Goal: Information Seeking & Learning: Learn about a topic

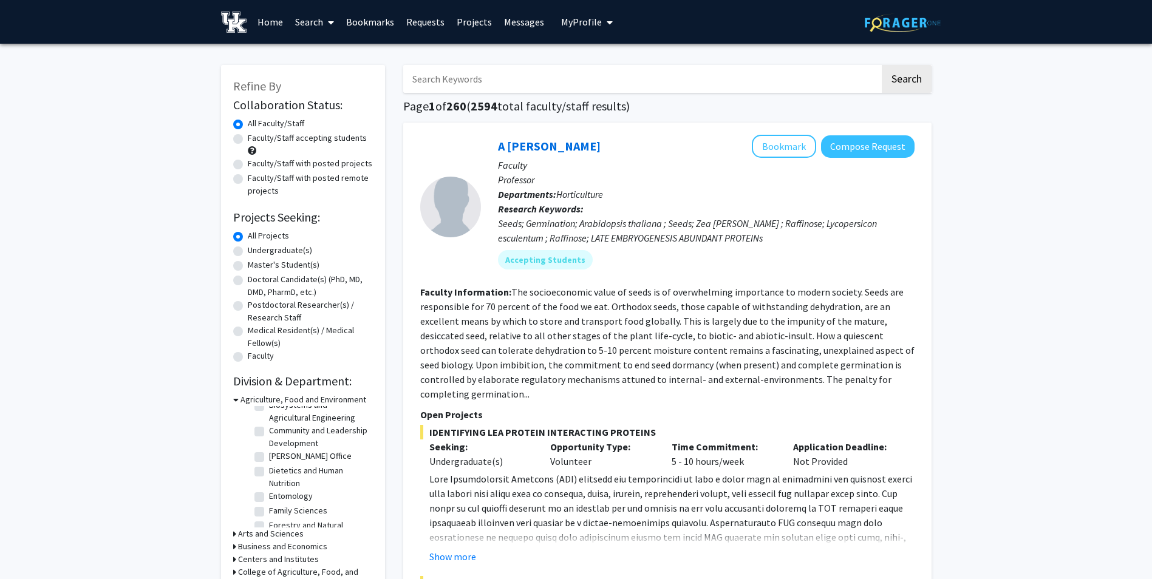
scroll to position [55, 0]
click at [237, 400] on icon at bounding box center [235, 399] width 5 height 13
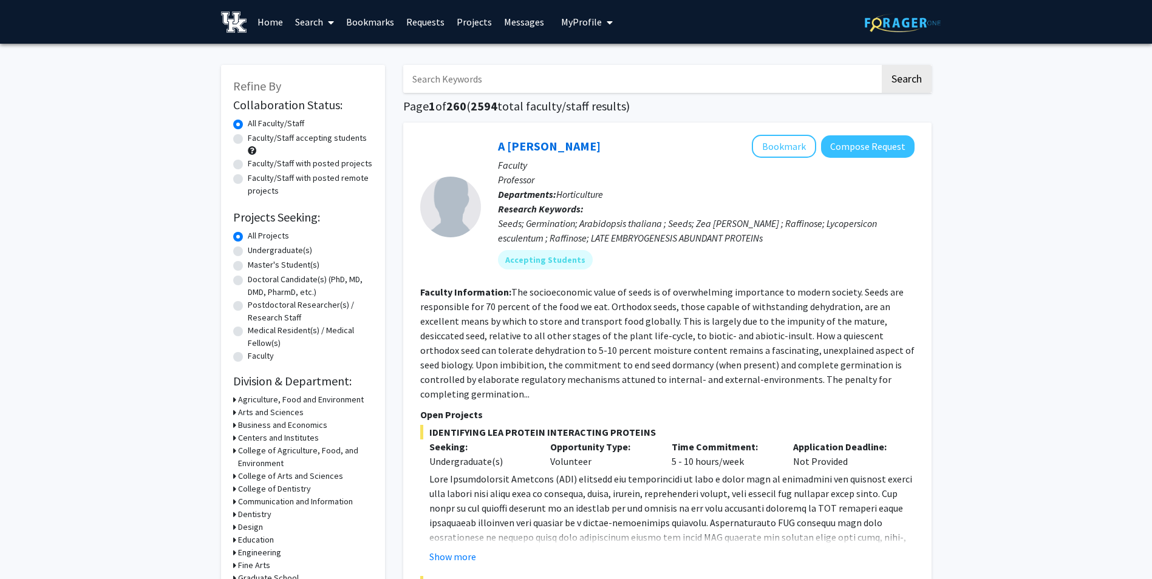
click at [259, 551] on h3 "Engineering" at bounding box center [259, 552] width 43 height 13
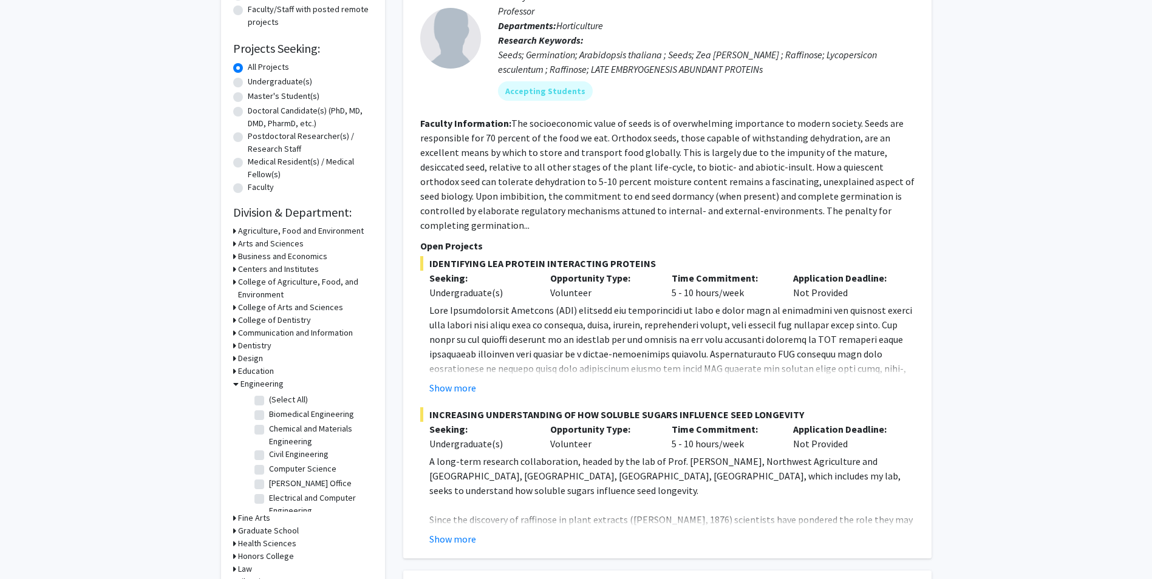
scroll to position [27, 0]
click at [269, 472] on label "Electrical and Computer Engineering" at bounding box center [319, 478] width 101 height 26
click at [269, 472] on input "Electrical and Computer Engineering" at bounding box center [273, 469] width 8 height 8
checkbox input "true"
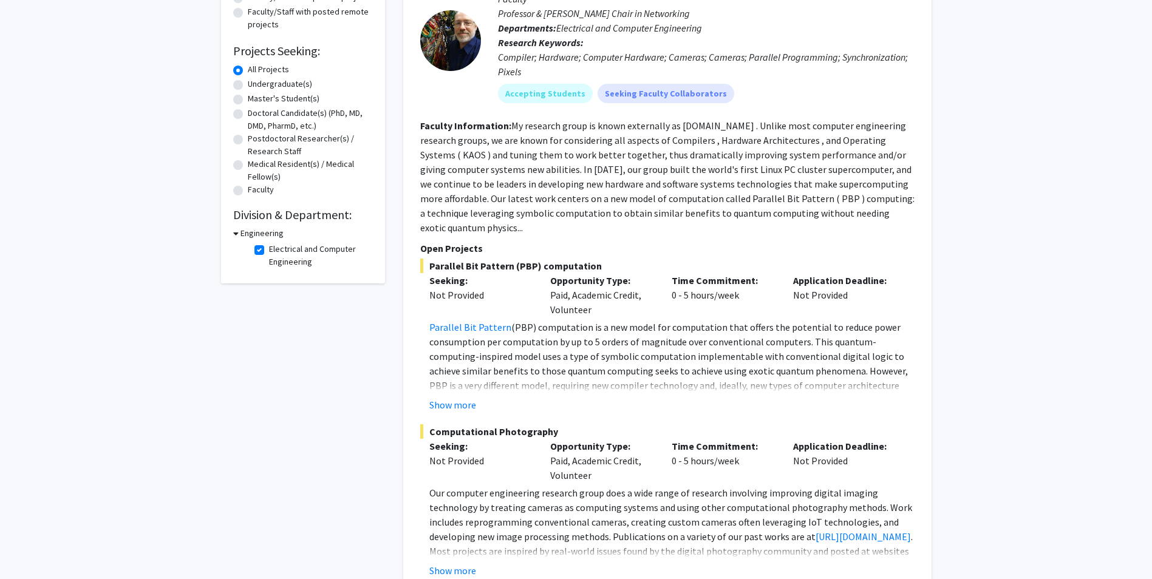
scroll to position [167, 0]
click at [442, 397] on button "Show more" at bounding box center [452, 404] width 47 height 15
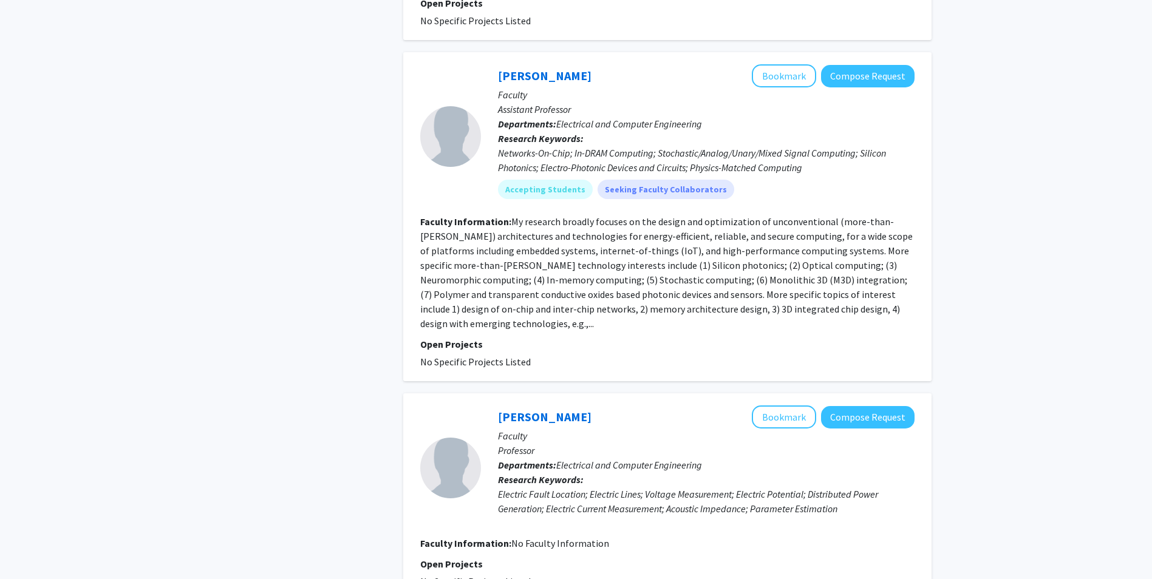
scroll to position [2809, 0]
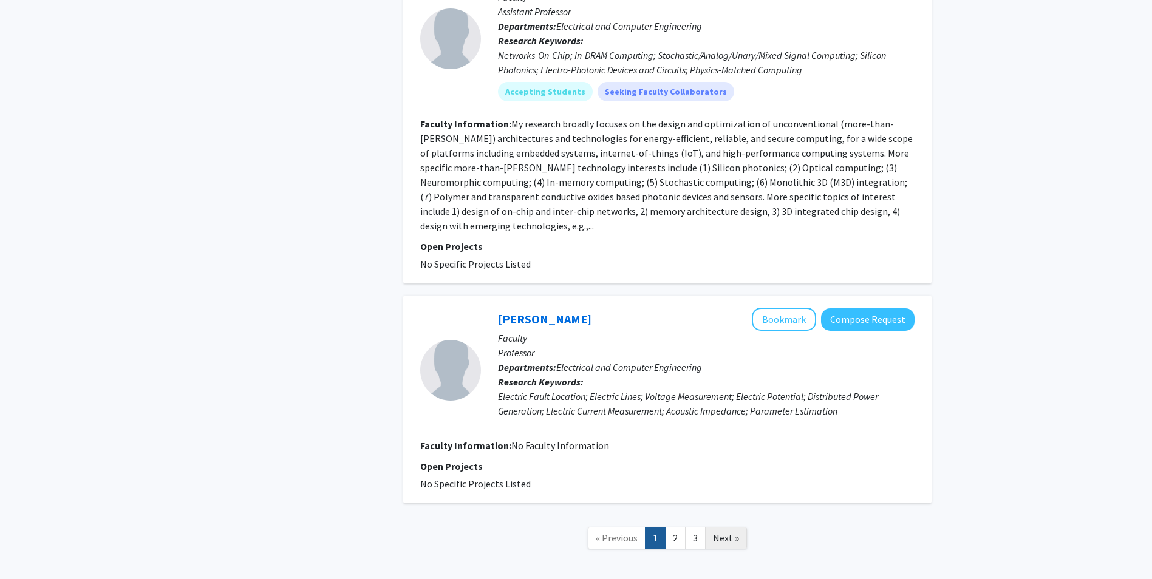
click at [726, 532] on span "Next »" at bounding box center [726, 538] width 26 height 12
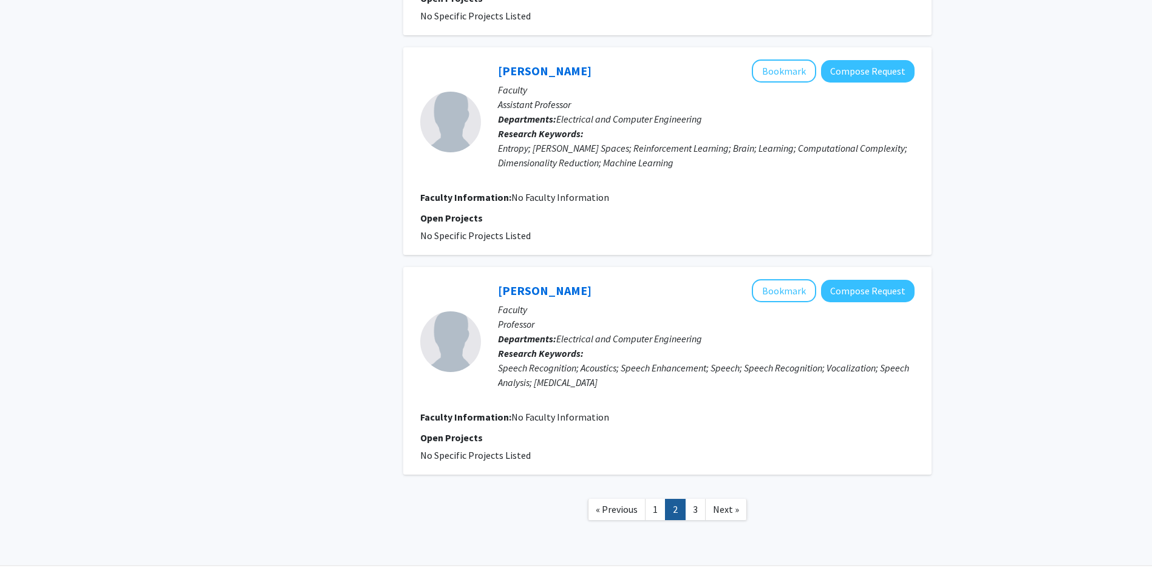
scroll to position [1897, 0]
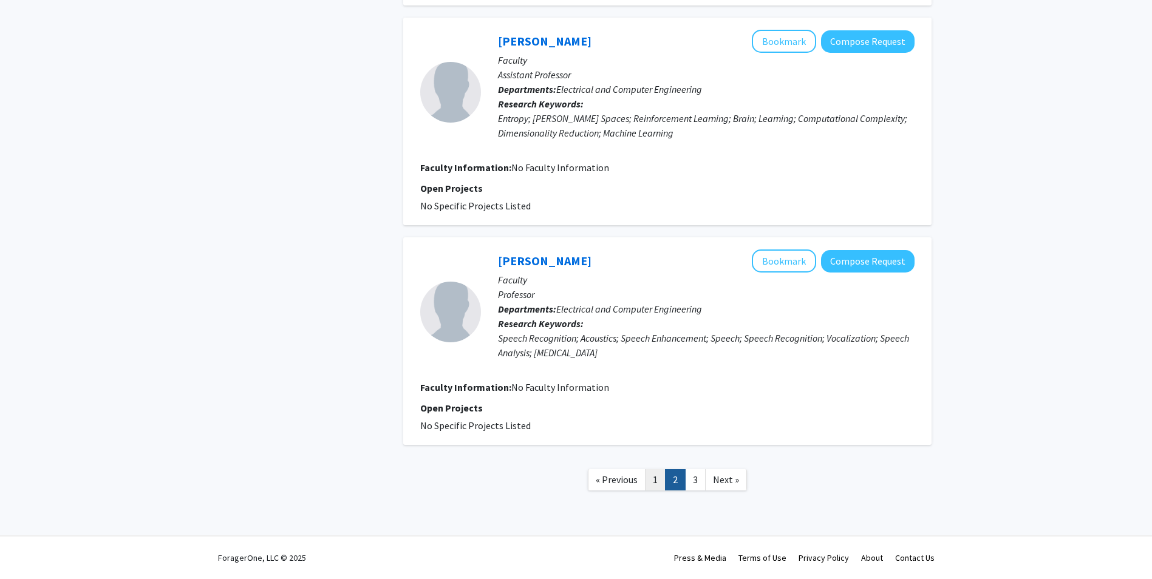
click at [654, 478] on link "1" at bounding box center [655, 479] width 21 height 21
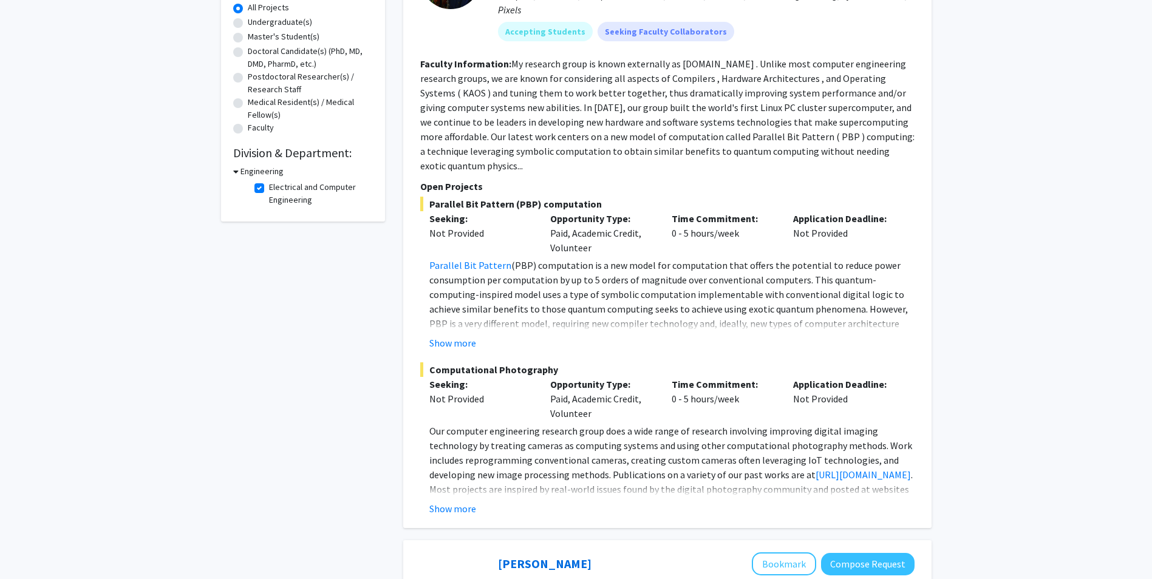
scroll to position [229, 0]
click at [443, 501] on button "Show more" at bounding box center [452, 508] width 47 height 15
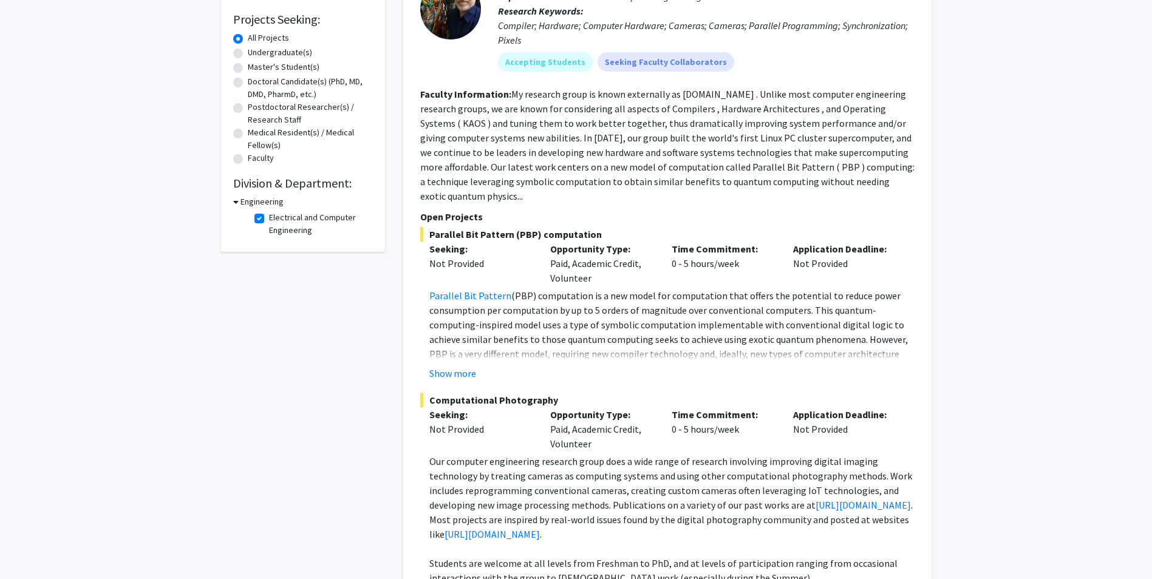
scroll to position [191, 0]
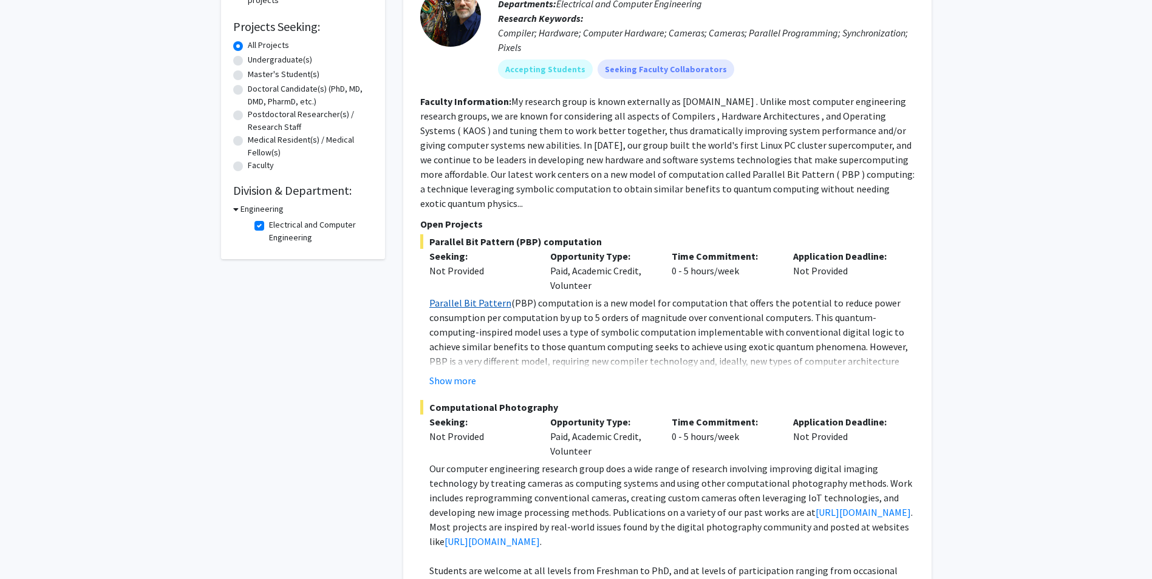
click at [483, 297] on link "Parallel Bit Pattern" at bounding box center [470, 303] width 82 height 12
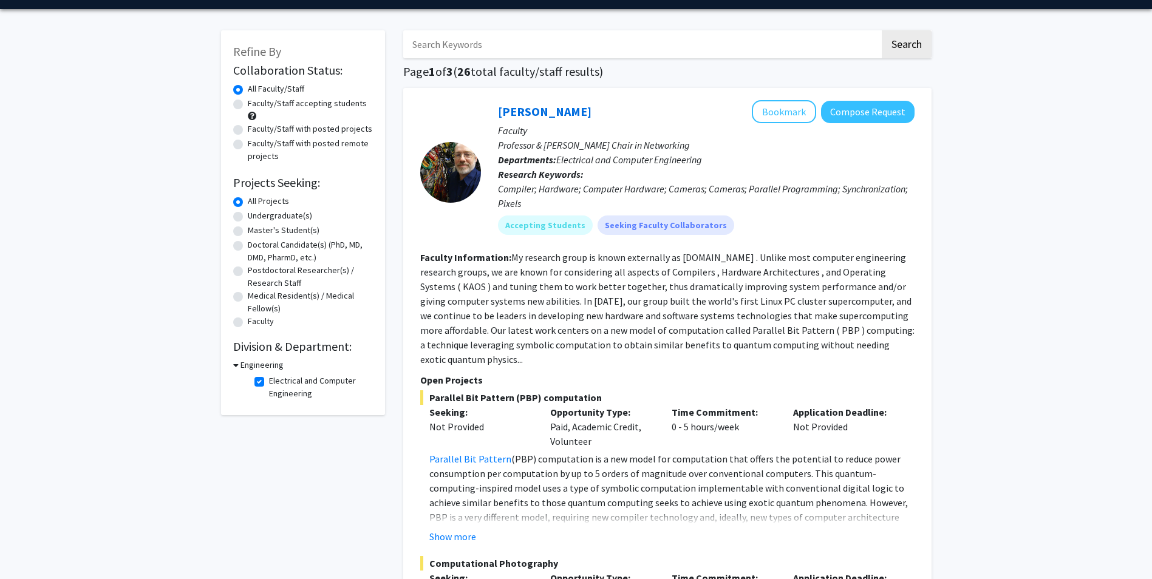
scroll to position [0, 0]
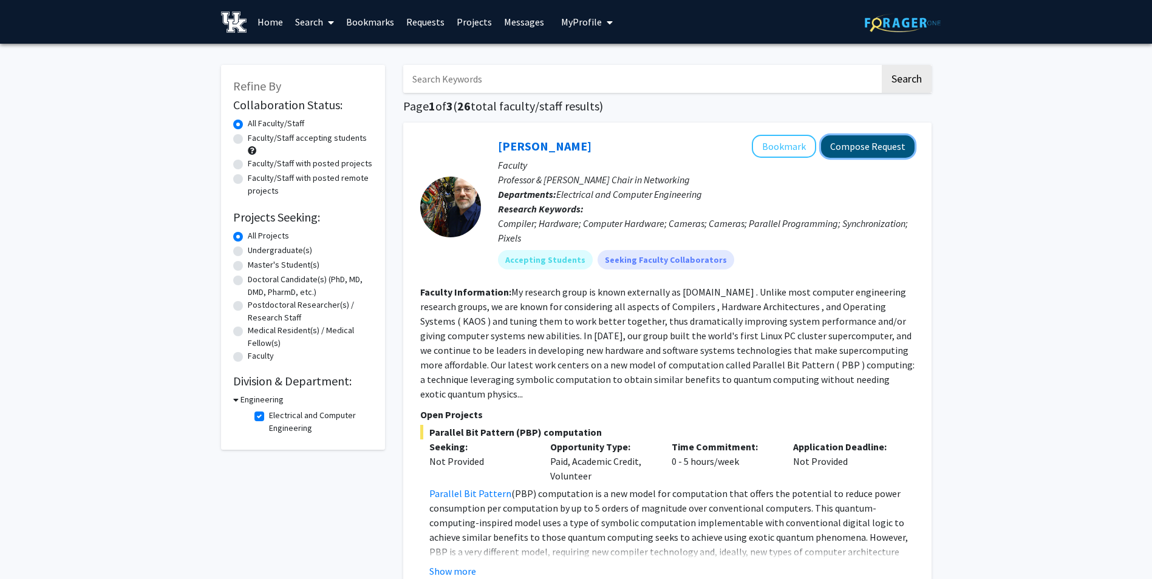
click at [885, 146] on button "Compose Request" at bounding box center [868, 146] width 94 height 22
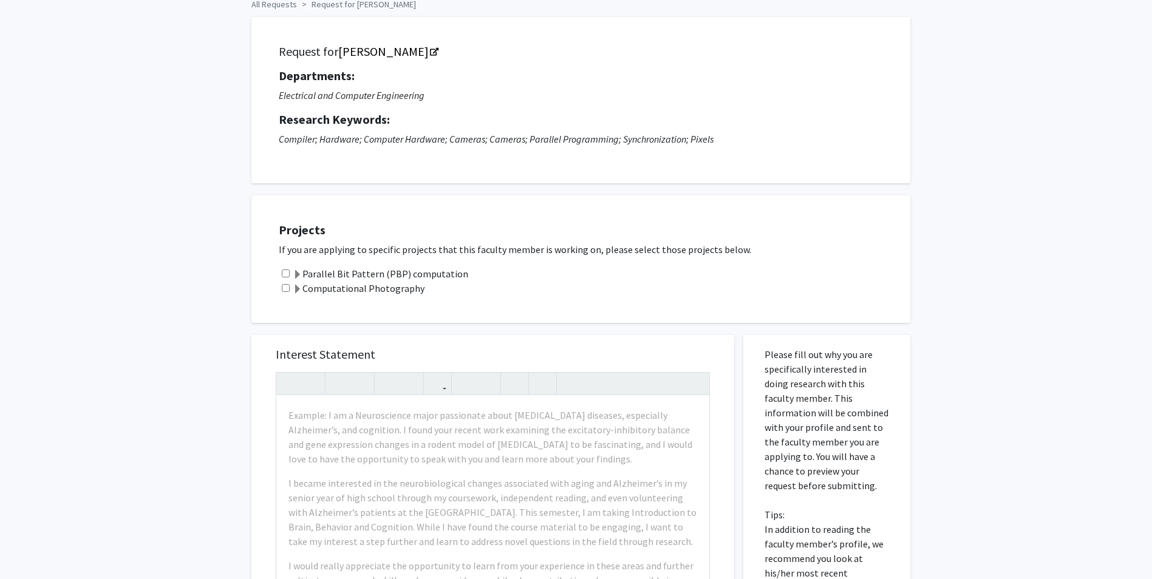
scroll to position [60, 0]
click at [287, 272] on input "checkbox" at bounding box center [286, 273] width 8 height 8
checkbox input "true"
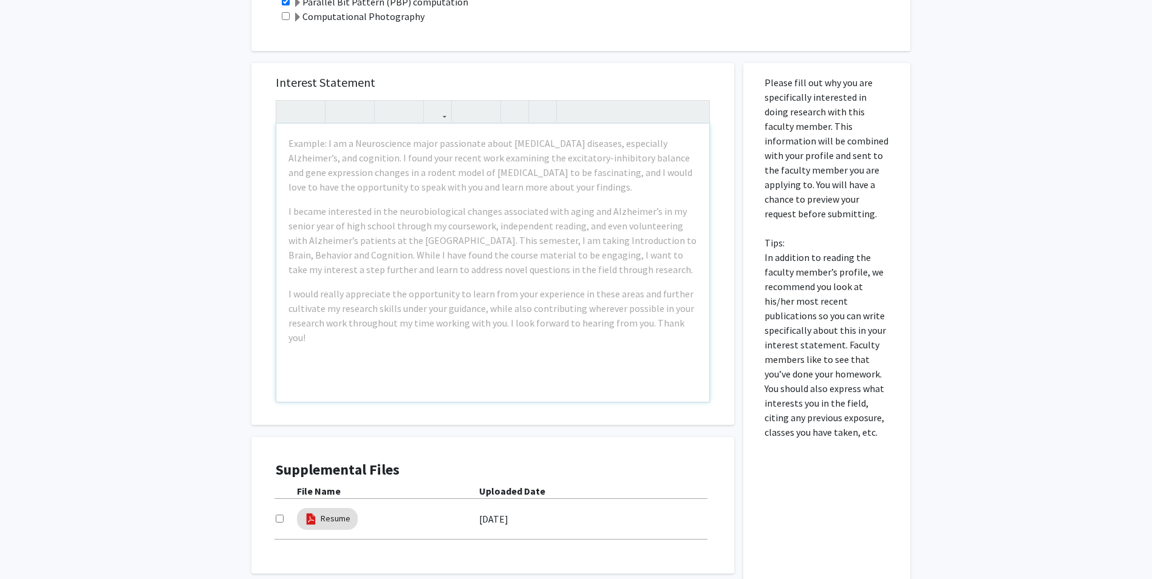
scroll to position [332, 0]
click at [318, 516] on mat-chip "Resume" at bounding box center [327, 519] width 61 height 22
click at [284, 515] on div at bounding box center [286, 518] width 21 height 15
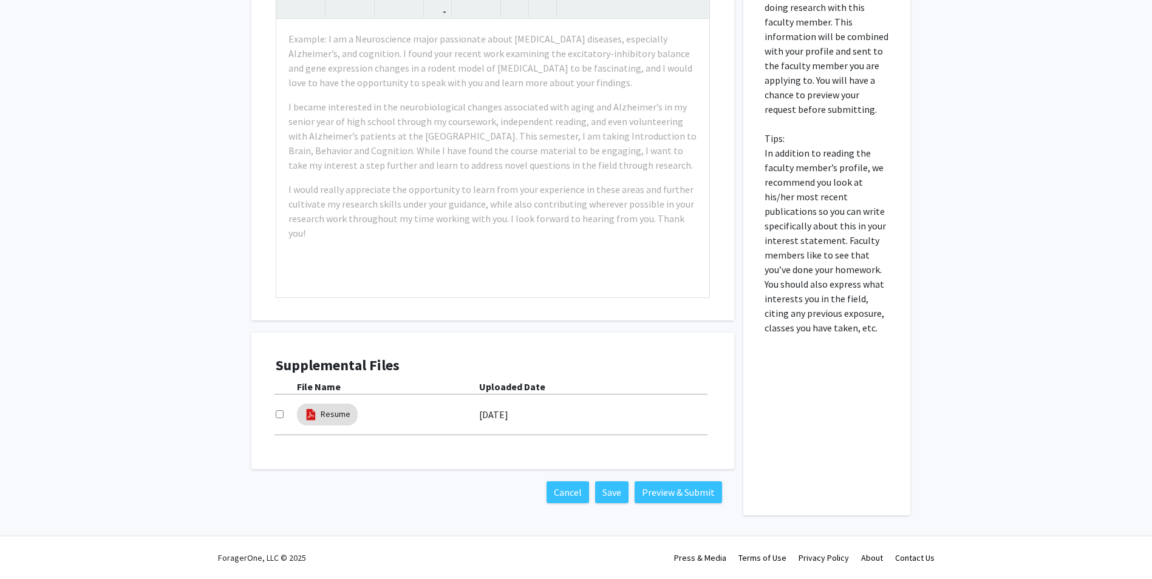
click at [276, 410] on input "checkbox" at bounding box center [280, 414] width 8 height 8
click at [281, 410] on input "checkbox" at bounding box center [280, 414] width 8 height 8
checkbox input "false"
click at [336, 406] on mat-chip "Resume" at bounding box center [327, 415] width 61 height 22
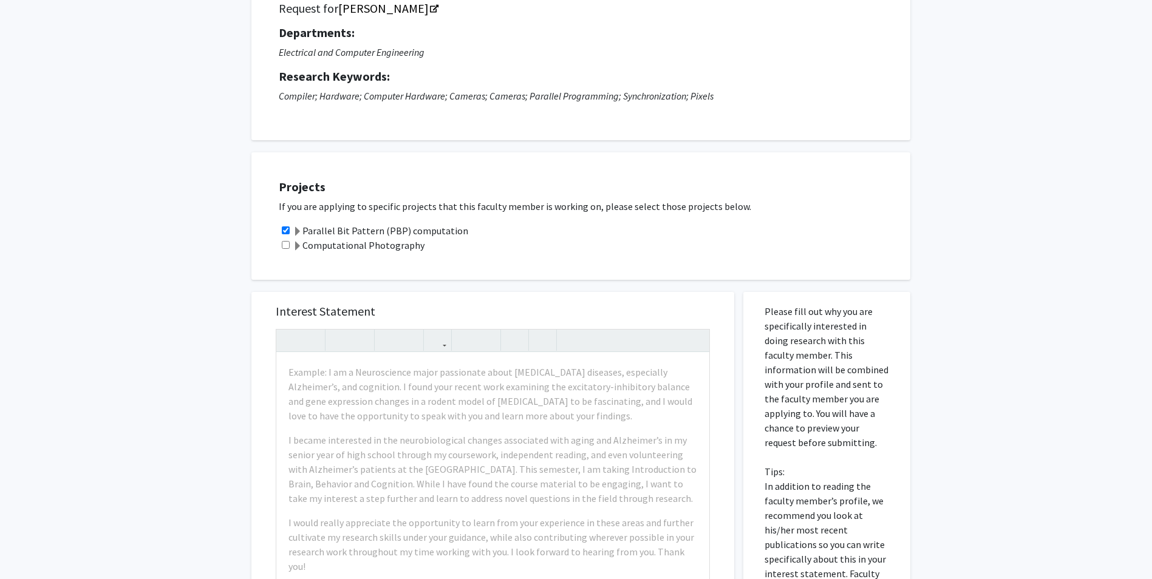
scroll to position [0, 0]
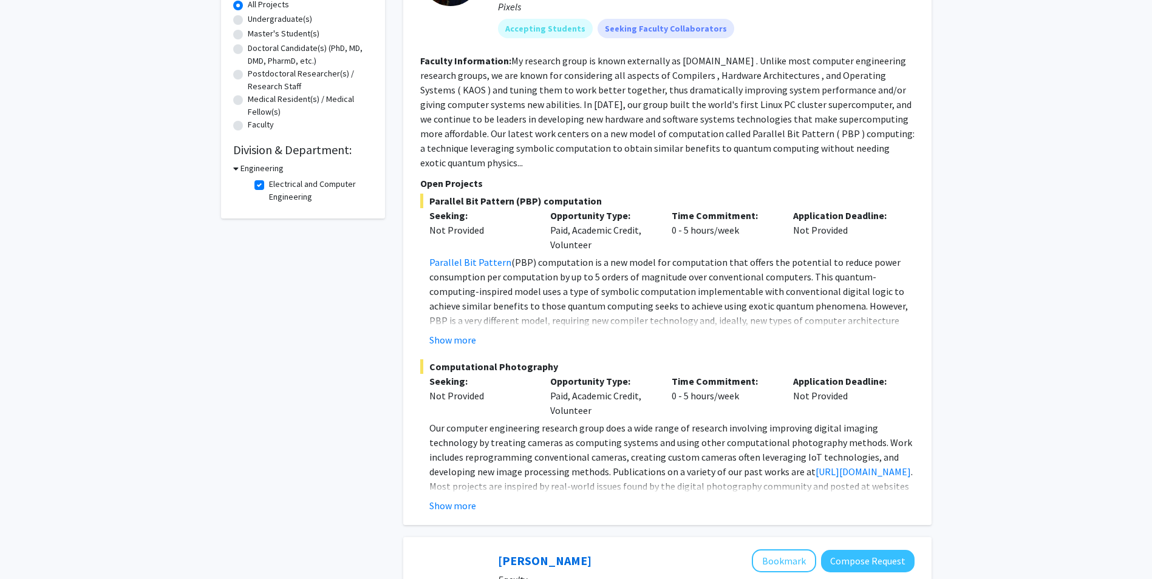
scroll to position [233, 0]
click at [482, 497] on div "Show more" at bounding box center [671, 504] width 485 height 15
click at [463, 497] on button "Show more" at bounding box center [452, 504] width 47 height 15
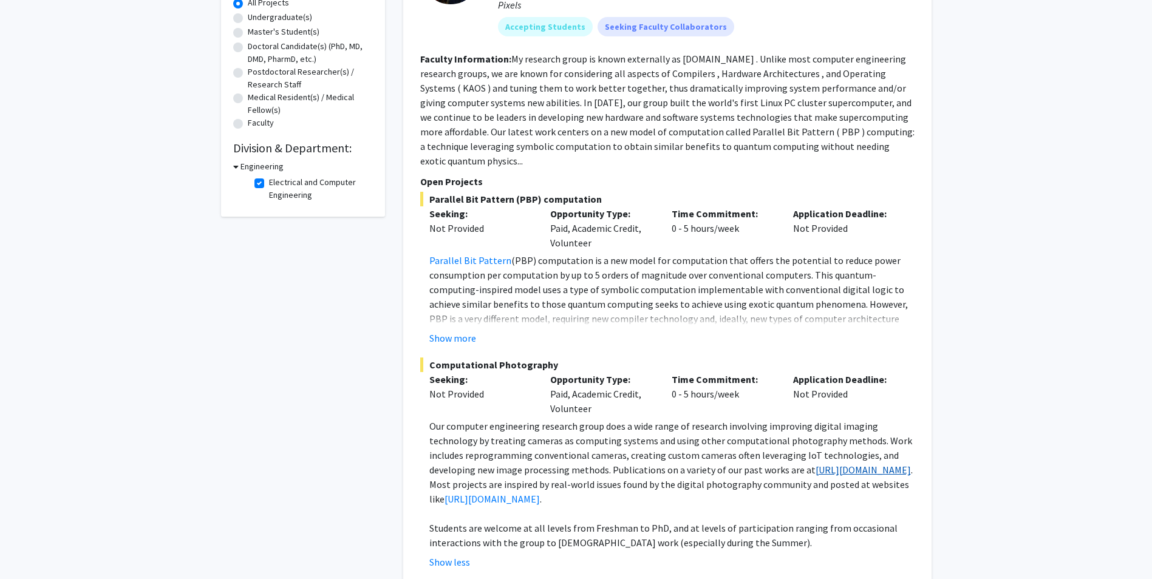
click at [815, 464] on link "[URL][DOMAIN_NAME]" at bounding box center [862, 470] width 95 height 12
drag, startPoint x: 738, startPoint y: 455, endPoint x: 851, endPoint y: 459, distance: 113.0
click at [851, 459] on p "Our computer engineering research group does a wide range of research involving…" at bounding box center [671, 462] width 485 height 87
copy p "HTTP://Aggregate.Org/DIT ."
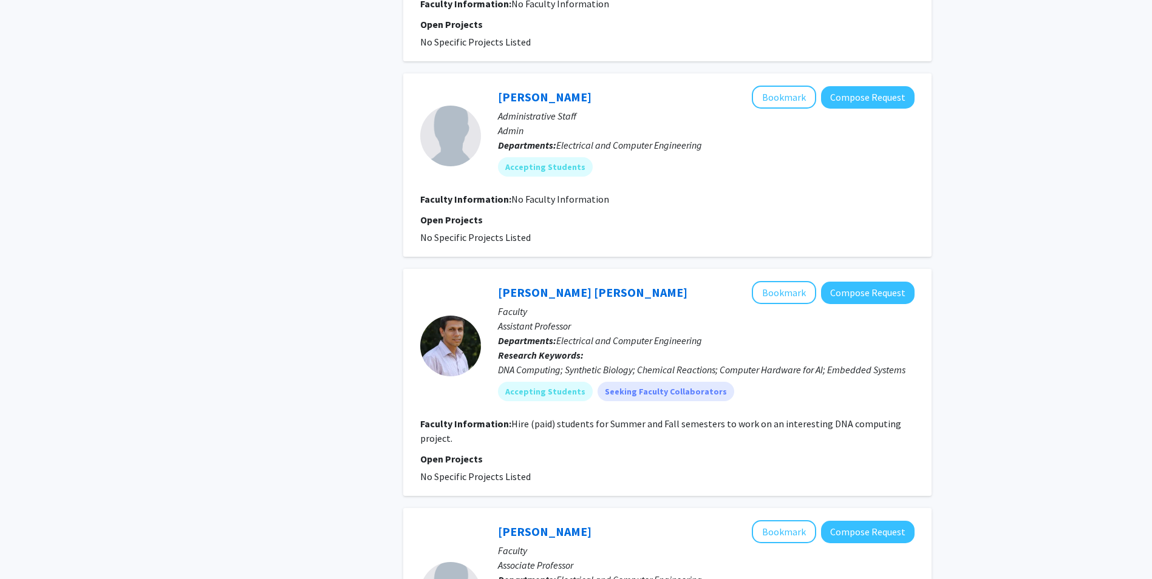
scroll to position [999, 0]
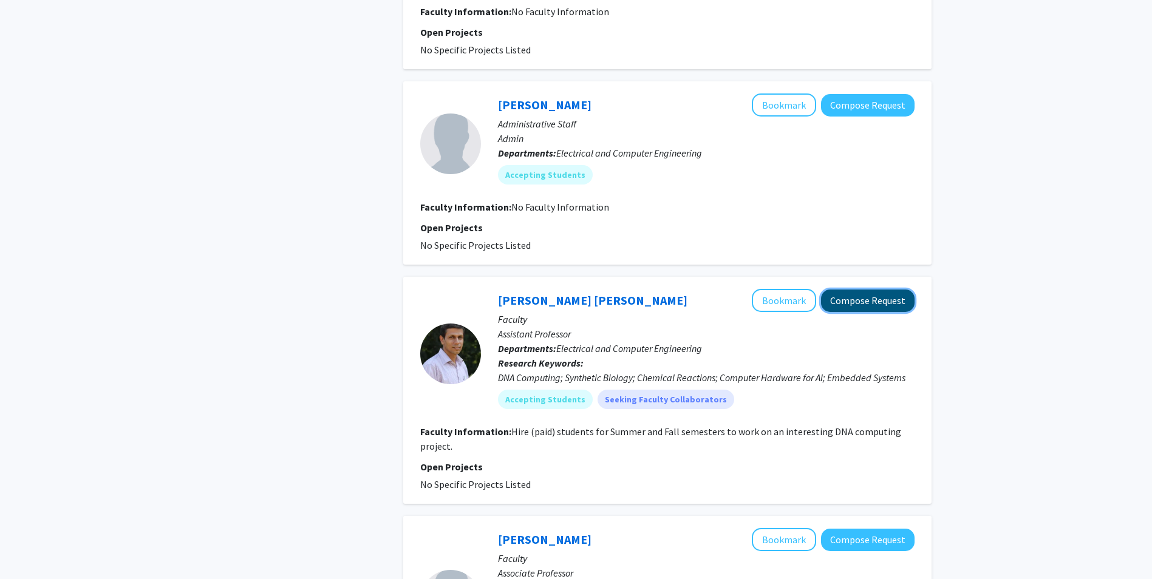
click at [901, 291] on button "Compose Request" at bounding box center [868, 301] width 94 height 22
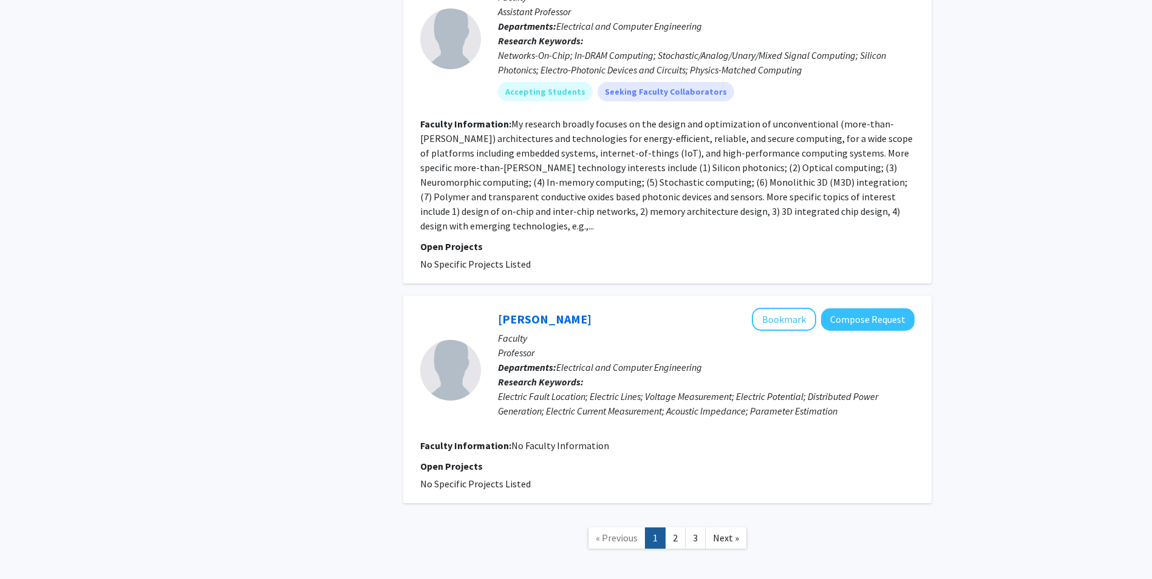
scroll to position [2732, 0]
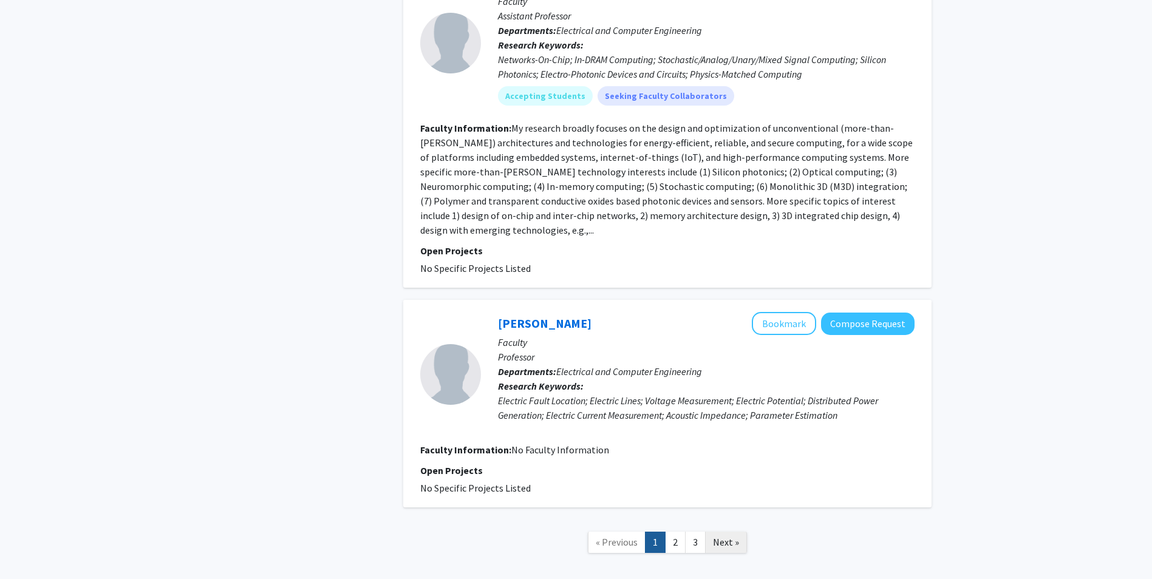
click at [721, 536] on span "Next »" at bounding box center [726, 542] width 26 height 12
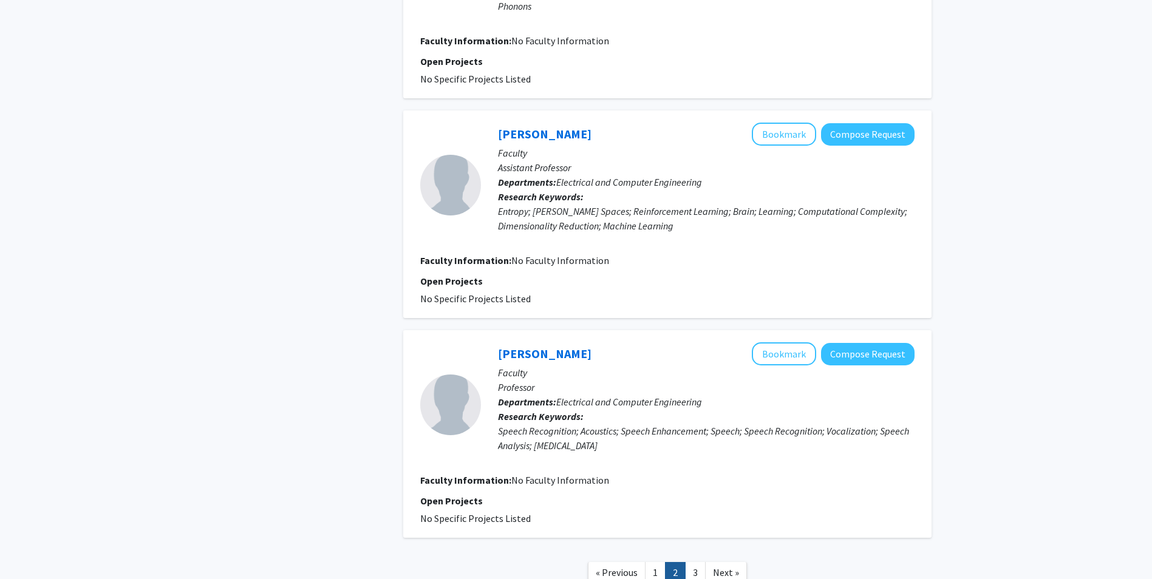
scroll to position [1897, 0]
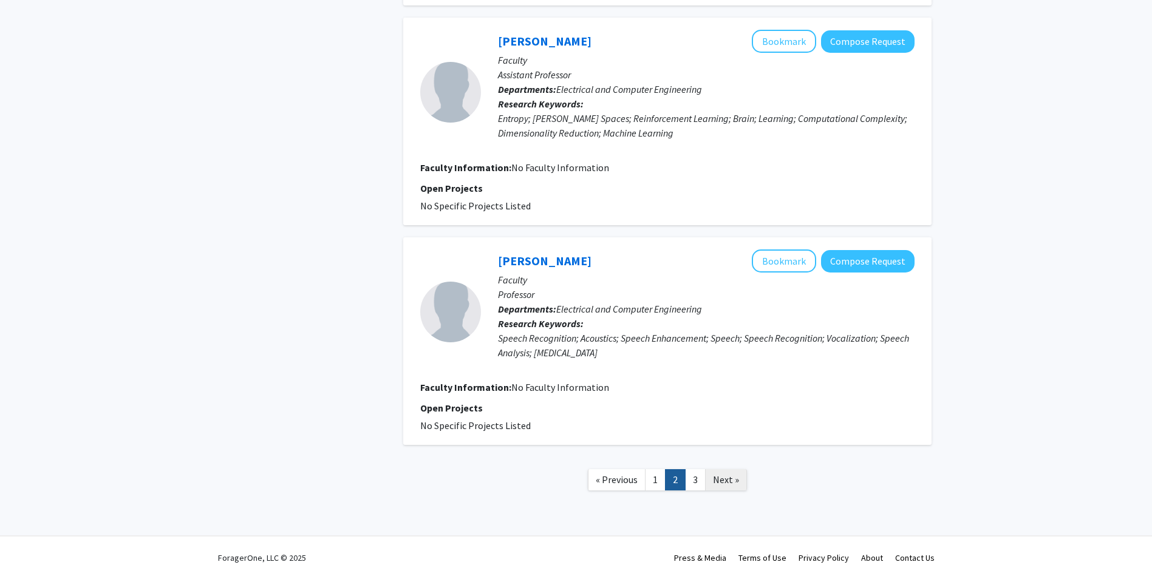
click at [724, 478] on span "Next »" at bounding box center [726, 480] width 26 height 12
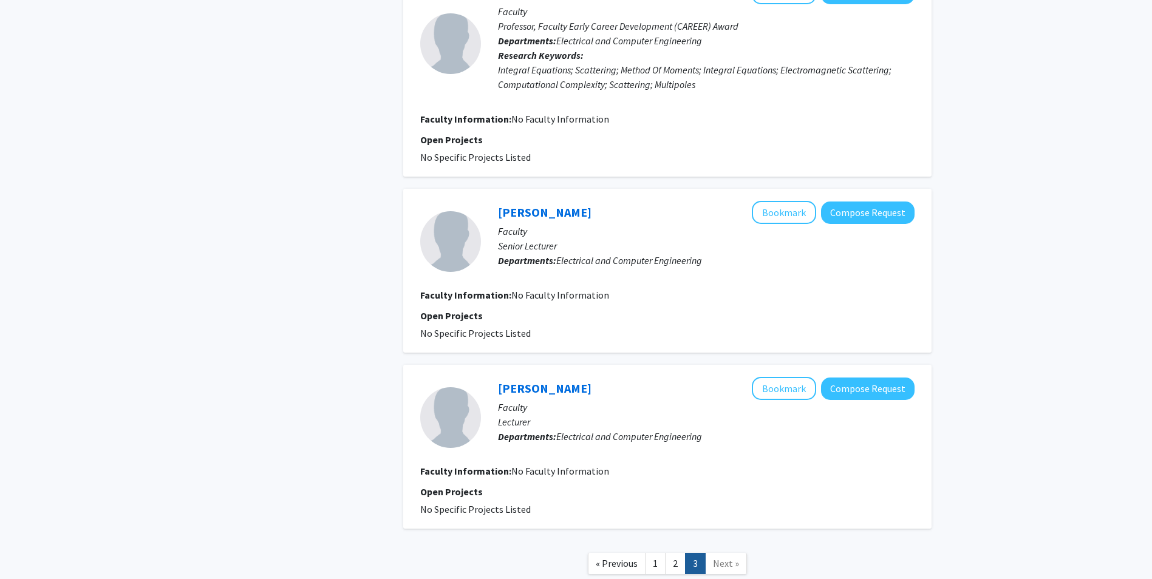
scroll to position [722, 0]
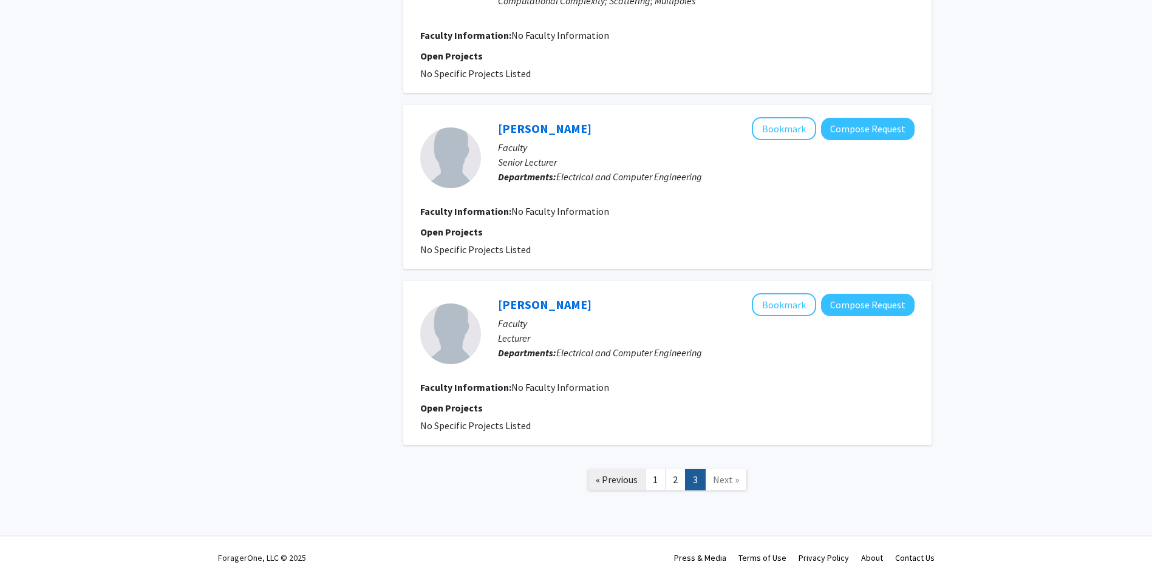
click at [644, 477] on link "« Previous" at bounding box center [617, 479] width 58 height 21
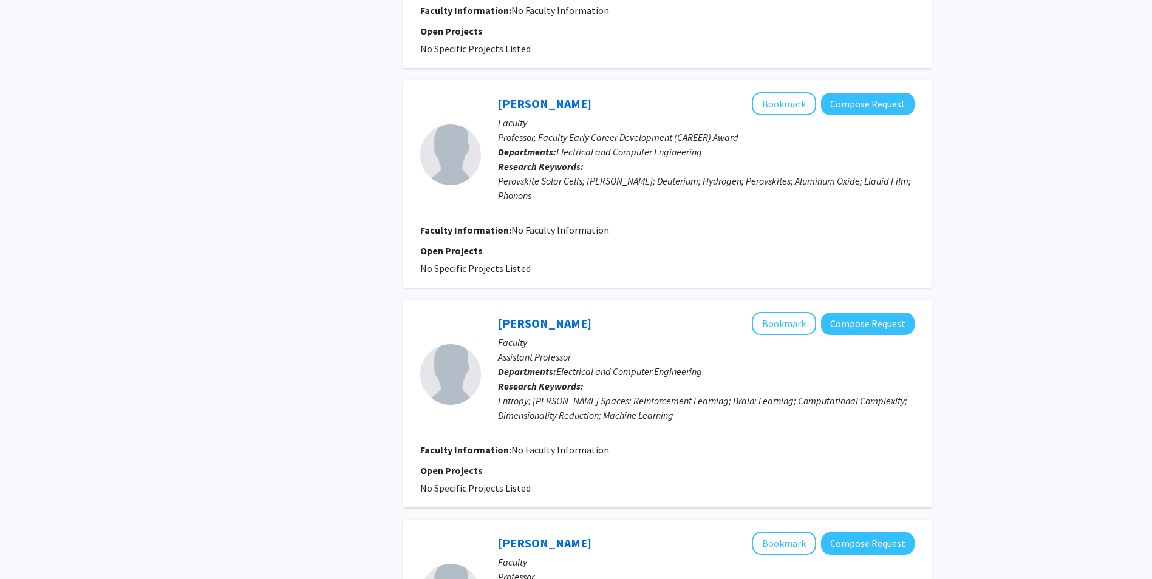
scroll to position [1897, 0]
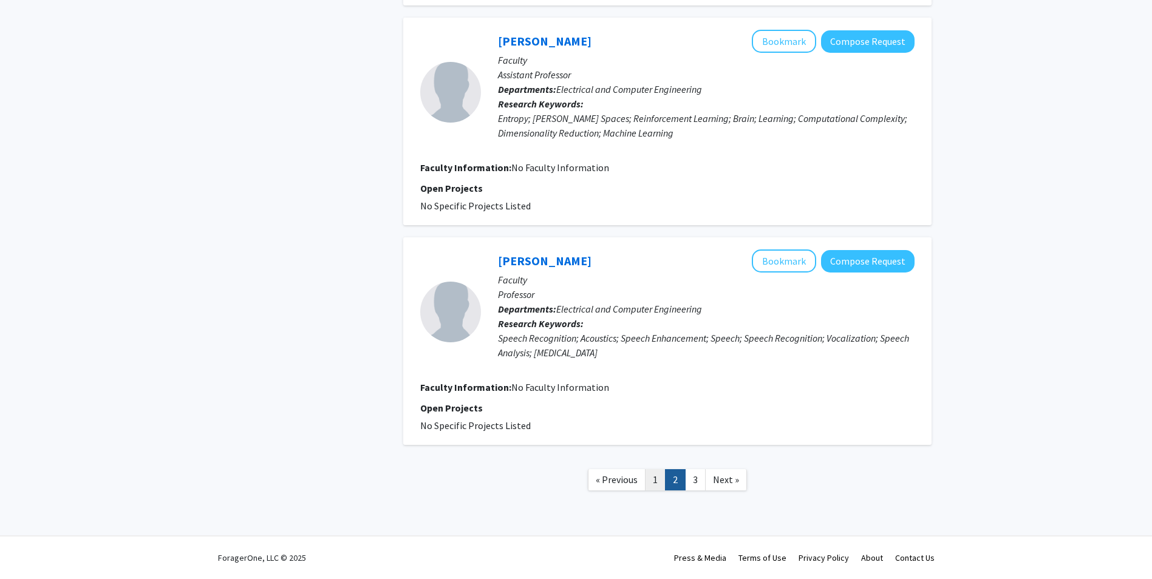
click at [653, 484] on link "1" at bounding box center [655, 479] width 21 height 21
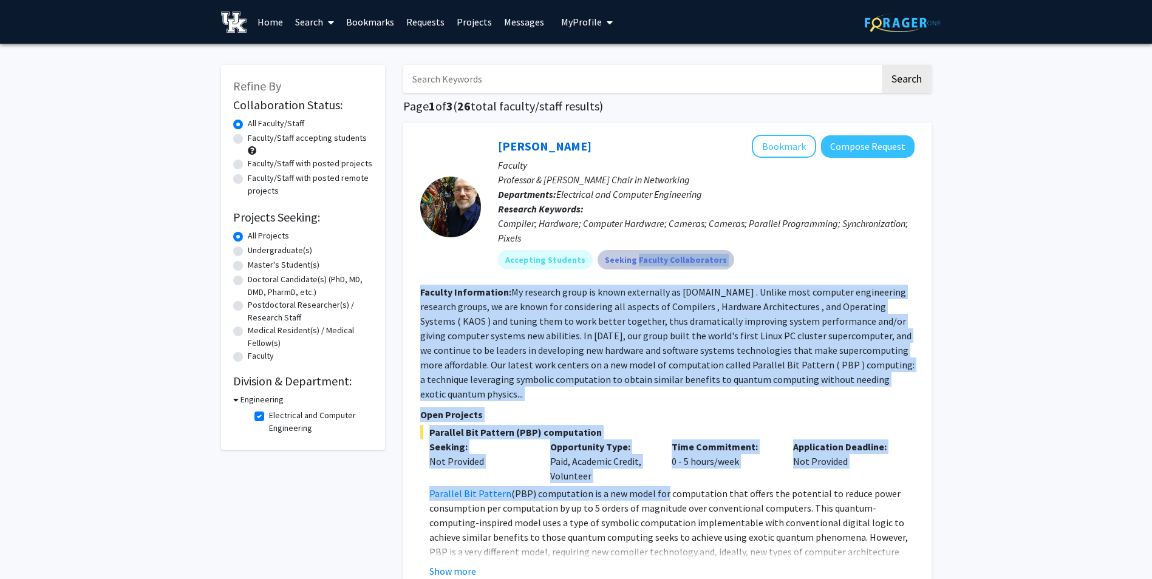
drag, startPoint x: 653, startPoint y: 484, endPoint x: 614, endPoint y: 254, distance: 233.4
click at [614, 254] on fg-search-faculty "Henry Dietz Bookmark Compose Request Faculty Professor & Hardymon Chair in Netw…" at bounding box center [667, 440] width 494 height 610
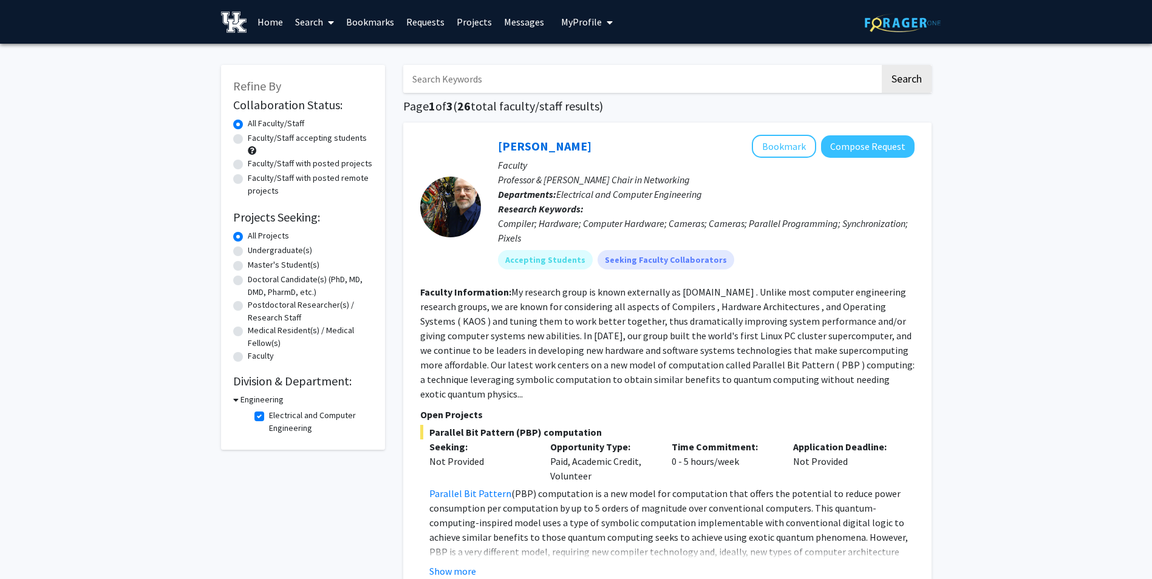
click at [455, 243] on div at bounding box center [450, 207] width 61 height 144
click at [442, 194] on div at bounding box center [450, 207] width 61 height 61
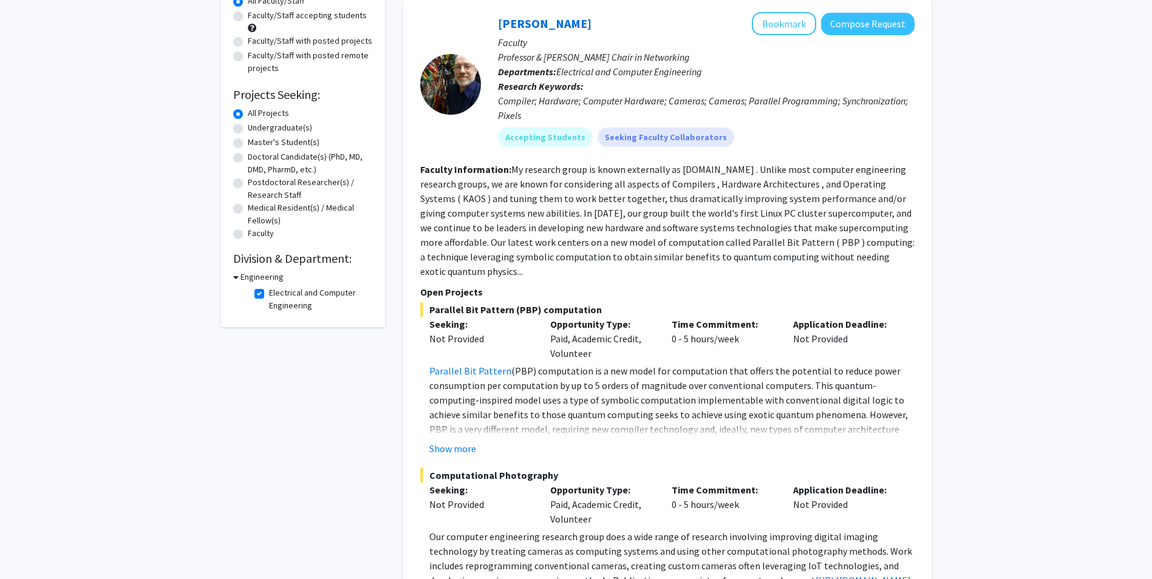
scroll to position [124, 0]
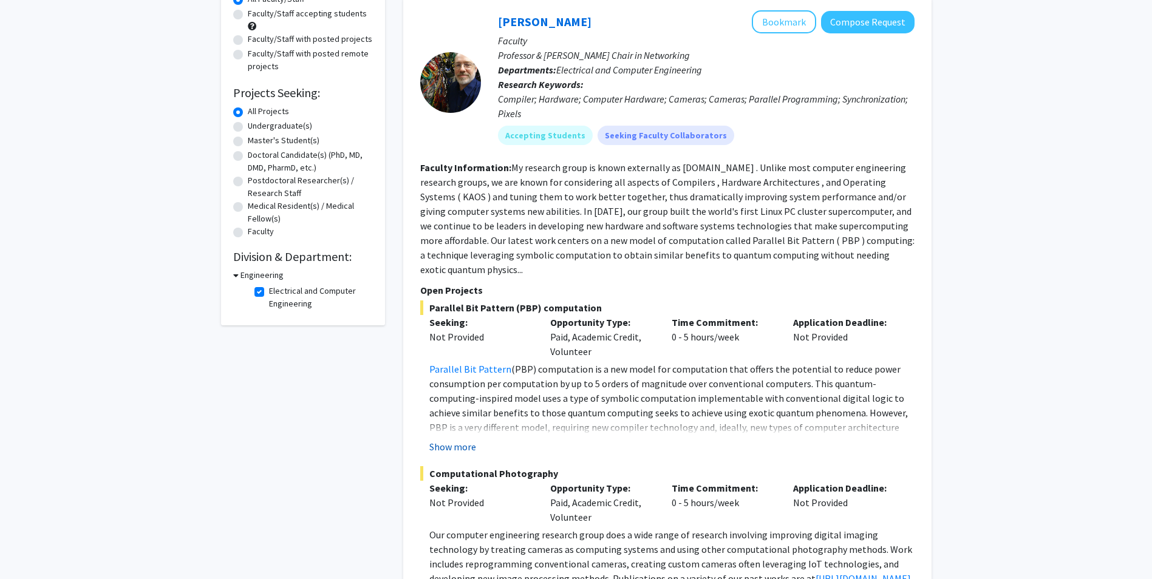
click at [464, 440] on button "Show more" at bounding box center [452, 447] width 47 height 15
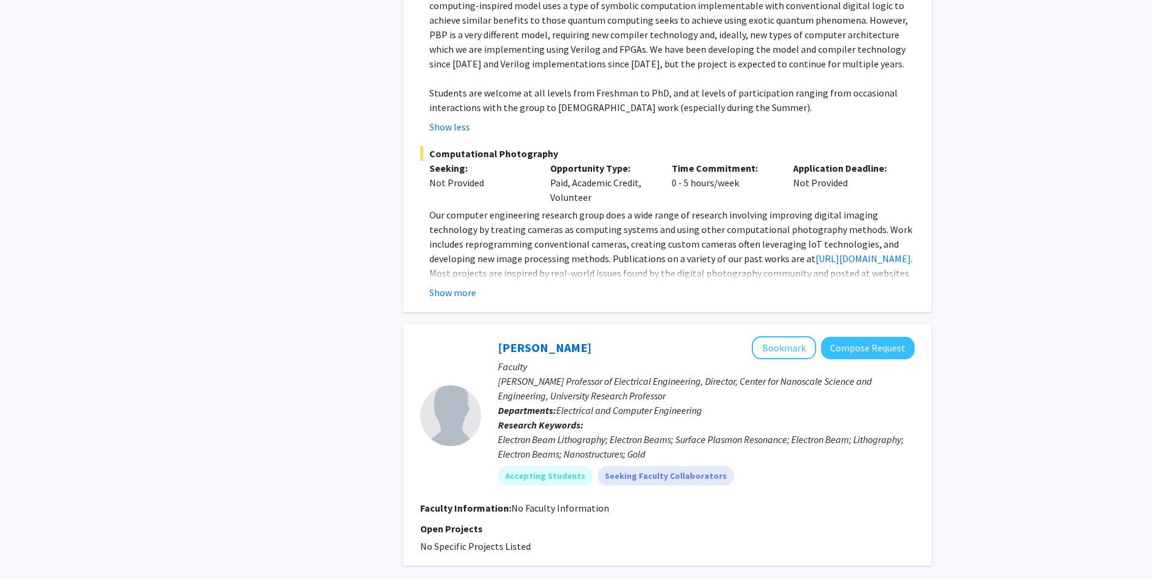
scroll to position [551, 0]
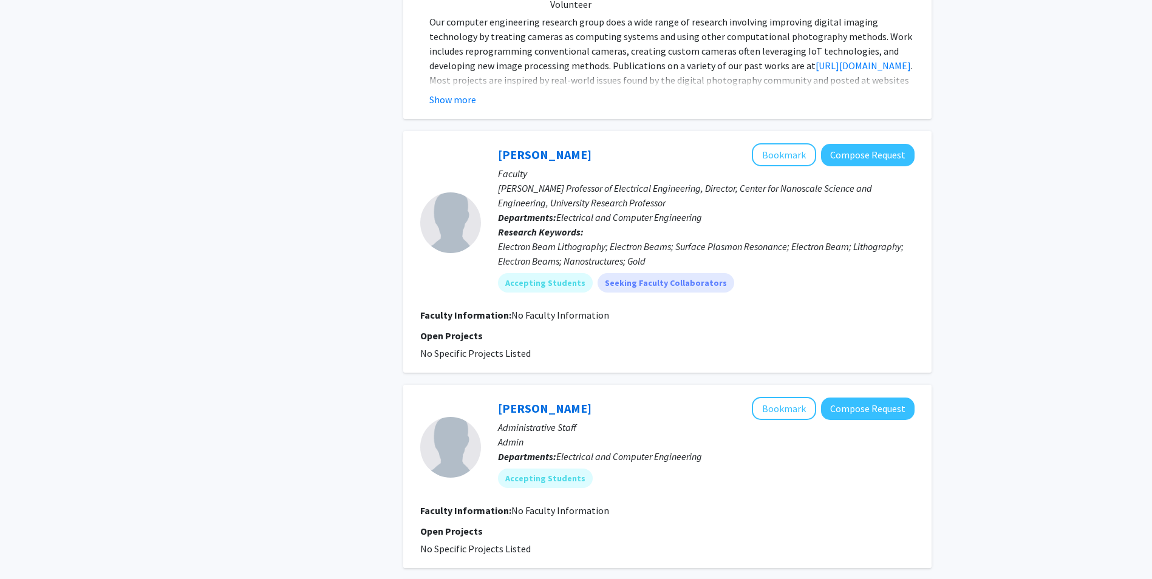
click at [557, 226] on b "Research Keywords:" at bounding box center [541, 232] width 86 height 12
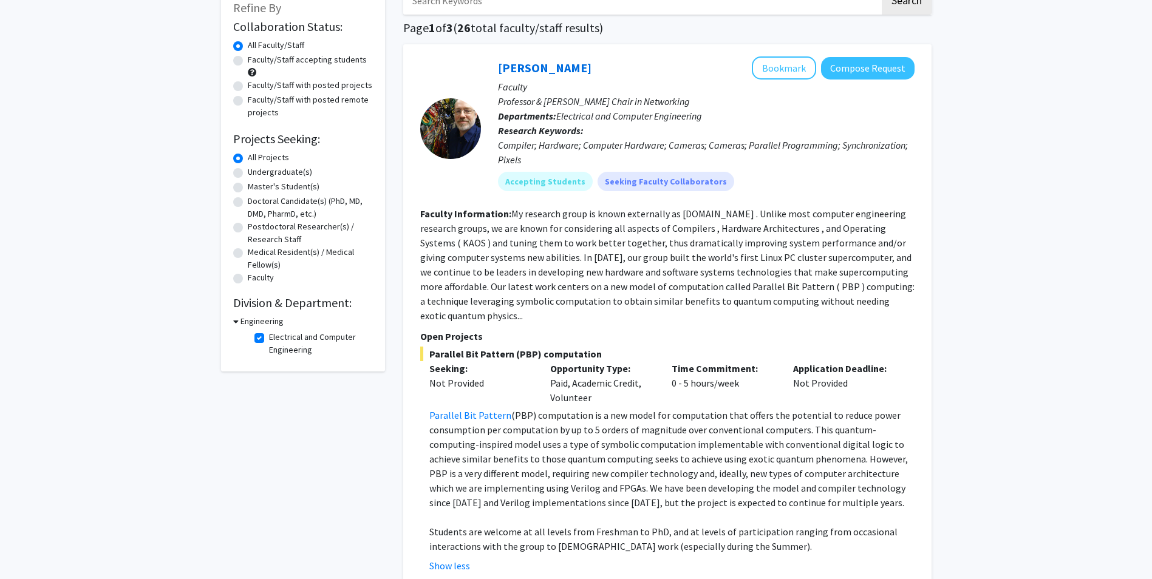
scroll to position [78, 0]
click at [851, 67] on button "Compose Request" at bounding box center [868, 69] width 94 height 22
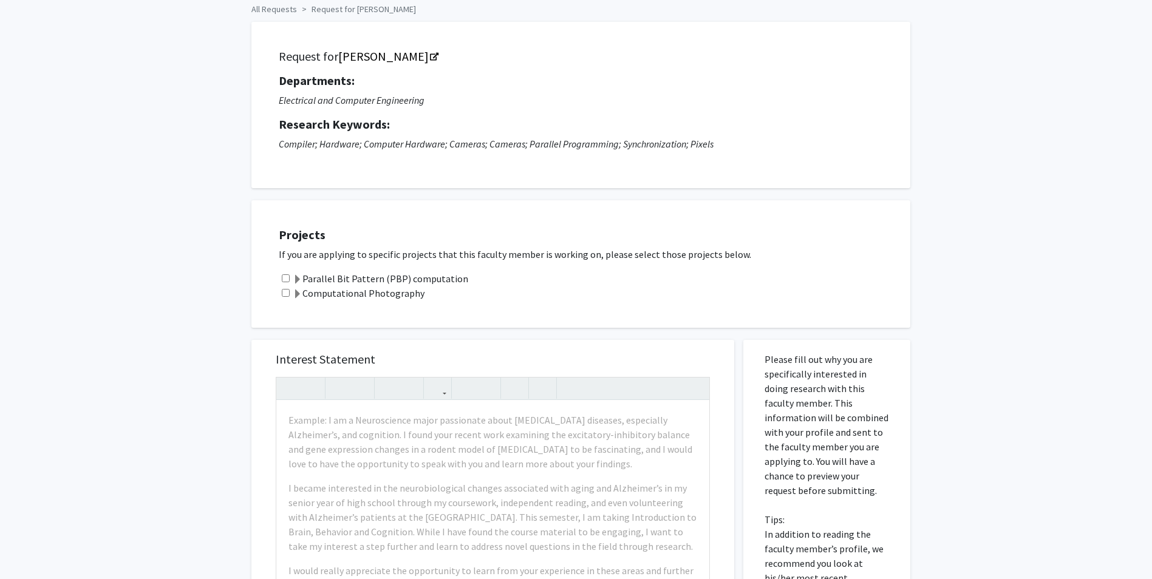
scroll to position [56, 0]
click at [291, 278] on div "Parallel Bit Pattern (PBP) computation" at bounding box center [588, 277] width 619 height 15
click at [283, 276] on input "checkbox" at bounding box center [286, 277] width 8 height 8
checkbox input "true"
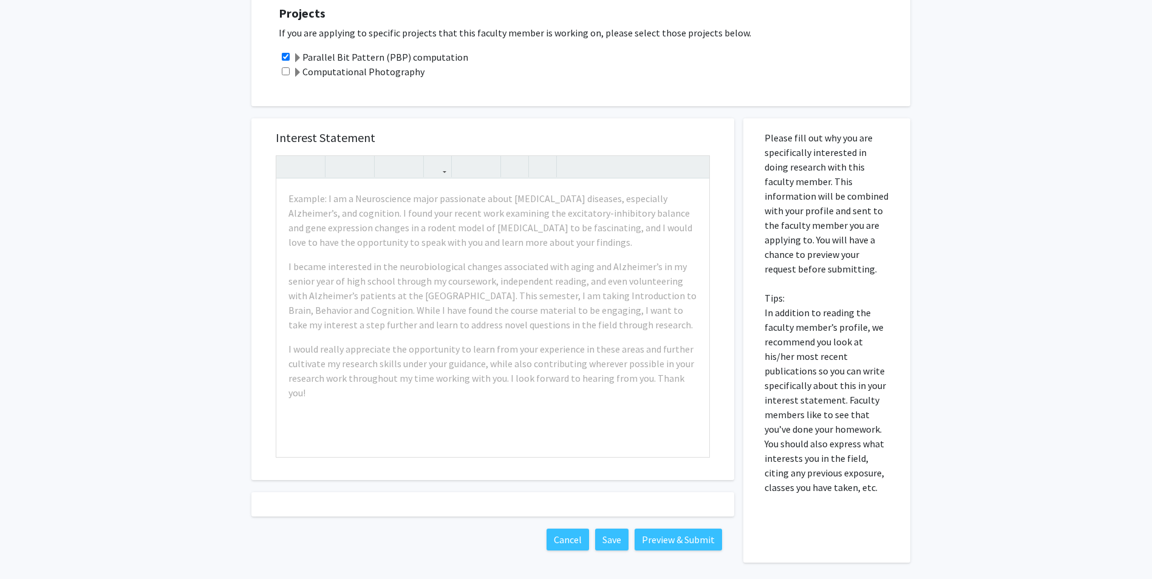
scroll to position [277, 0]
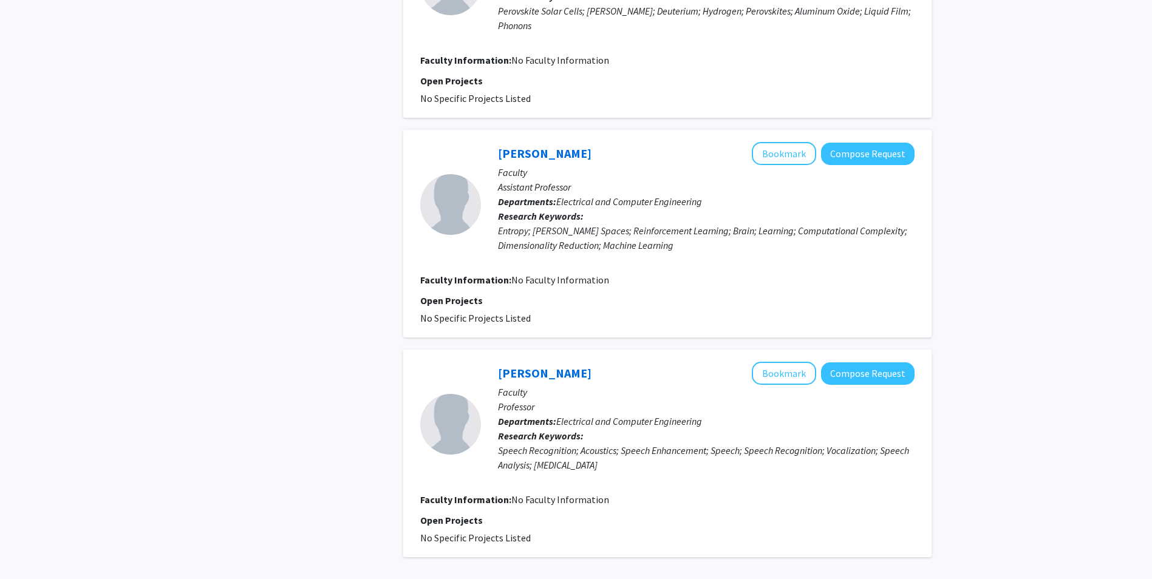
scroll to position [1897, 0]
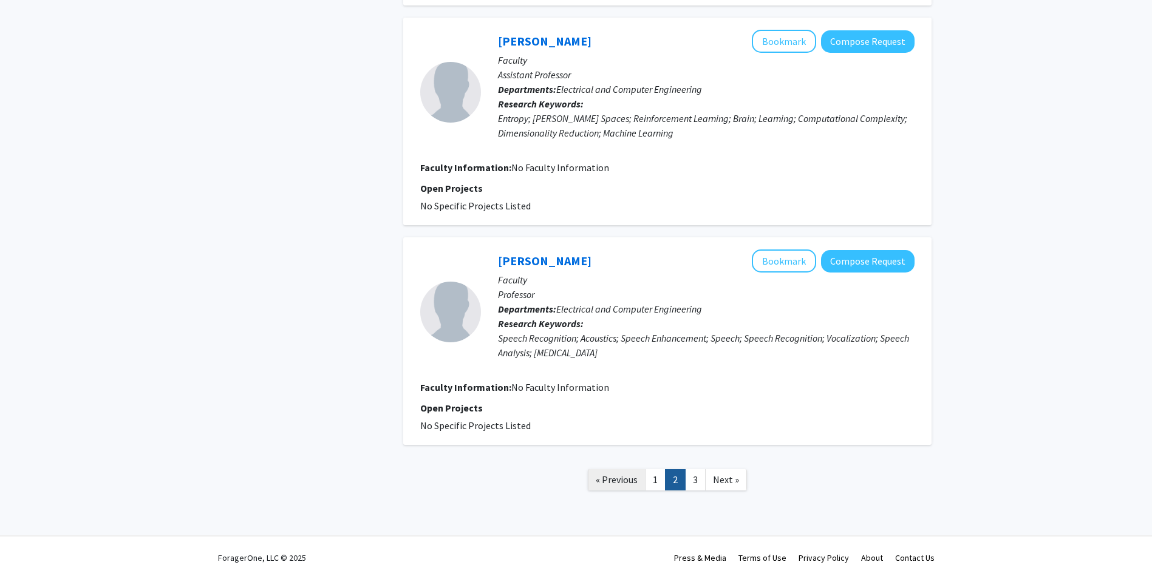
click at [643, 481] on link "« Previous" at bounding box center [617, 479] width 58 height 21
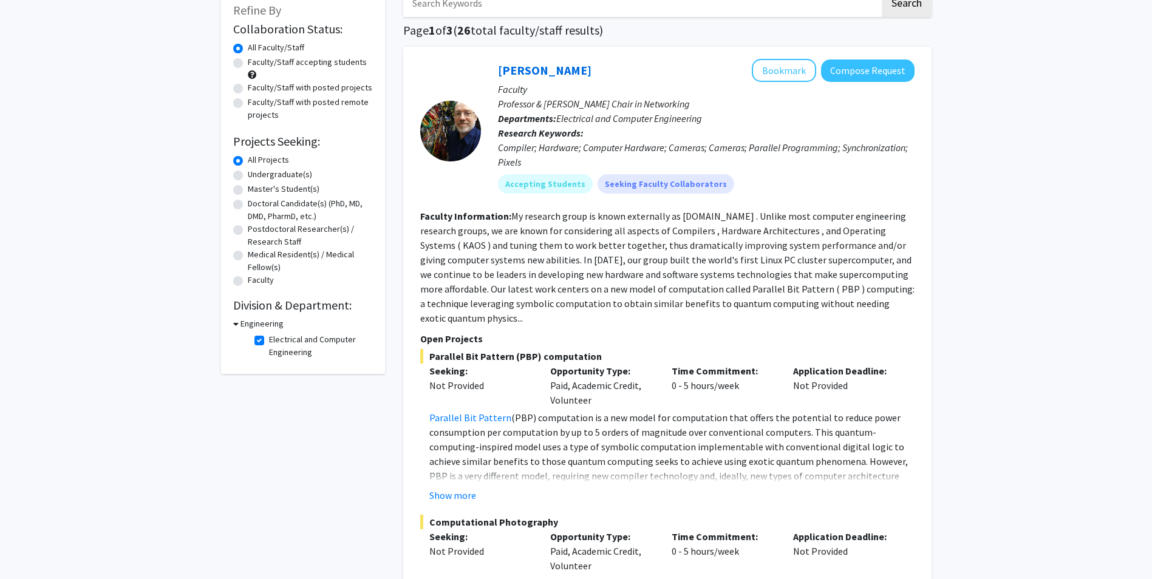
scroll to position [78, 0]
click at [449, 486] on button "Show more" at bounding box center [452, 493] width 47 height 15
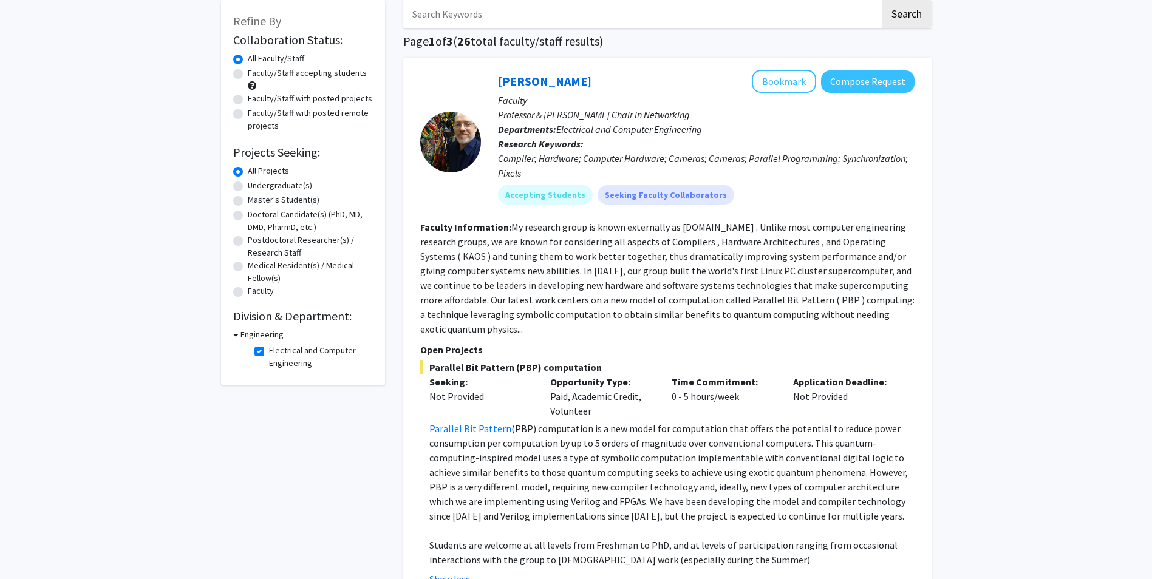
scroll to position [63, 0]
click at [240, 336] on h3 "Engineering" at bounding box center [261, 336] width 43 height 13
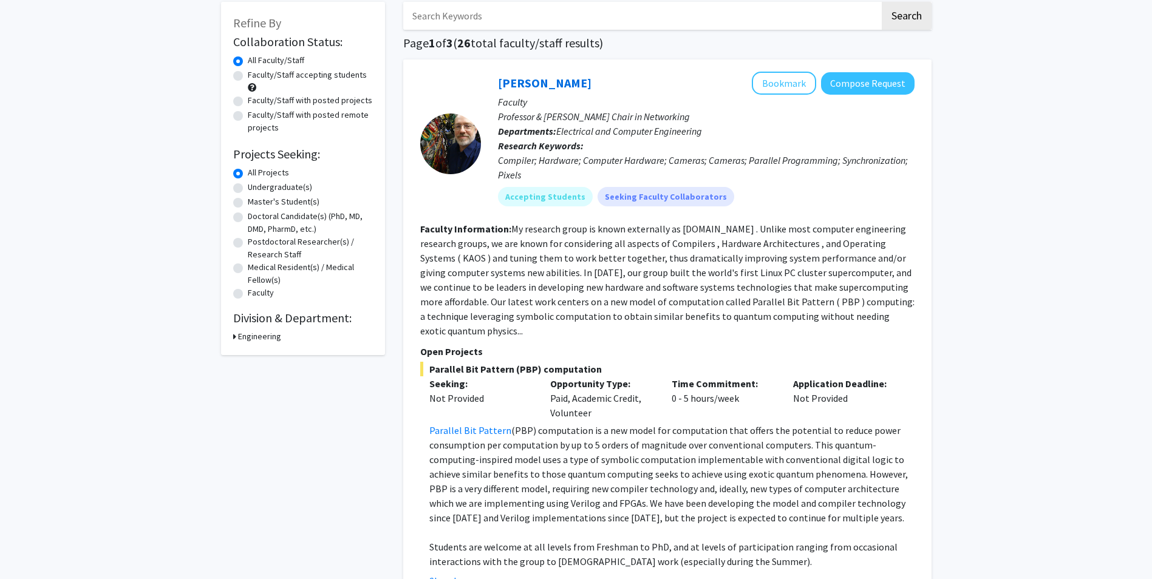
click at [240, 336] on h3 "Engineering" at bounding box center [259, 336] width 43 height 13
click at [269, 358] on label "Electrical and Computer Engineering" at bounding box center [319, 359] width 101 height 26
click at [269, 354] on input "Electrical and Computer Engineering" at bounding box center [273, 350] width 8 height 8
checkbox input "false"
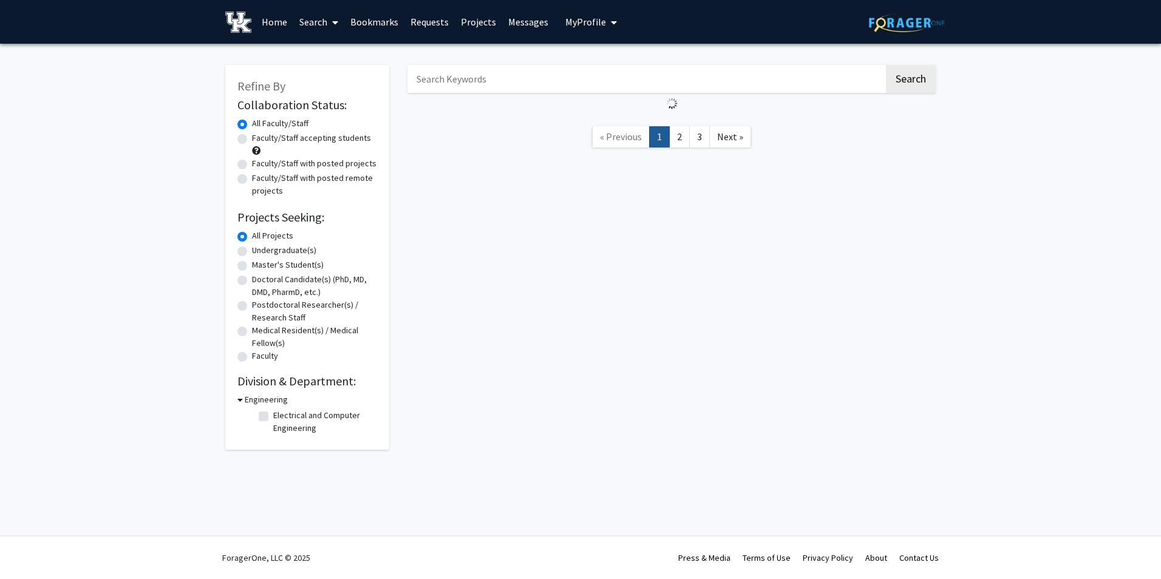
click at [259, 392] on div "Collaboration Status: Collaboration Status All Faculty/Staff Collaboration Stat…" at bounding box center [307, 266] width 140 height 342
click at [250, 407] on div "Engineering Electrical and Computer Engineering Electrical and Computer Enginee…" at bounding box center [307, 415] width 140 height 44
click at [240, 404] on icon at bounding box center [239, 399] width 5 height 13
click at [239, 393] on div "Collaboration Status: Collaboration Status All Faculty/Staff Collaboration Stat…" at bounding box center [307, 250] width 140 height 311
click at [273, 18] on link "Home" at bounding box center [275, 22] width 38 height 43
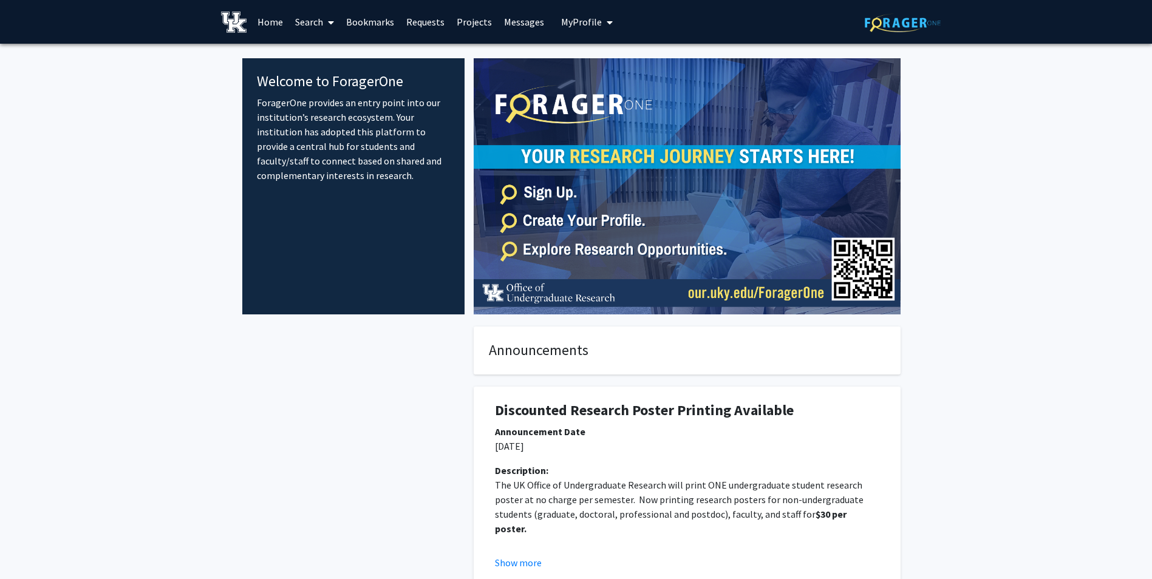
click at [605, 278] on img at bounding box center [687, 186] width 427 height 256
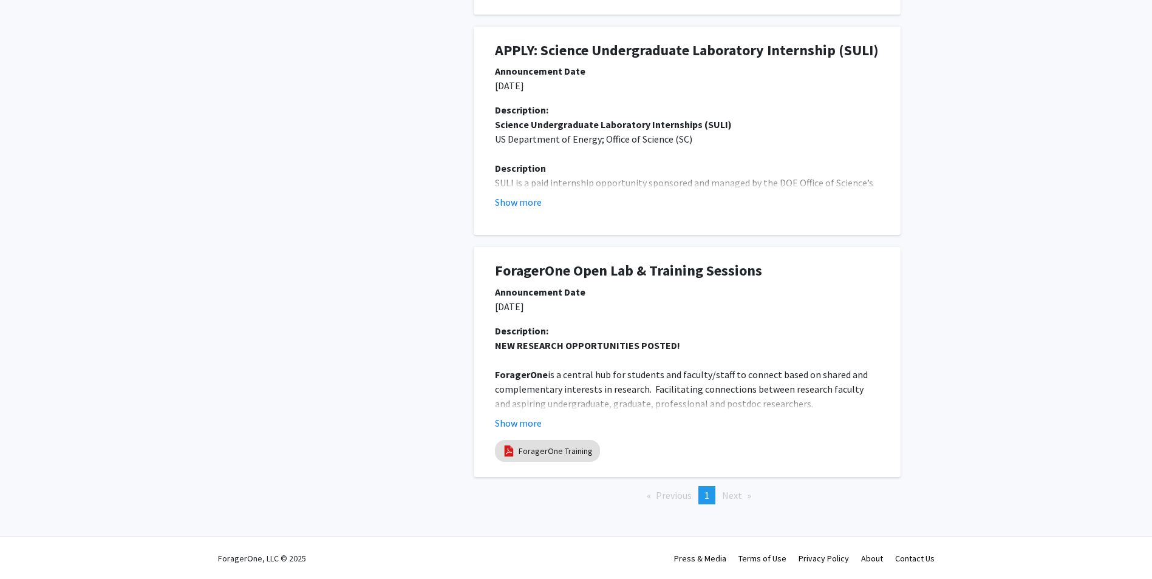
scroll to position [602, 0]
click at [505, 208] on button "Show more" at bounding box center [518, 203] width 47 height 15
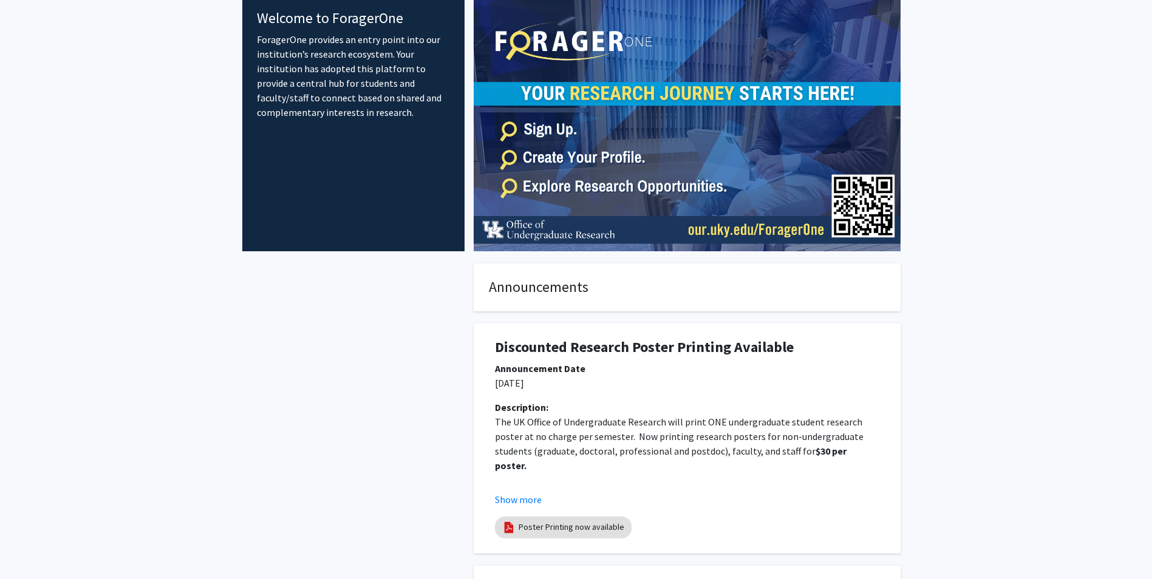
scroll to position [0, 0]
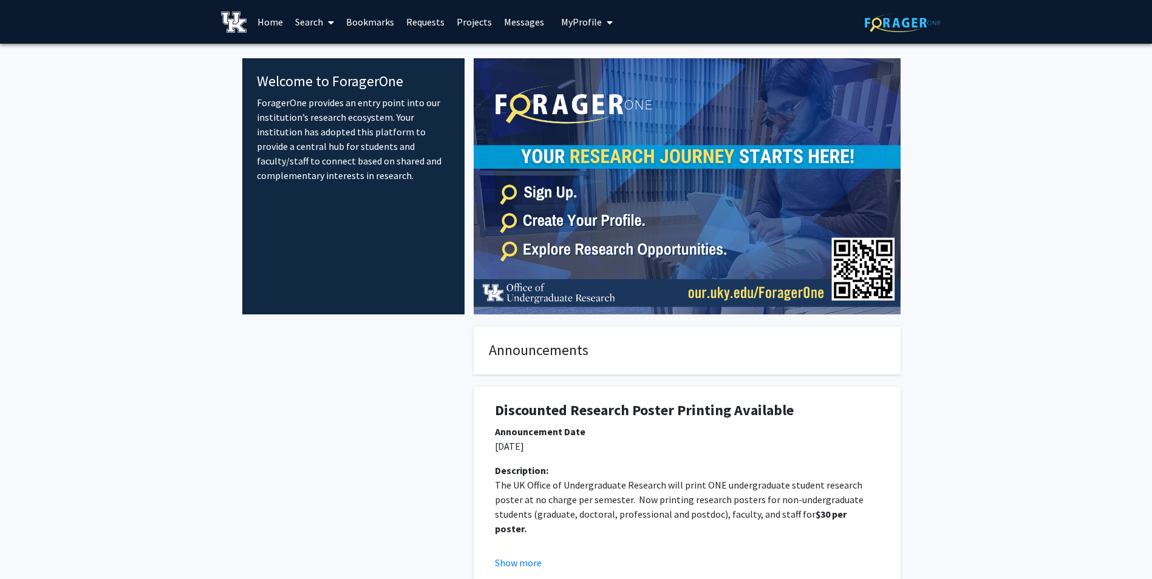
click at [404, 18] on link "Requests" at bounding box center [425, 22] width 50 height 43
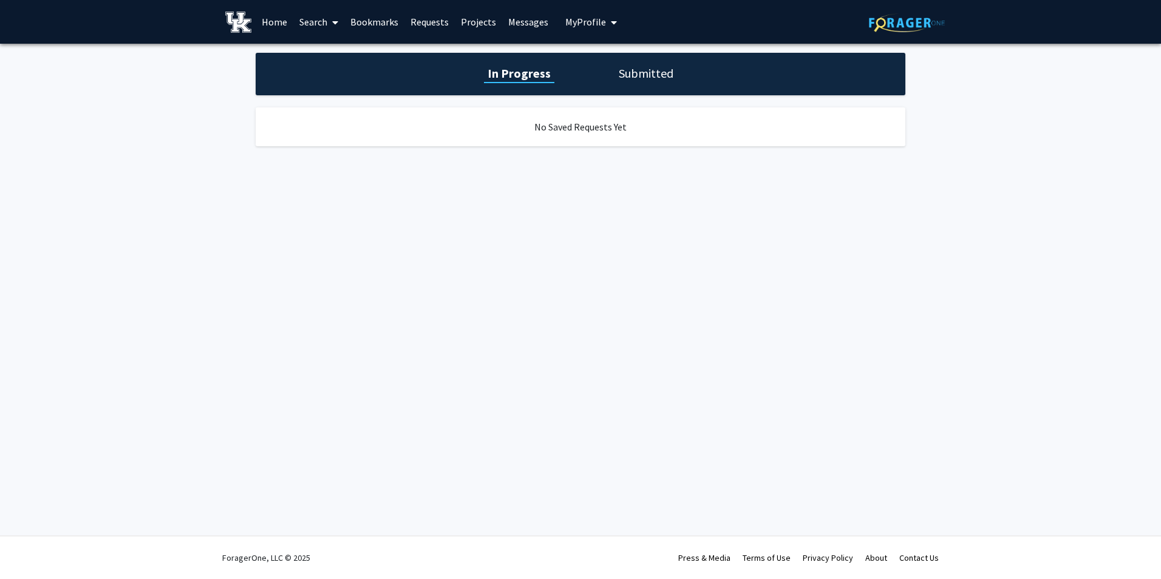
click at [518, 22] on link "Messages" at bounding box center [528, 22] width 52 height 43
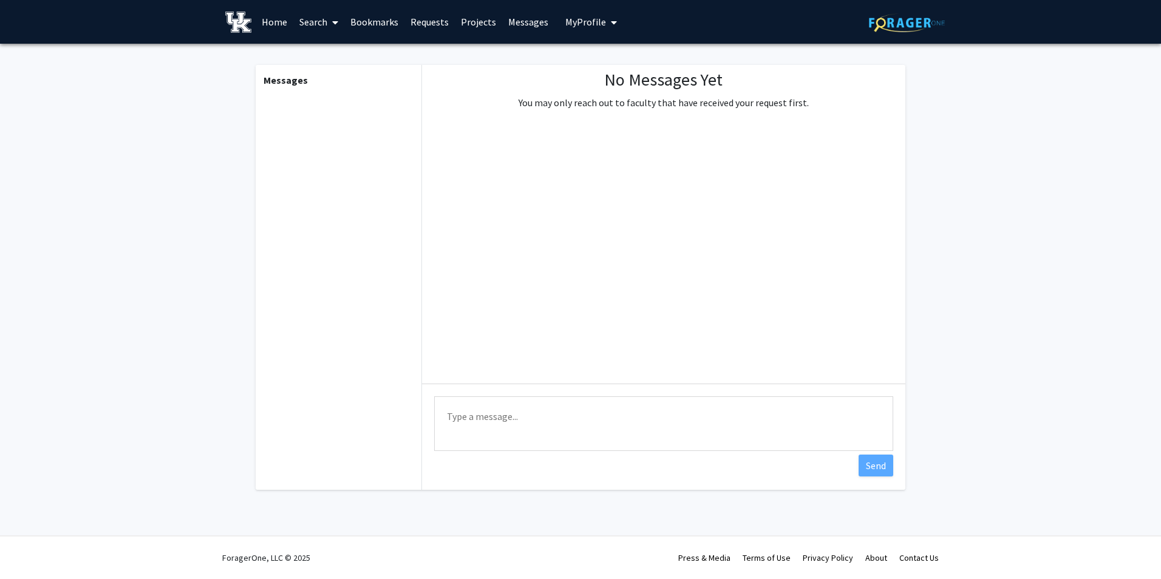
click at [268, 28] on link "Home" at bounding box center [275, 22] width 38 height 43
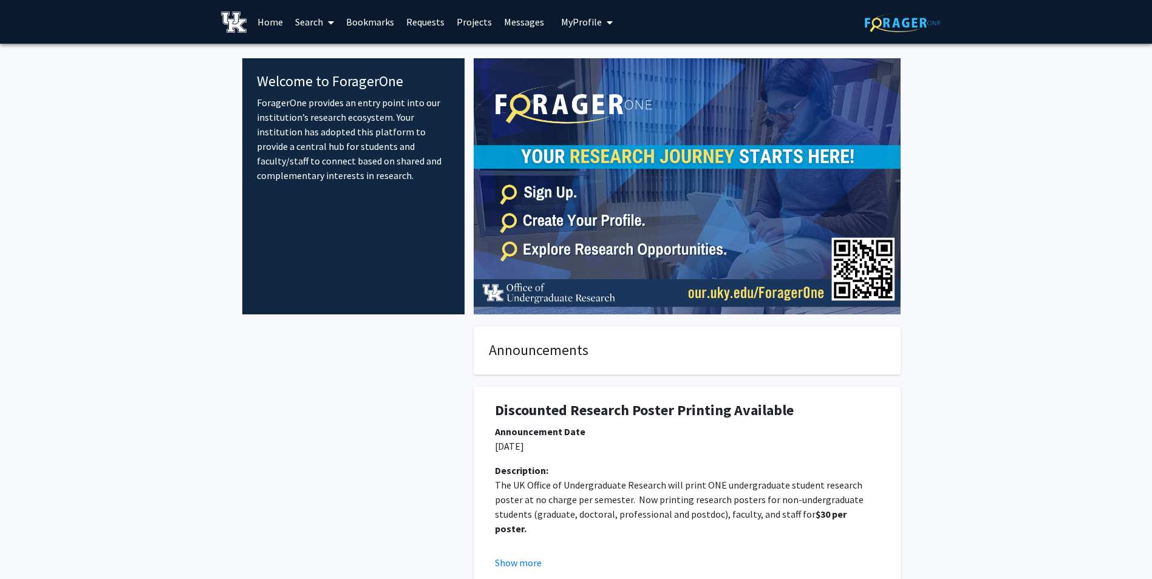
click at [308, 25] on link "Search" at bounding box center [314, 22] width 51 height 43
click at [332, 84] on span "Students" at bounding box center [326, 80] width 74 height 24
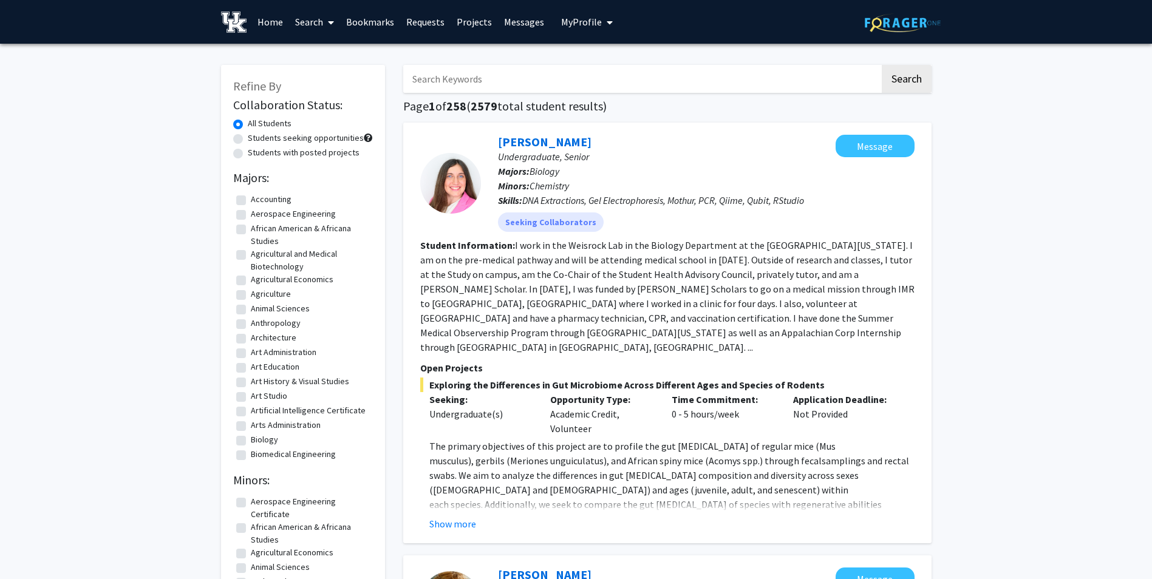
click at [309, 12] on link "Search" at bounding box center [314, 22] width 51 height 43
click at [328, 50] on span "Faculty/Staff" at bounding box center [333, 56] width 89 height 24
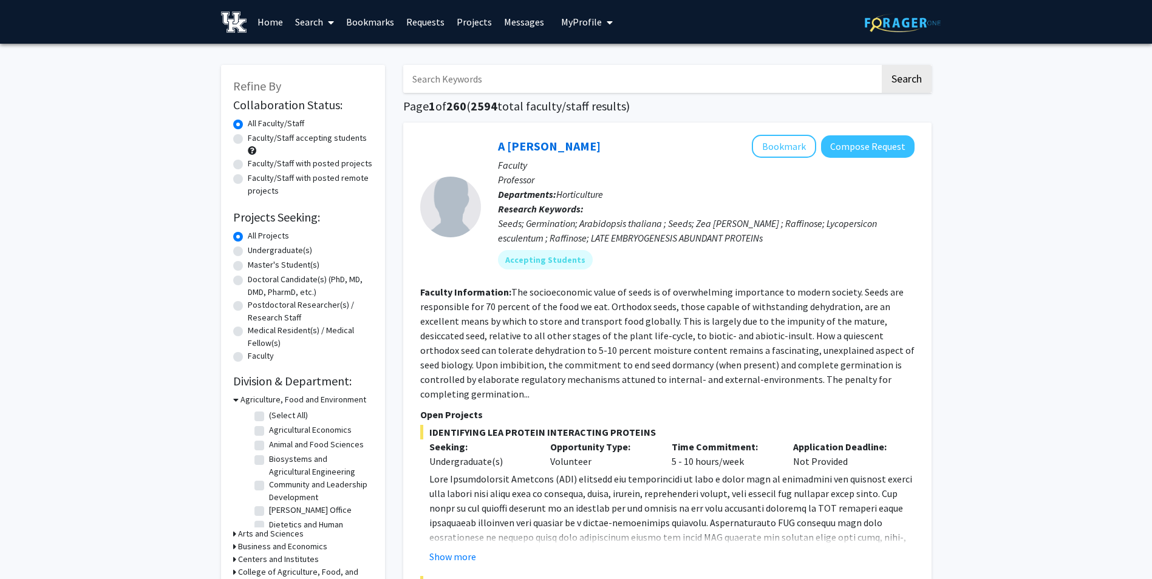
click at [231, 397] on div "Refine By Collaboration Status: Collaboration Status All Faculty/Staff Collabor…" at bounding box center [303, 455] width 164 height 781
click at [233, 397] on icon at bounding box center [235, 399] width 5 height 13
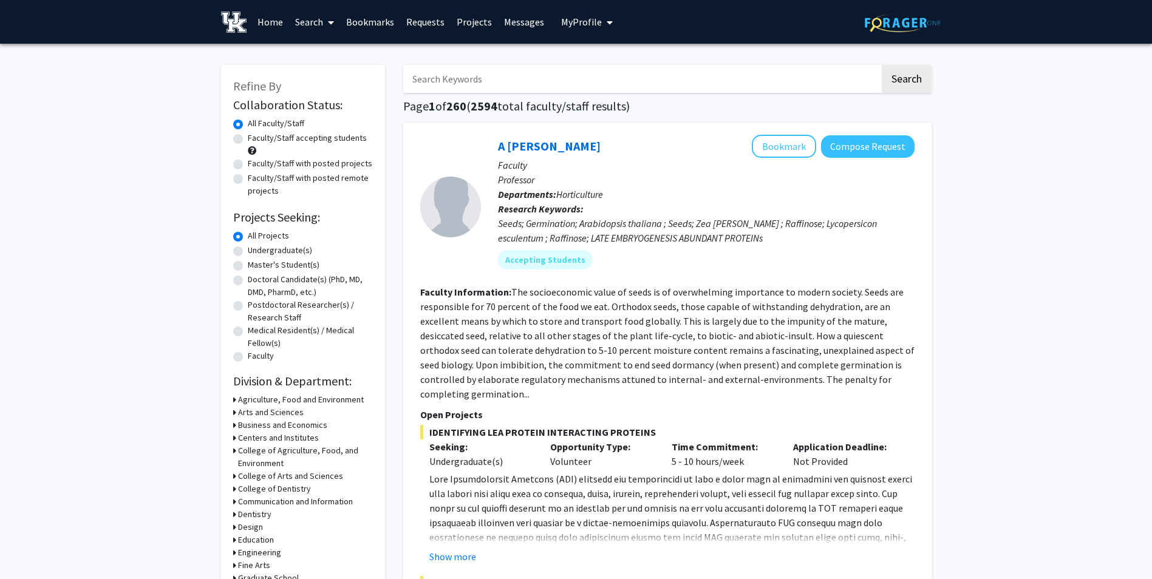
click at [239, 410] on h3 "Arts and Sciences" at bounding box center [271, 412] width 66 height 13
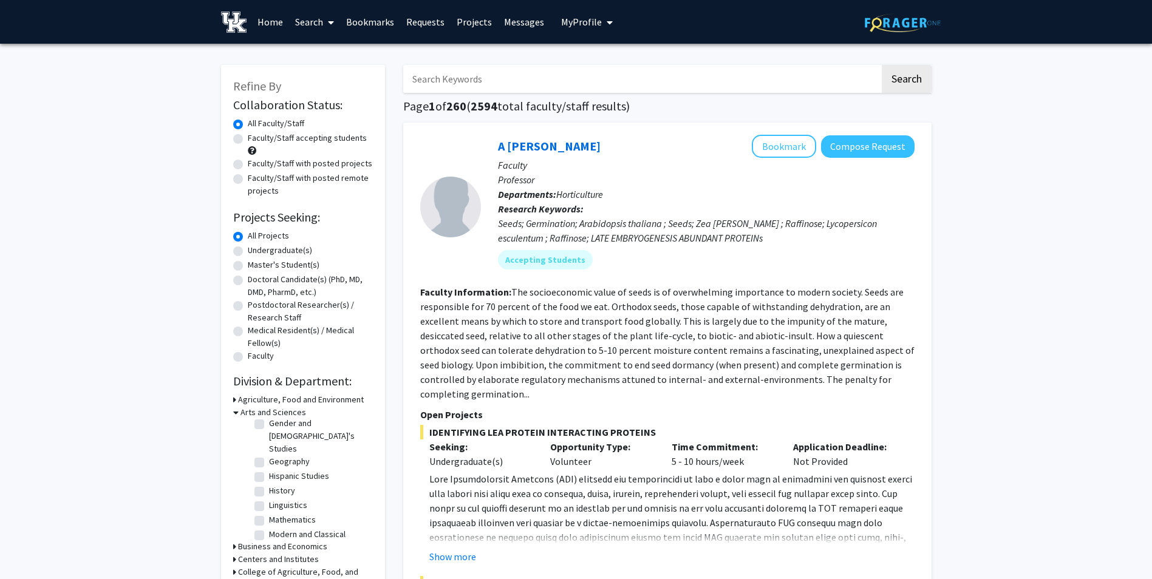
scroll to position [104, 0]
click at [269, 513] on label "Mathematics" at bounding box center [292, 519] width 47 height 13
click at [269, 513] on input "Mathematics" at bounding box center [273, 517] width 8 height 8
checkbox input "true"
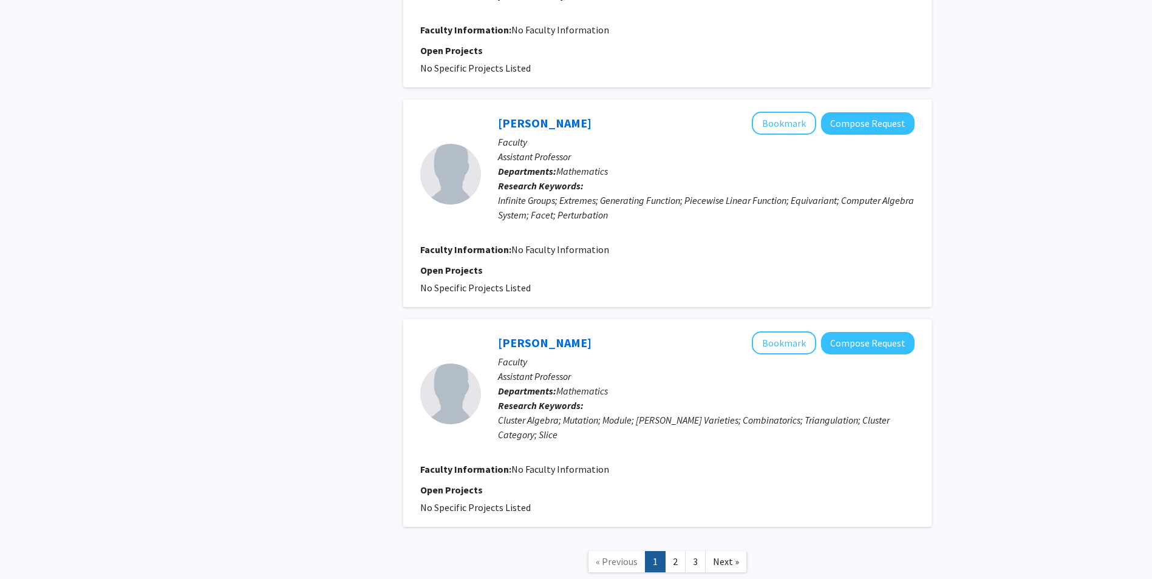
scroll to position [1861, 0]
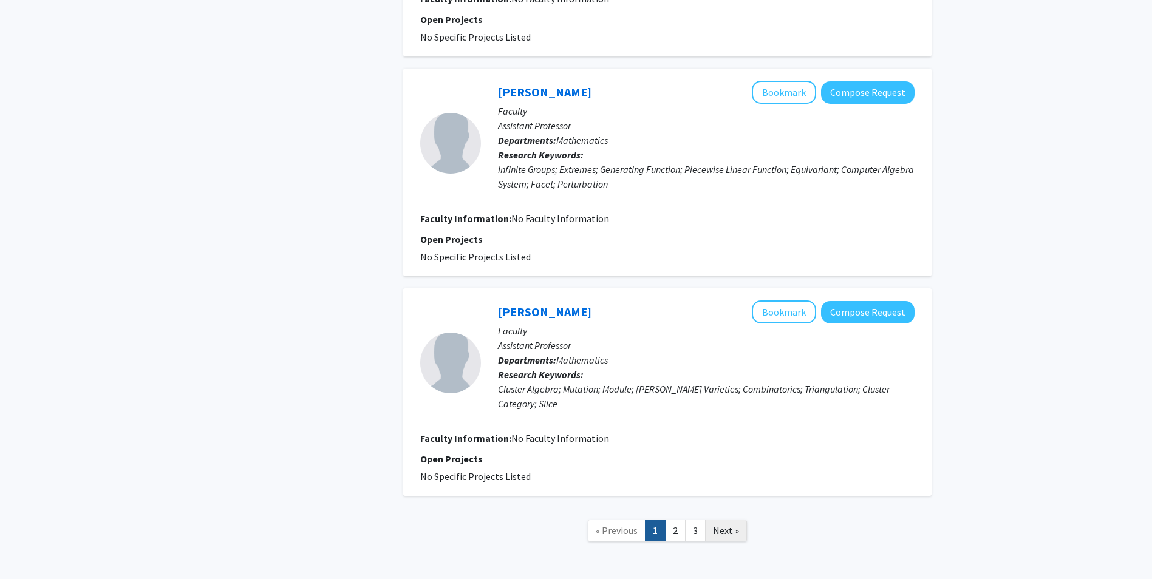
click at [733, 525] on span "Next »" at bounding box center [726, 531] width 26 height 12
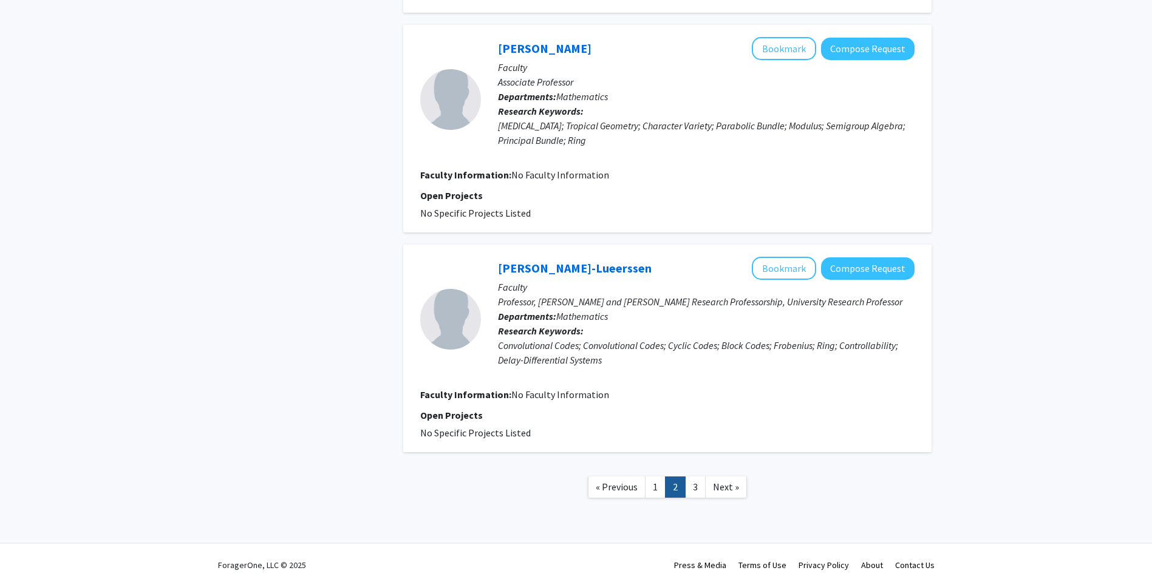
scroll to position [1849, 0]
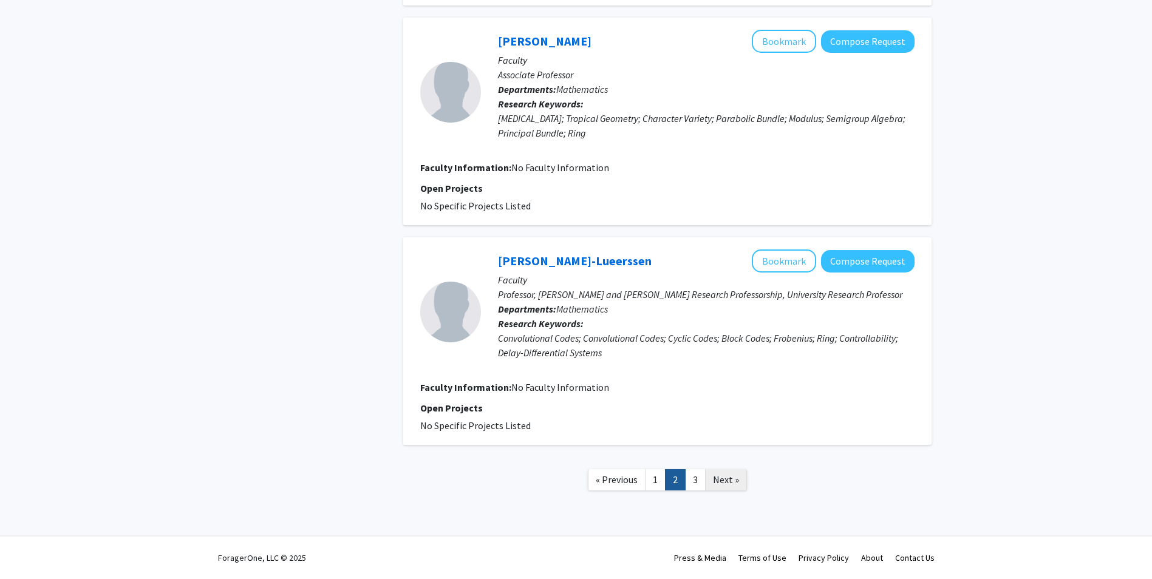
click at [710, 478] on link "Next »" at bounding box center [726, 479] width 42 height 21
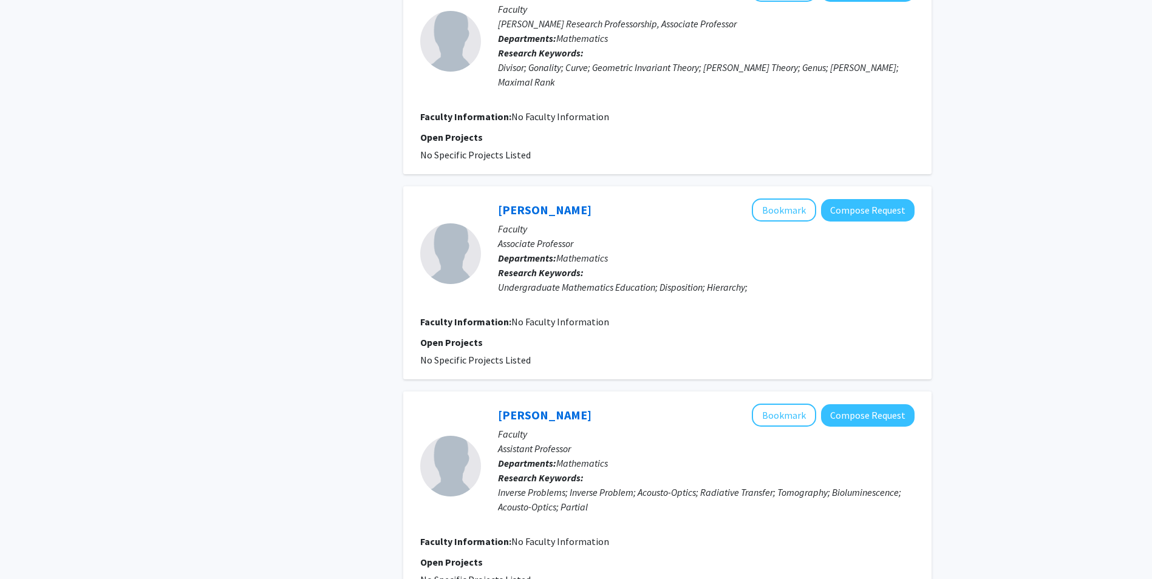
scroll to position [1396, 0]
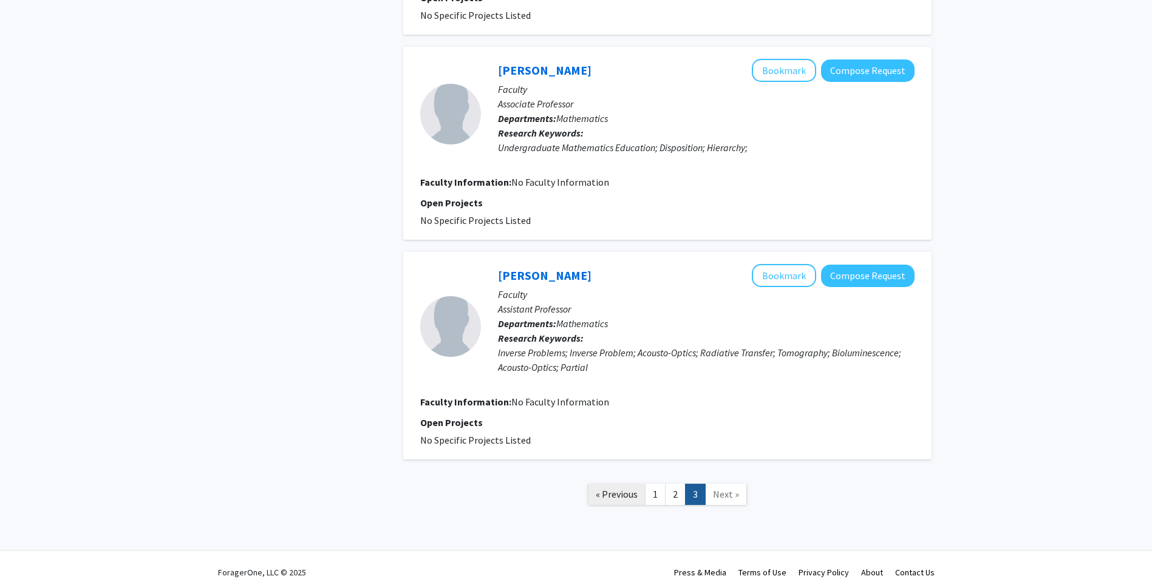
click at [628, 486] on link "« Previous" at bounding box center [617, 494] width 58 height 21
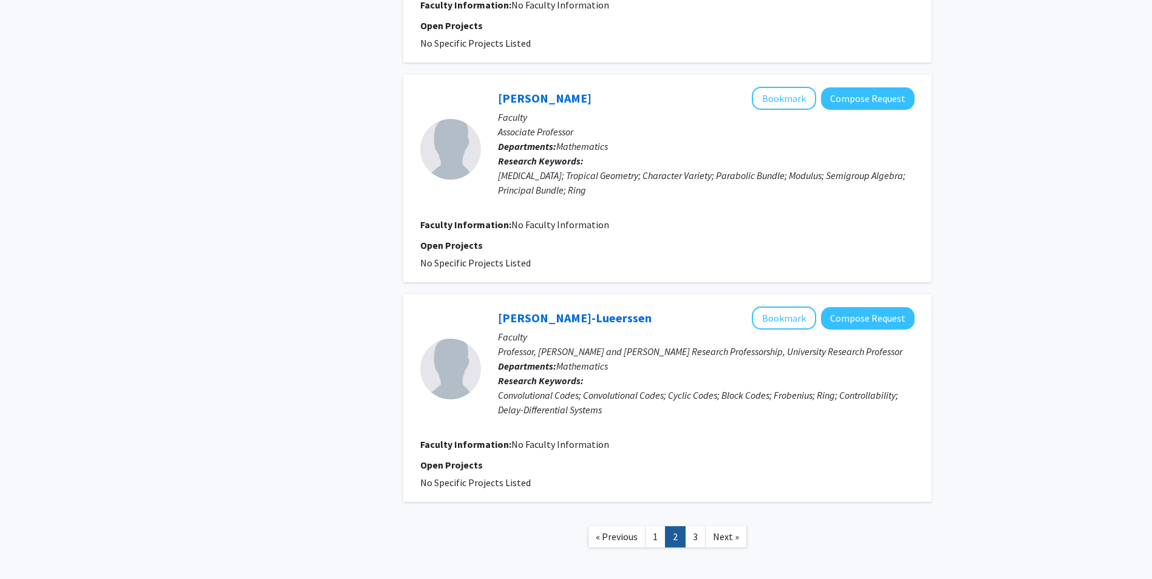
scroll to position [1849, 0]
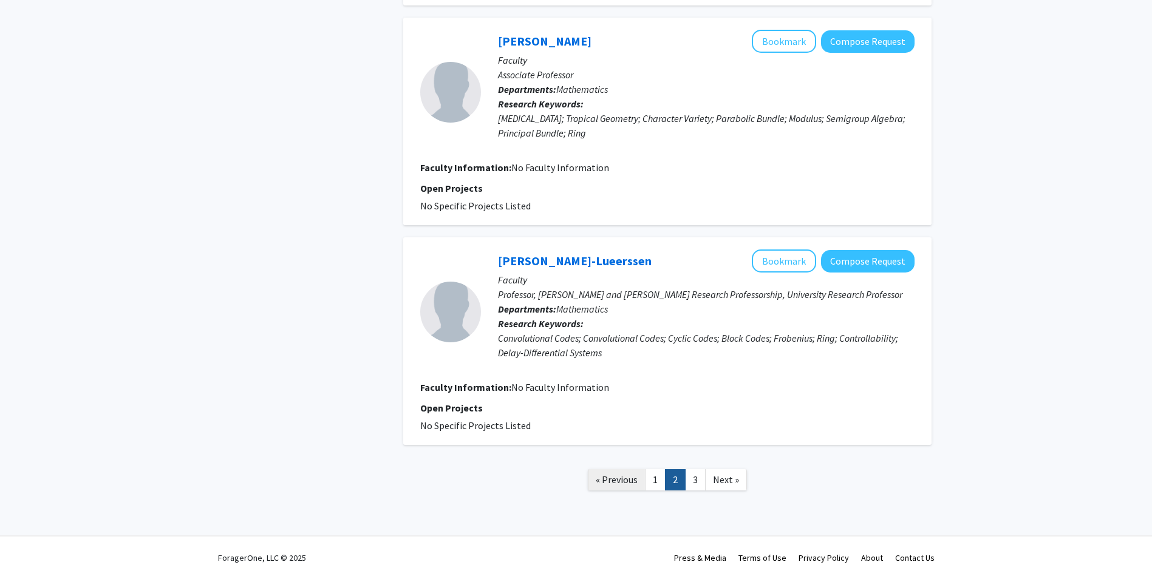
click at [623, 486] on link "« Previous" at bounding box center [617, 479] width 58 height 21
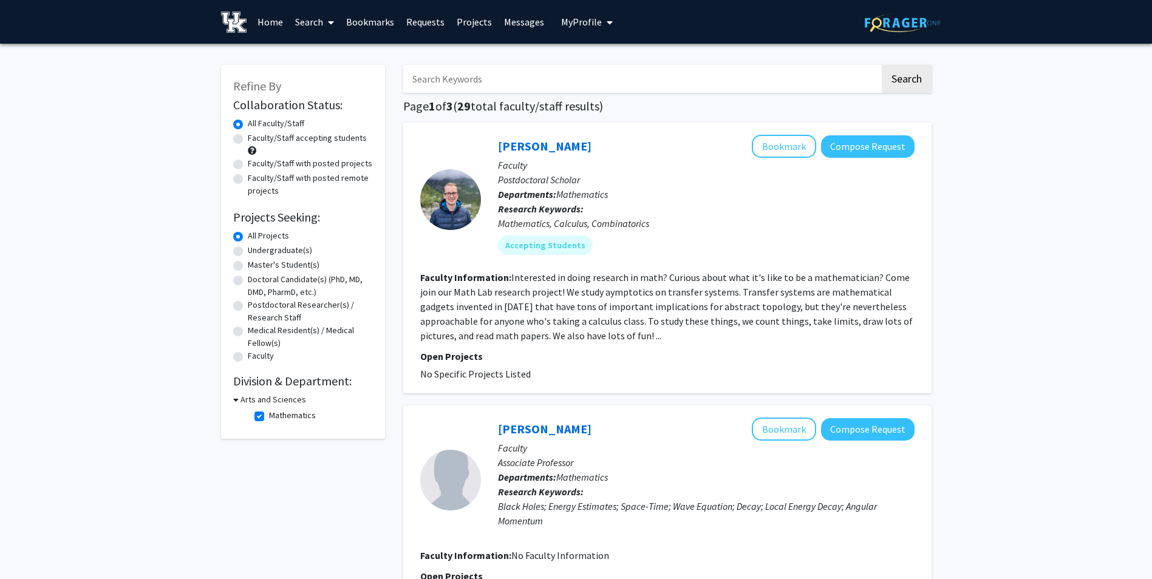
click at [232, 401] on div "Refine By Collaboration Status: Collaboration Status All Faculty/Staff Collabor…" at bounding box center [303, 252] width 164 height 374
click at [233, 401] on icon at bounding box center [235, 399] width 5 height 13
click at [243, 383] on h2 "Division & Department:" at bounding box center [303, 381] width 140 height 15
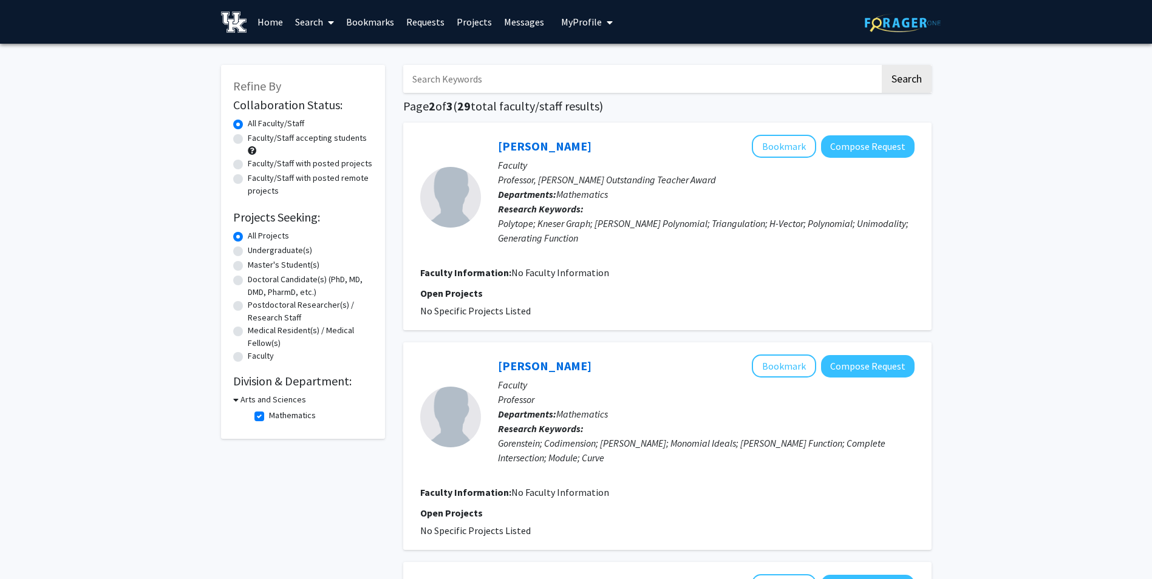
click at [300, 10] on link "Search" at bounding box center [314, 22] width 51 height 43
click at [316, 50] on span "Faculty/Staff" at bounding box center [333, 56] width 89 height 24
checkbox input "false"
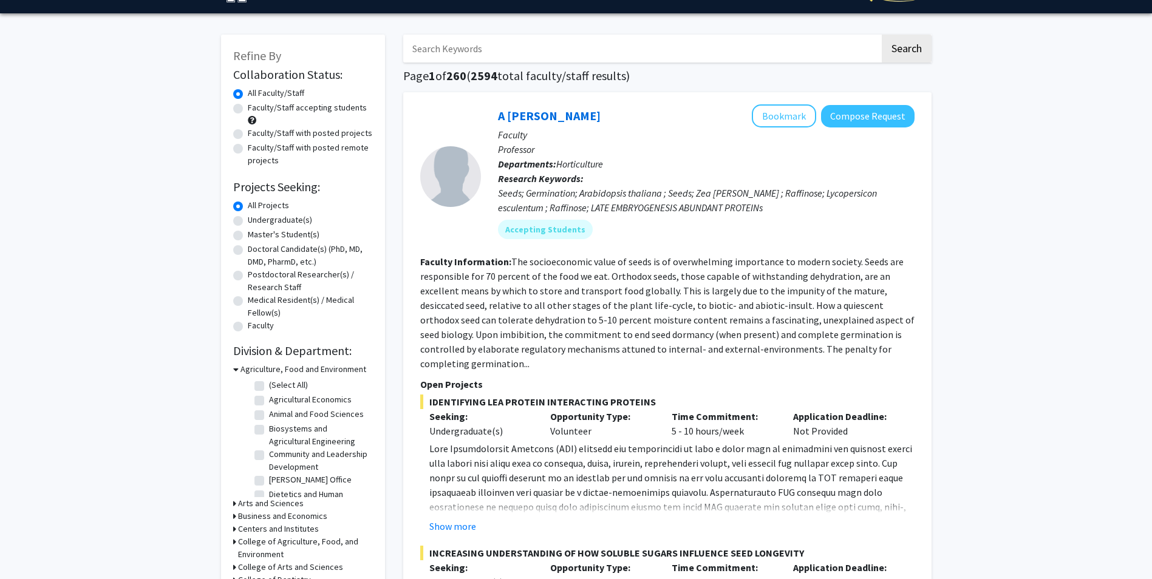
scroll to position [31, 0]
click at [326, 372] on h3 "Agriculture, Food and Environment" at bounding box center [303, 368] width 126 height 13
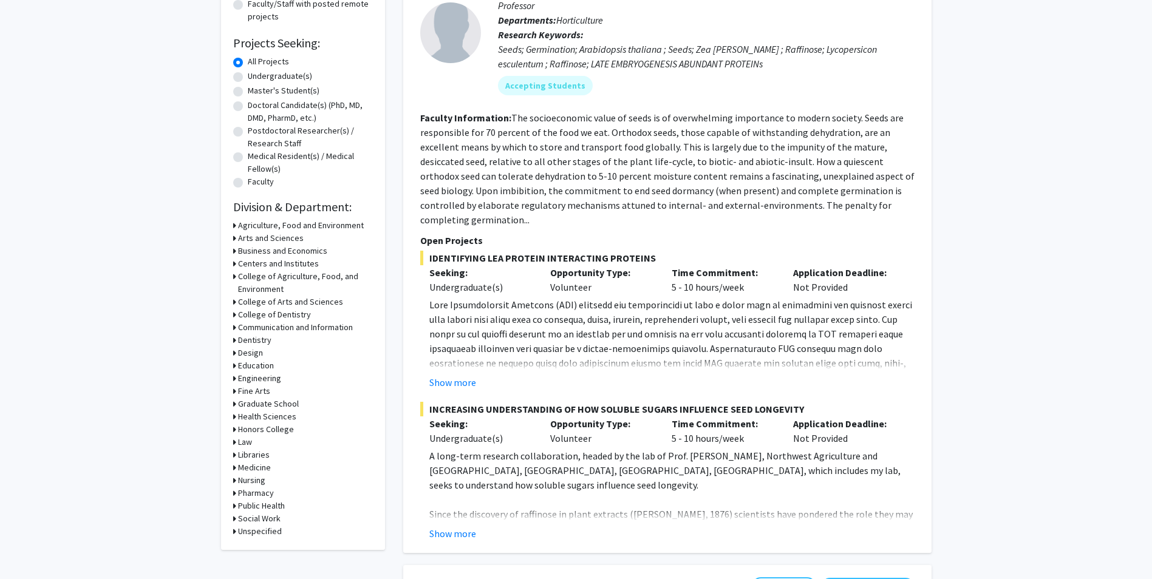
scroll to position [175, 0]
click at [265, 378] on h3 "Engineering" at bounding box center [259, 377] width 43 height 13
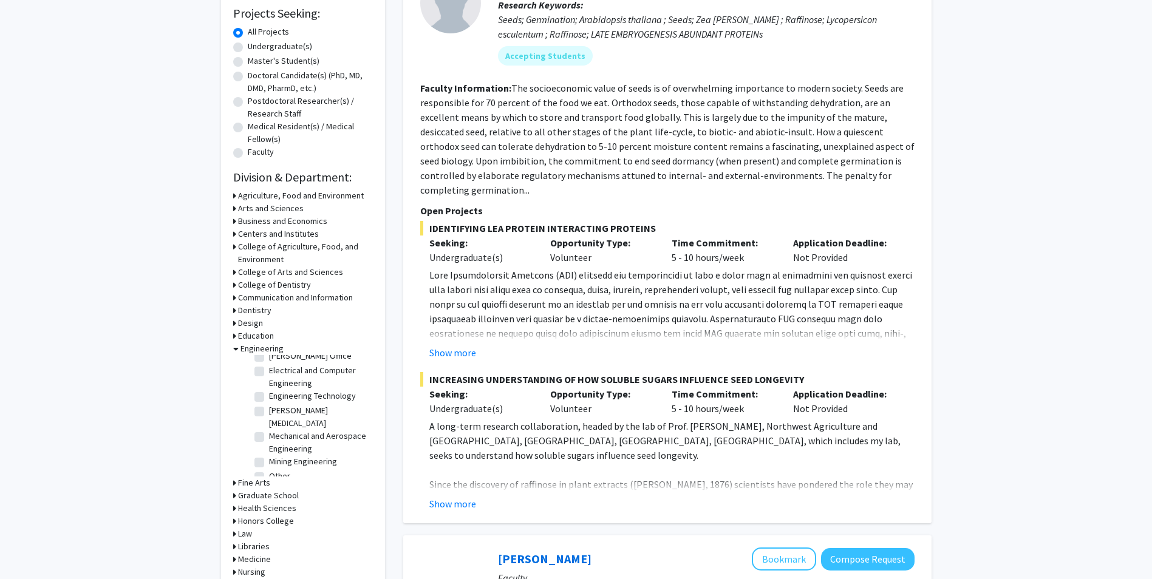
scroll to position [205, 0]
click at [302, 476] on form "Agriculture, Food and Environment Arts and Sciences Business and Economics Cent…" at bounding box center [303, 409] width 140 height 440
drag, startPoint x: 302, startPoint y: 476, endPoint x: 240, endPoint y: 458, distance: 64.6
click at [240, 458] on div "Engineering (Select All) (Select All) Biomedical Engineering Biomedical Enginee…" at bounding box center [303, 409] width 140 height 134
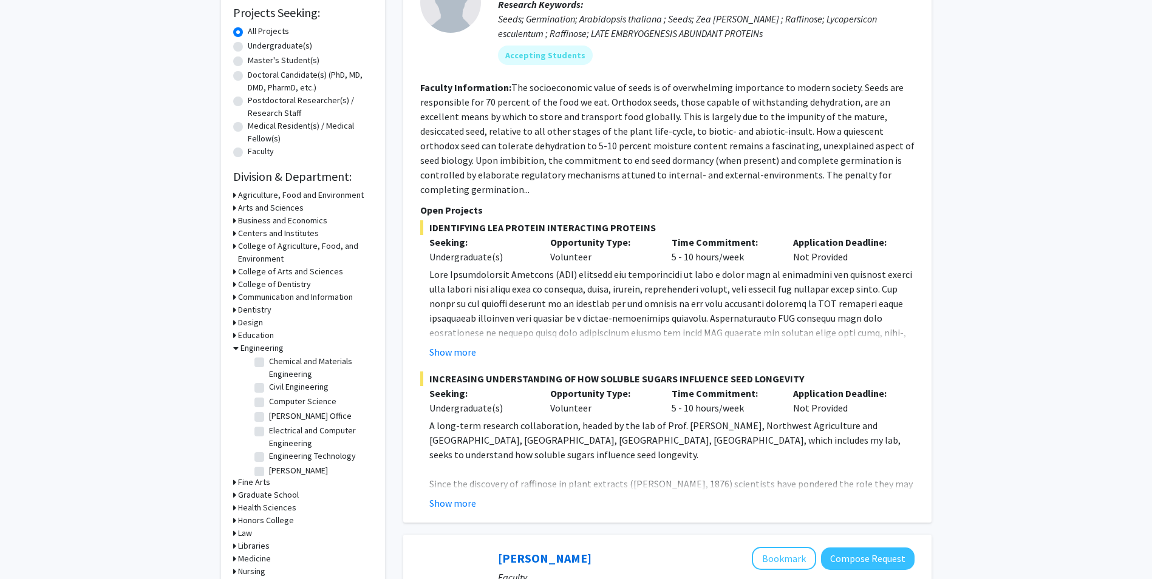
click at [269, 401] on label "Computer Science" at bounding box center [302, 401] width 67 height 13
click at [269, 401] on input "Computer Science" at bounding box center [273, 399] width 8 height 8
checkbox input "true"
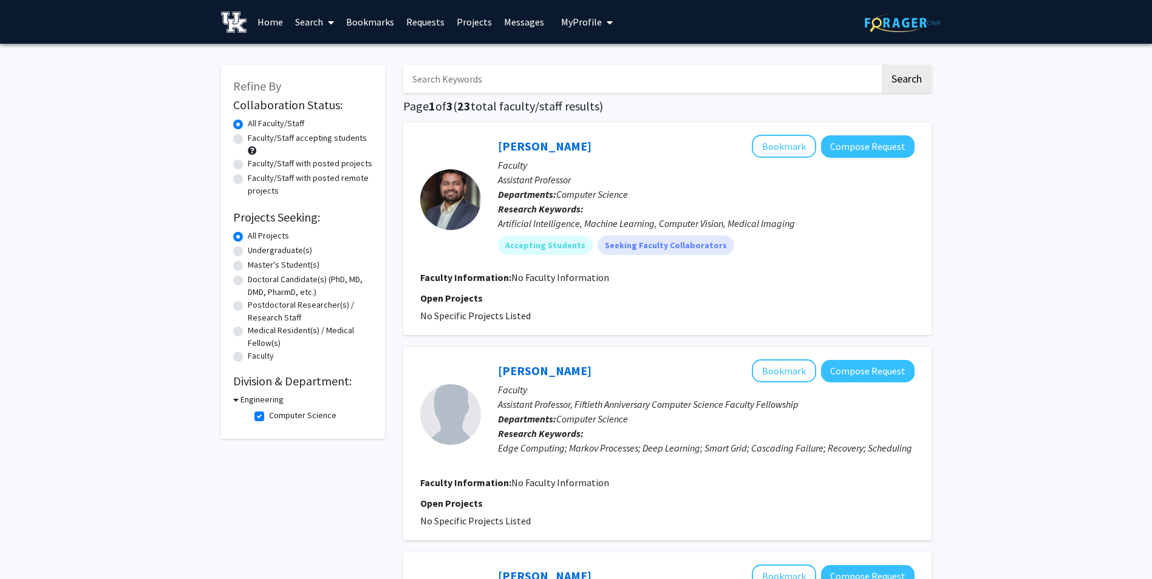
click at [232, 399] on div "Refine By Collaboration Status: Collaboration Status All Faculty/Staff Collabor…" at bounding box center [303, 252] width 164 height 374
click at [233, 398] on icon at bounding box center [235, 399] width 5 height 13
click at [237, 400] on div "Engineering" at bounding box center [303, 399] width 140 height 13
click at [233, 396] on icon at bounding box center [234, 399] width 3 height 13
click at [265, 412] on fg-checkbox "Computer Science Computer Science" at bounding box center [311, 416] width 115 height 15
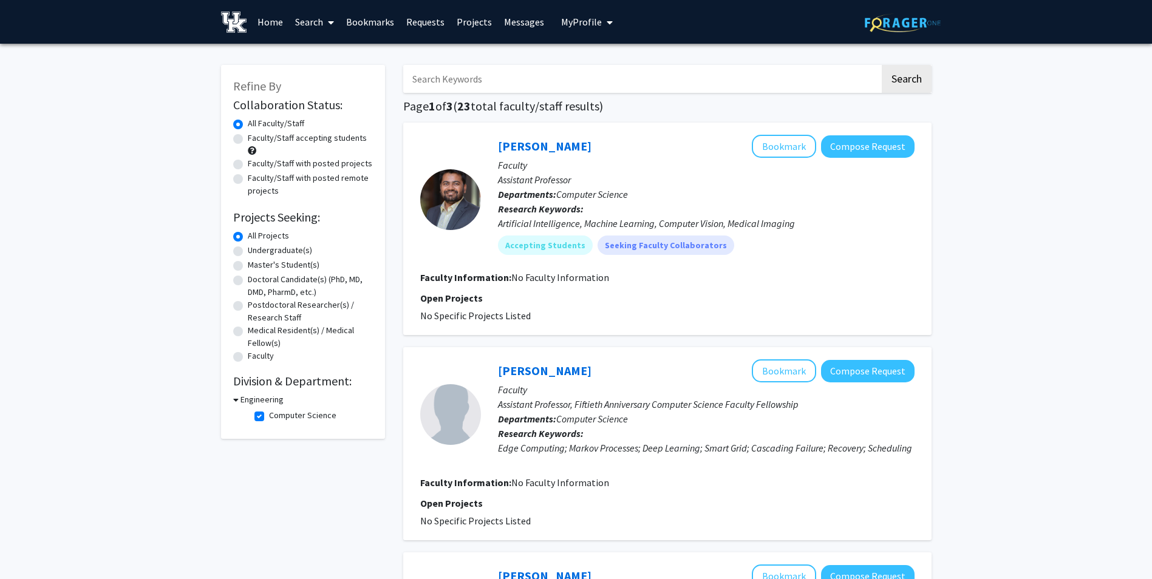
click at [269, 412] on label "Computer Science" at bounding box center [302, 415] width 67 height 13
click at [269, 412] on input "Computer Science" at bounding box center [273, 413] width 8 height 8
checkbox input "false"
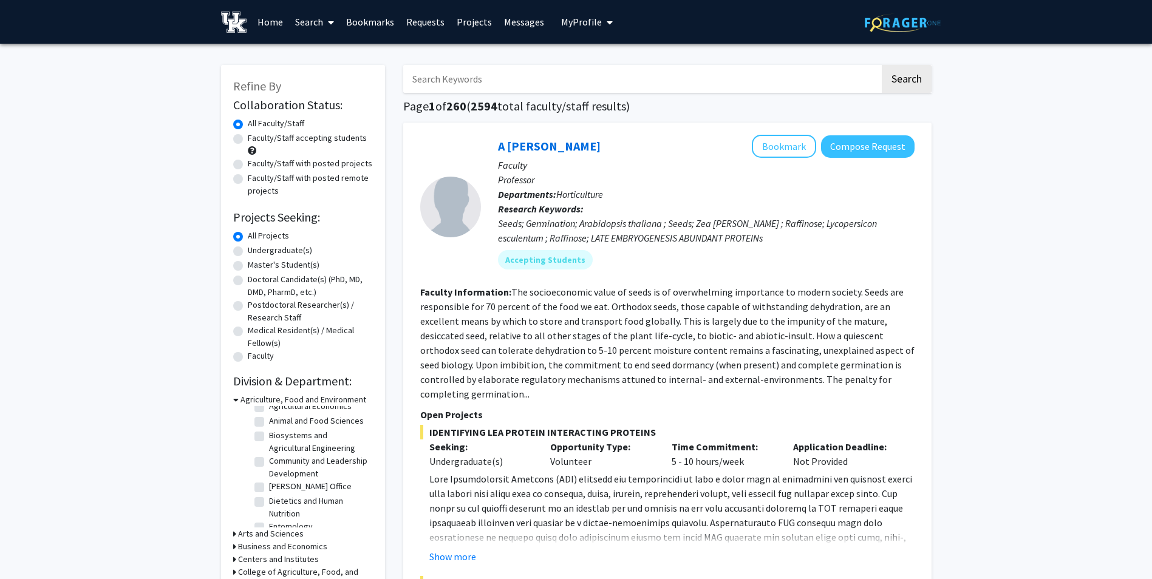
scroll to position [24, 0]
click at [269, 472] on label "Community and Leadership Development" at bounding box center [319, 467] width 101 height 26
click at [269, 462] on input "Community and Leadership Development" at bounding box center [273, 458] width 8 height 8
checkbox input "true"
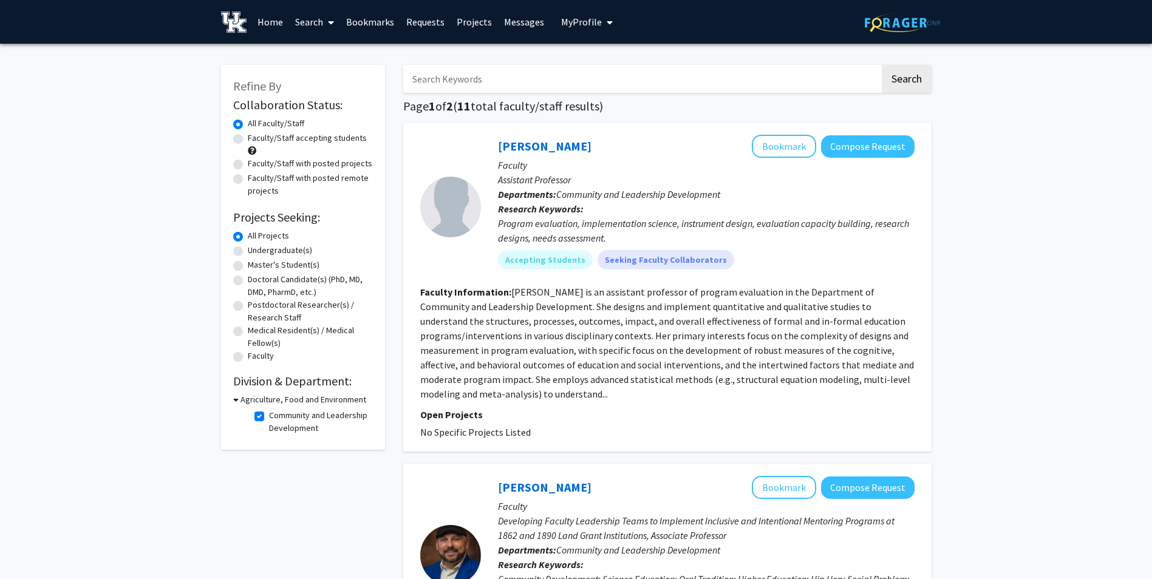
click at [269, 417] on label "Community and Leadership Development" at bounding box center [319, 422] width 101 height 26
click at [269, 417] on input "Community and Leadership Development" at bounding box center [273, 413] width 8 height 8
checkbox input "false"
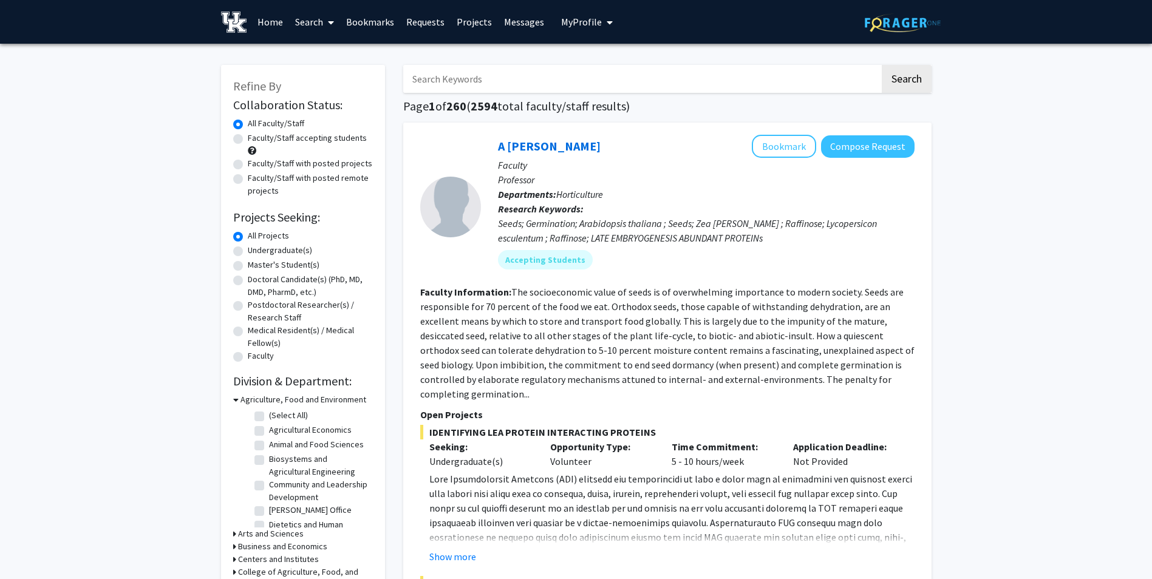
scroll to position [16, 0]
click at [233, 402] on icon at bounding box center [235, 399] width 5 height 13
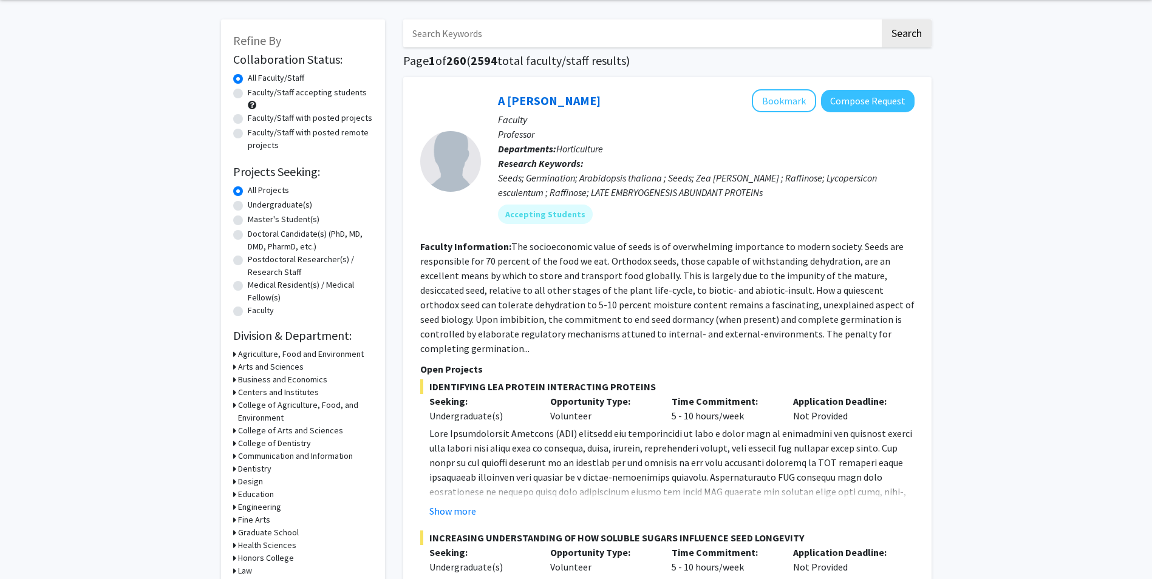
scroll to position [46, 0]
click at [277, 432] on h3 "College of Arts and Sciences" at bounding box center [290, 430] width 105 height 13
click at [234, 426] on icon at bounding box center [235, 430] width 5 height 13
click at [236, 427] on div "College of Arts and Sciences" at bounding box center [303, 430] width 140 height 13
click at [234, 427] on icon at bounding box center [234, 430] width 3 height 13
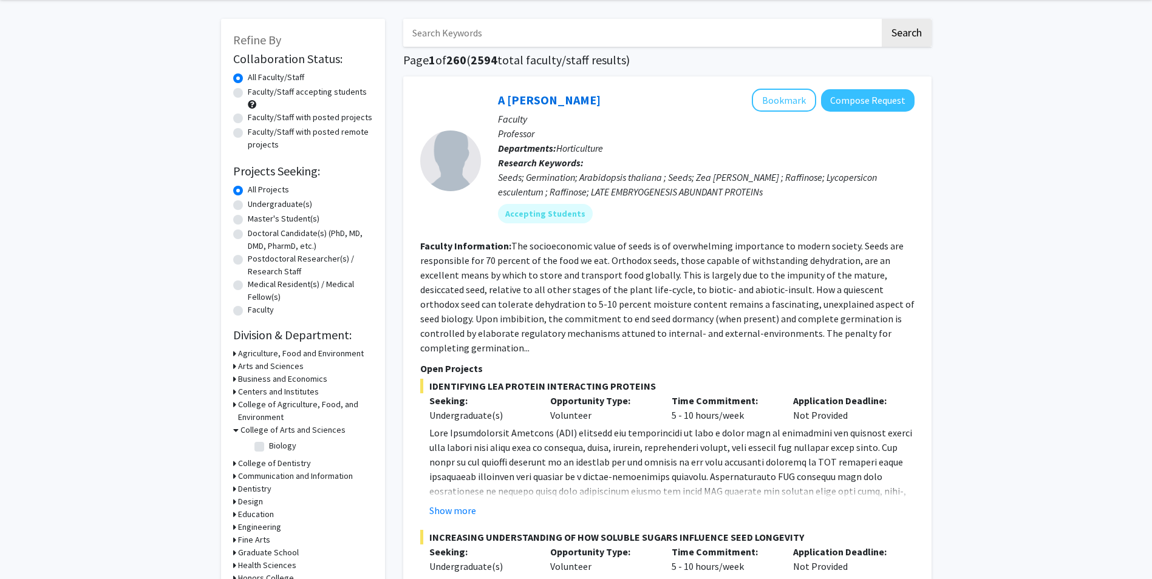
click at [234, 430] on icon at bounding box center [235, 430] width 5 height 13
click at [260, 439] on h3 "College of Dentistry" at bounding box center [274, 443] width 73 height 13
click at [260, 444] on h3 "College of Dentistry" at bounding box center [276, 443] width 73 height 13
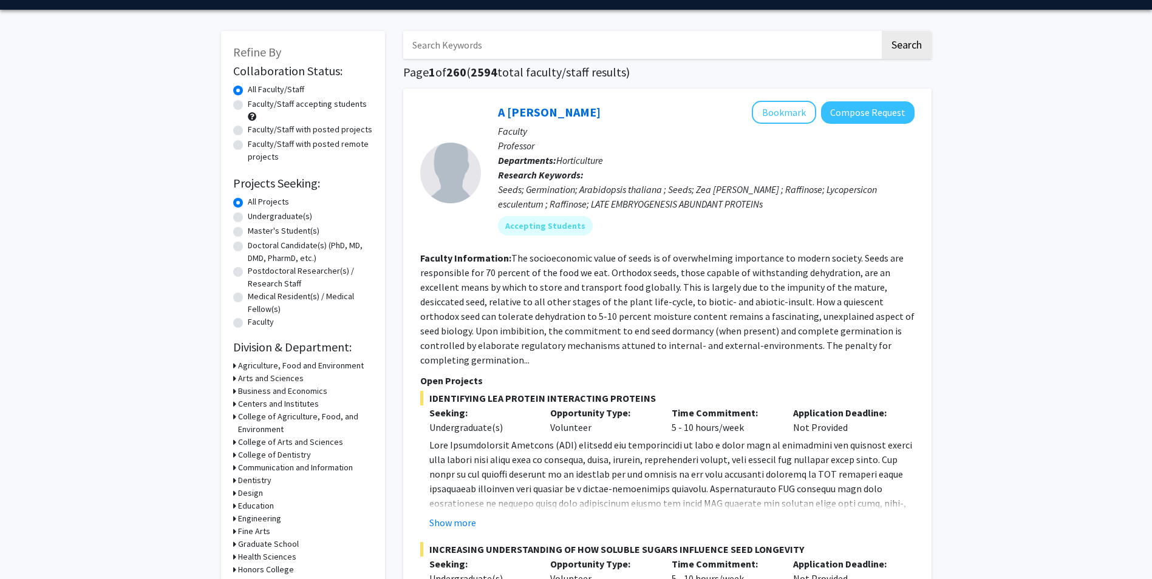
scroll to position [0, 0]
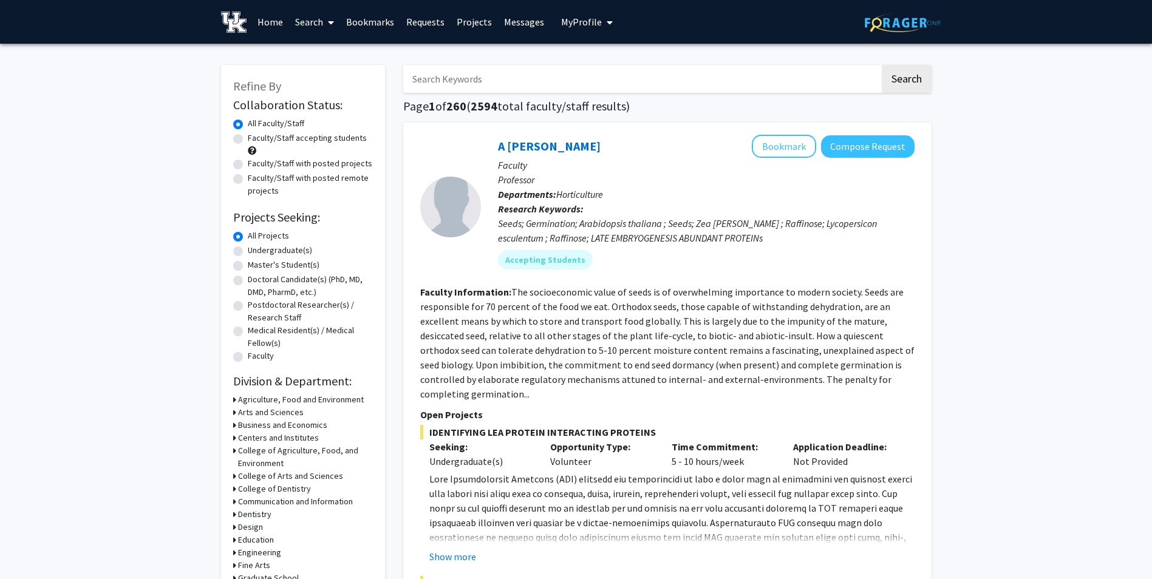
click at [303, 15] on link "Search" at bounding box center [314, 22] width 51 height 43
click at [314, 53] on span "Faculty/Staff" at bounding box center [333, 56] width 89 height 24
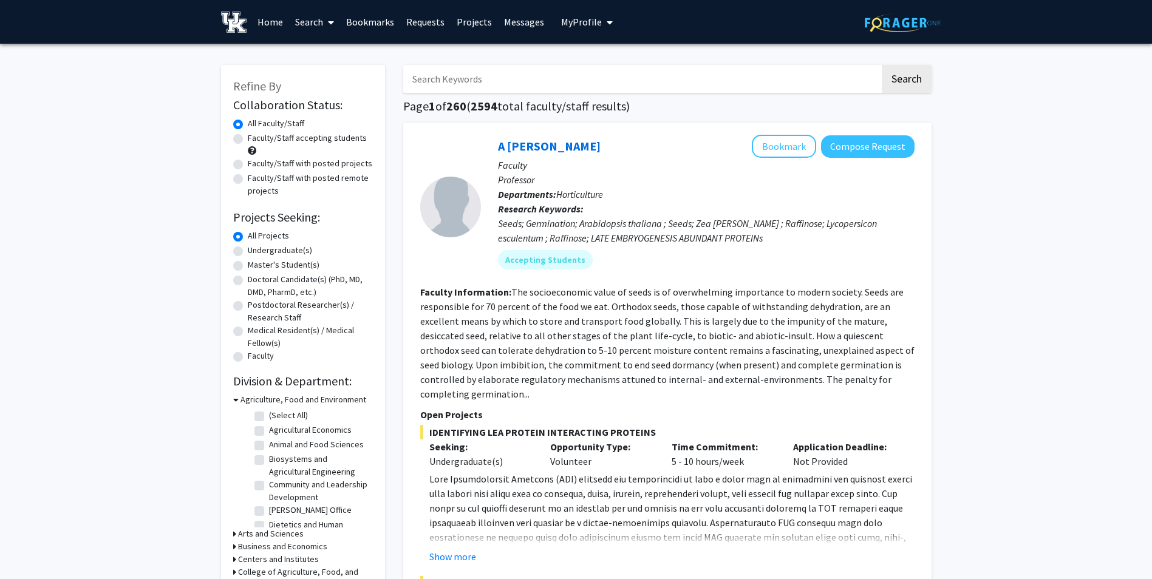
scroll to position [41, 0]
click at [266, 534] on h3 "Arts and Sciences" at bounding box center [271, 534] width 66 height 13
click at [233, 398] on icon at bounding box center [235, 399] width 5 height 13
click at [271, 510] on label "Statistics" at bounding box center [286, 516] width 35 height 13
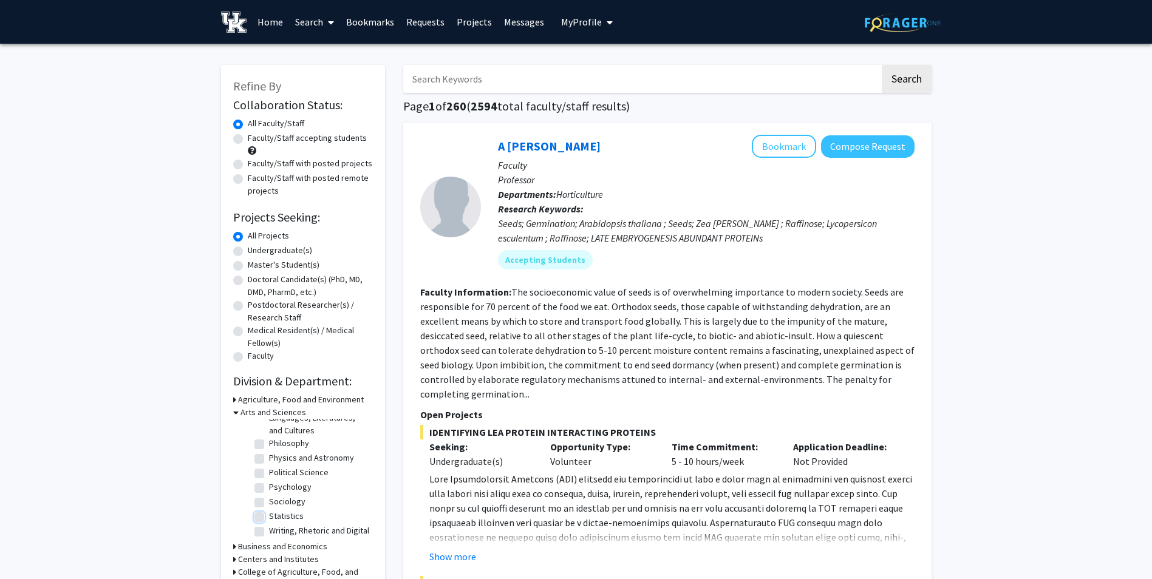
click at [271, 510] on input "Statistics" at bounding box center [273, 514] width 8 height 8
checkbox input "true"
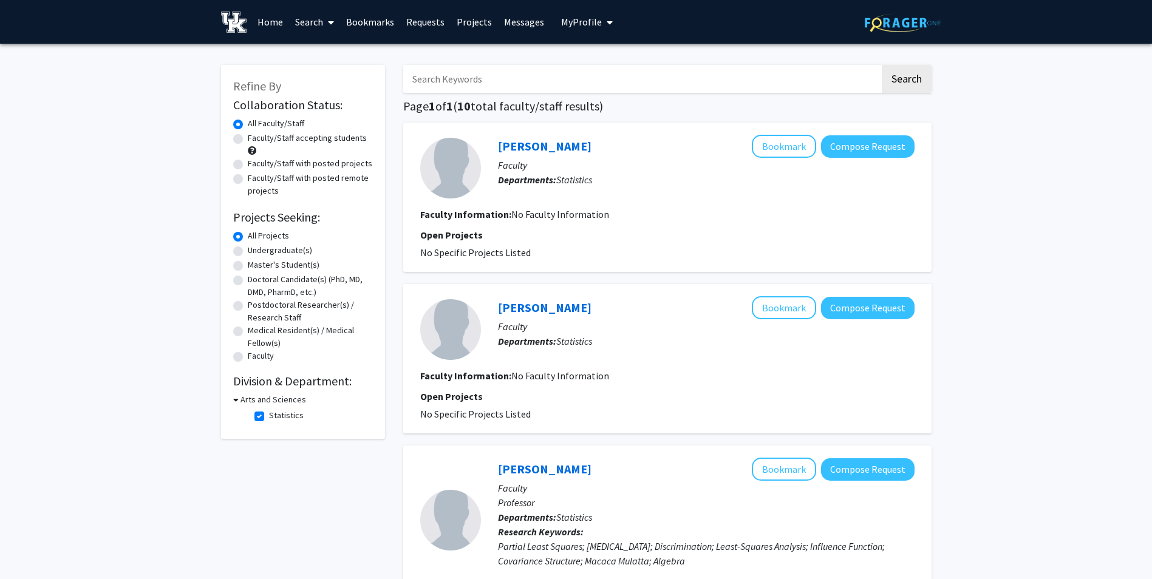
click at [269, 417] on label "Statistics" at bounding box center [286, 415] width 35 height 13
click at [269, 417] on input "Statistics" at bounding box center [273, 413] width 8 height 8
checkbox input "false"
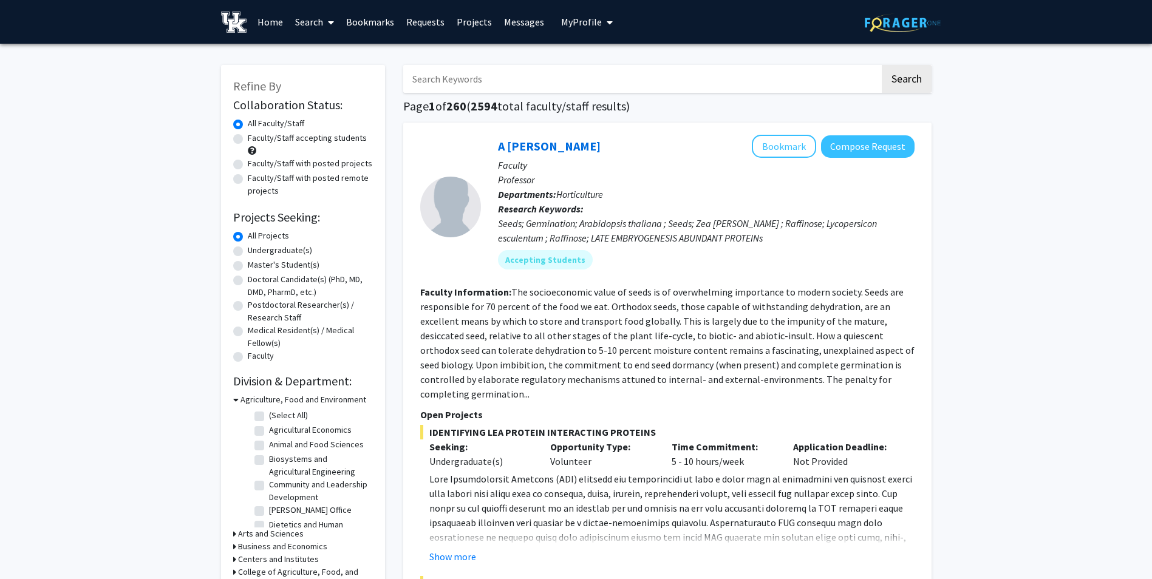
click at [235, 396] on icon at bounding box center [235, 399] width 5 height 13
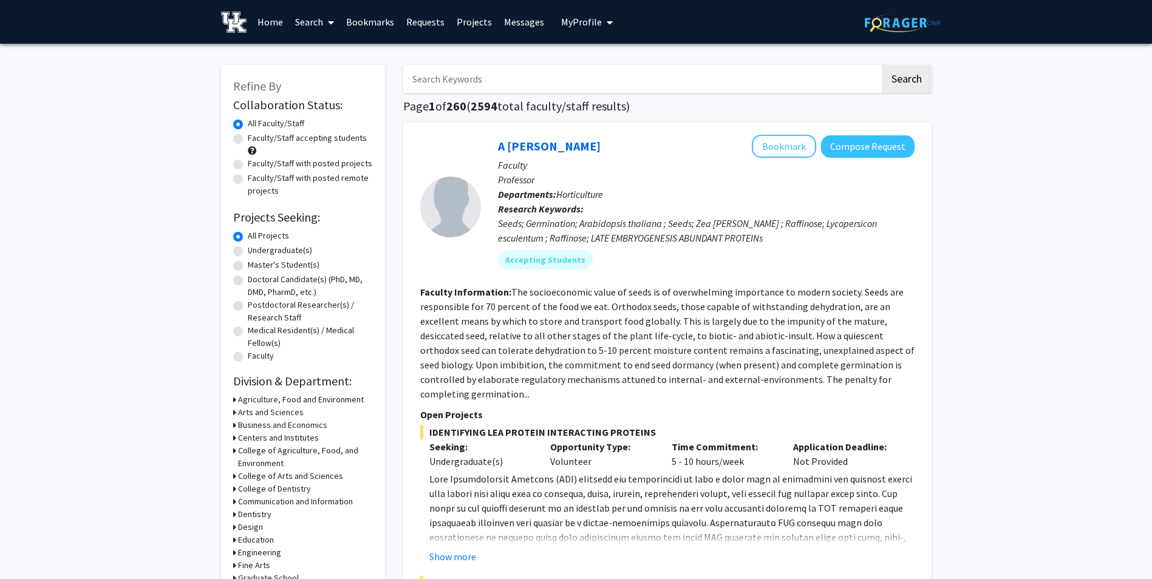
click at [265, 548] on h3 "Engineering" at bounding box center [259, 552] width 43 height 13
click at [471, 22] on link "Projects" at bounding box center [474, 22] width 47 height 43
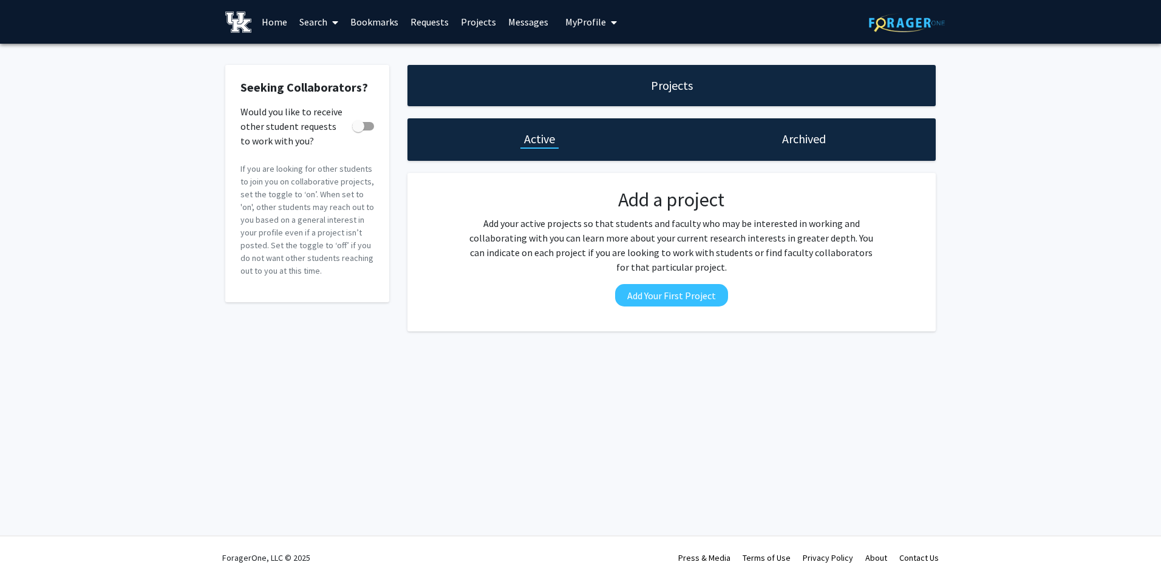
click at [471, 20] on link "Projects" at bounding box center [478, 22] width 47 height 43
click at [313, 14] on link "Search" at bounding box center [318, 22] width 51 height 43
click at [333, 57] on span "Faculty/Staff" at bounding box center [337, 56] width 89 height 24
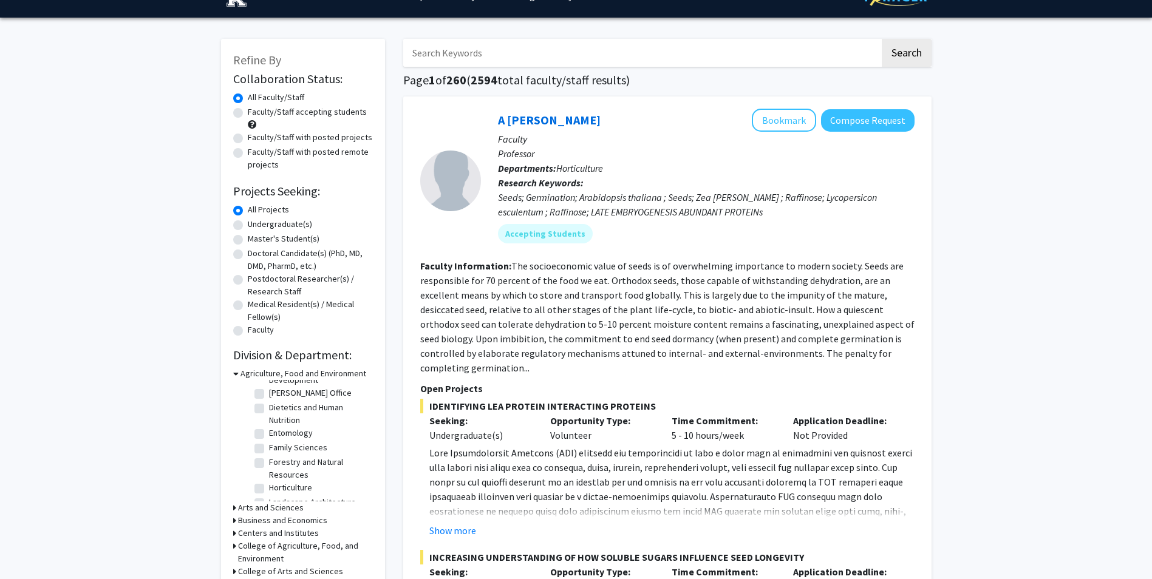
scroll to position [92, 0]
click at [240, 375] on h3 "Agriculture, Food and Environment" at bounding box center [303, 373] width 126 height 13
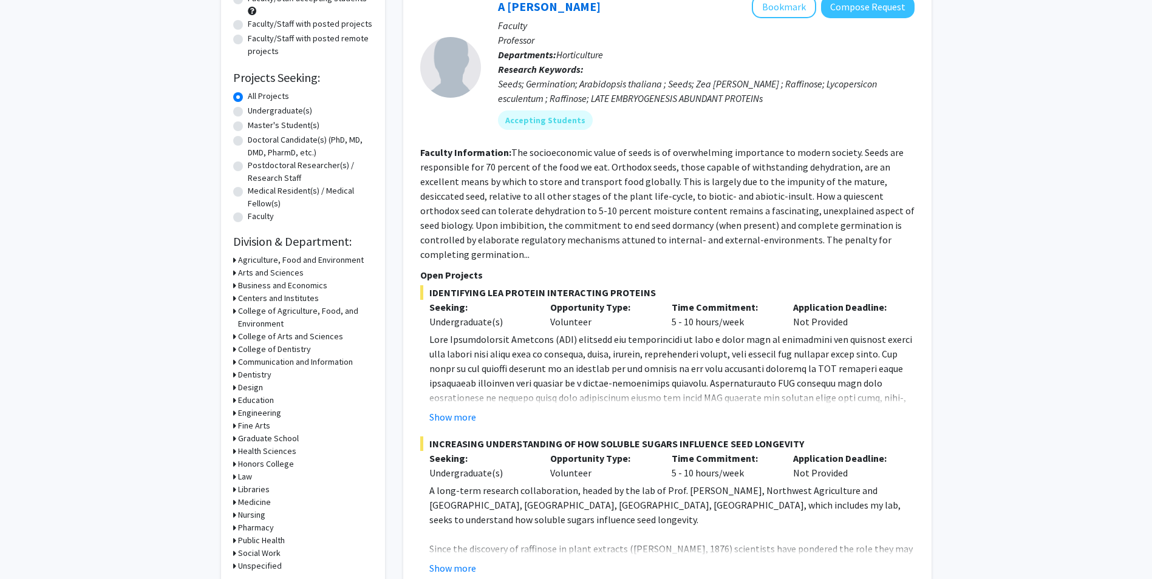
scroll to position [140, 0]
click at [250, 435] on h3 "Graduate School" at bounding box center [268, 438] width 61 height 13
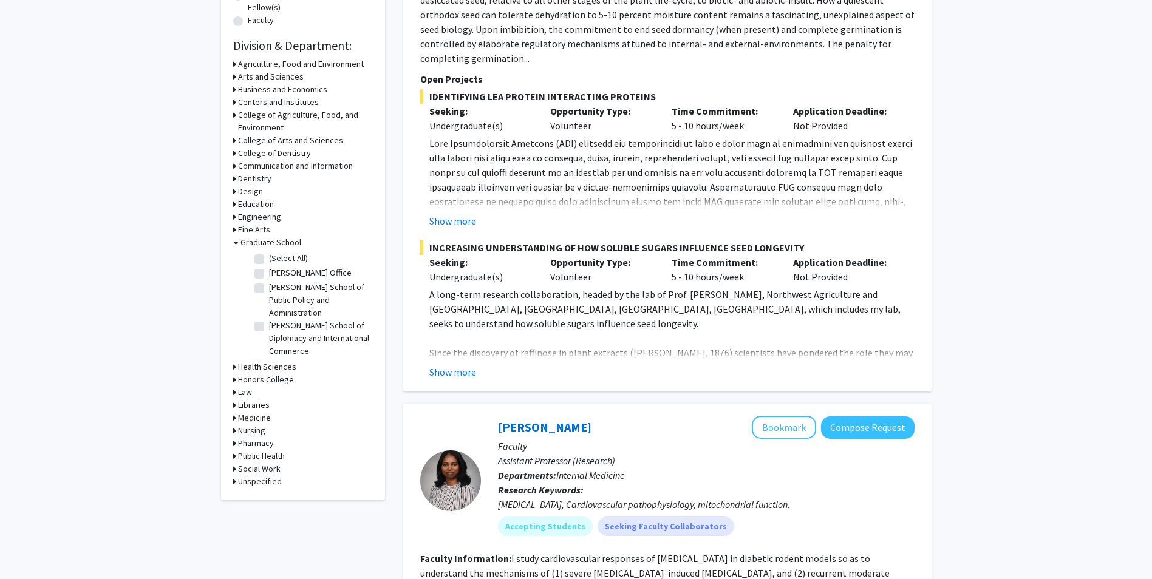
scroll to position [311, 0]
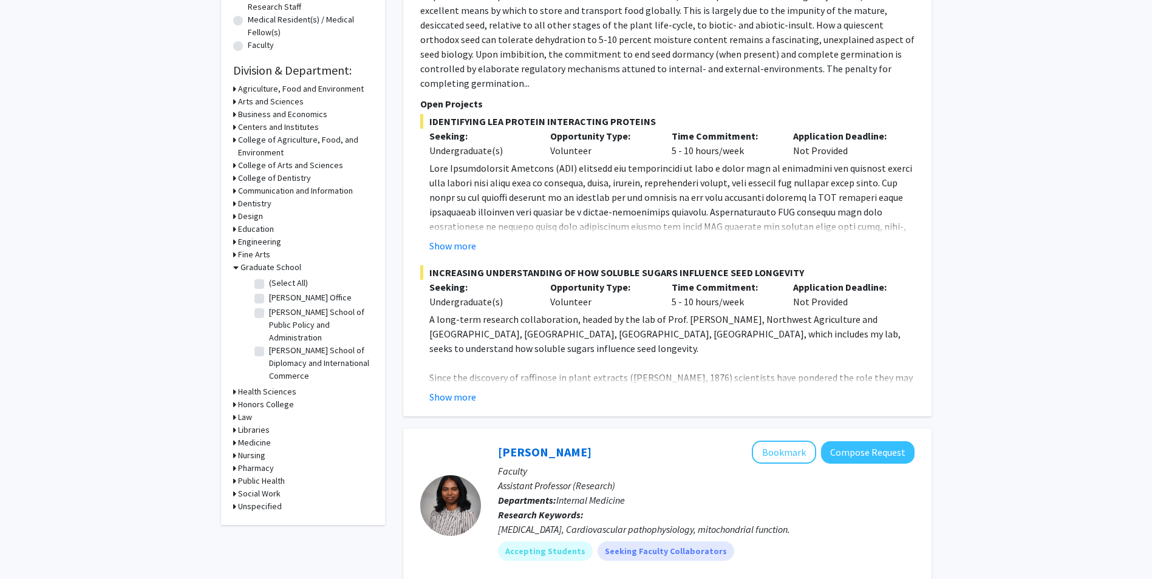
click at [243, 267] on h3 "Graduate School" at bounding box center [270, 267] width 61 height 13
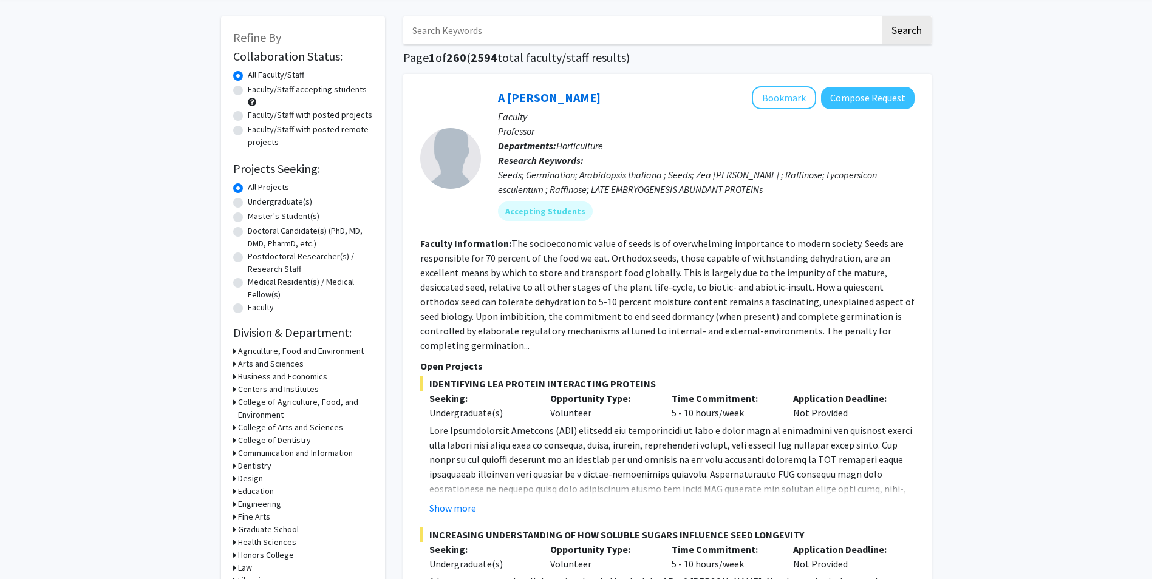
scroll to position [48, 0]
click at [322, 94] on label "Faculty/Staff accepting students" at bounding box center [307, 90] width 119 height 13
click at [256, 92] on input "Faculty/Staff accepting students" at bounding box center [252, 88] width 8 height 8
radio input "true"
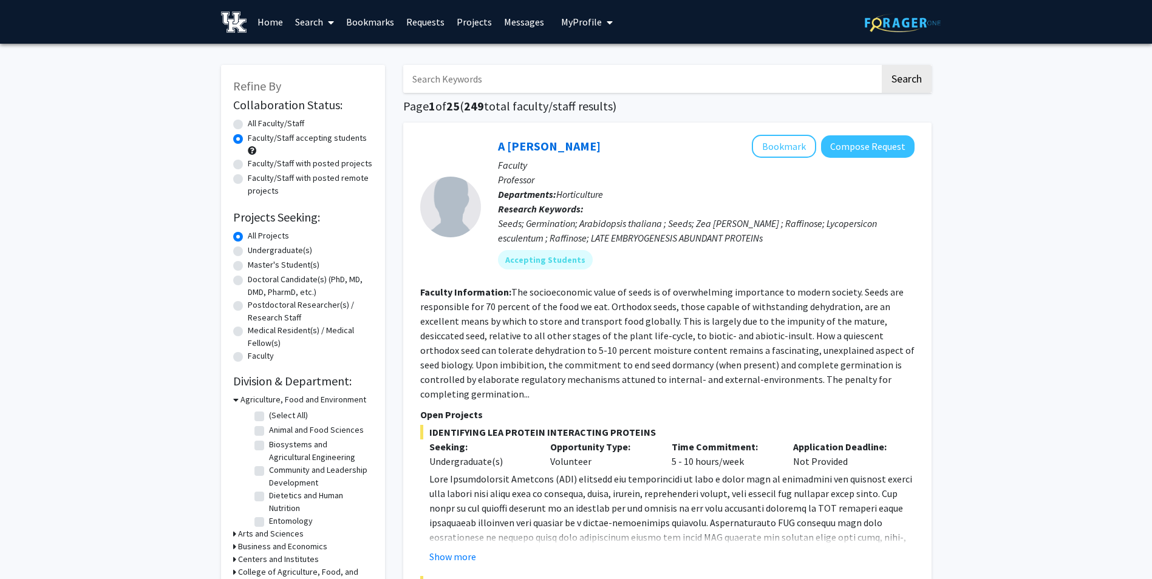
click at [260, 161] on label "Faculty/Staff with posted projects" at bounding box center [310, 163] width 124 height 13
click at [256, 161] on input "Faculty/Staff with posted projects" at bounding box center [252, 161] width 8 height 8
radio input "true"
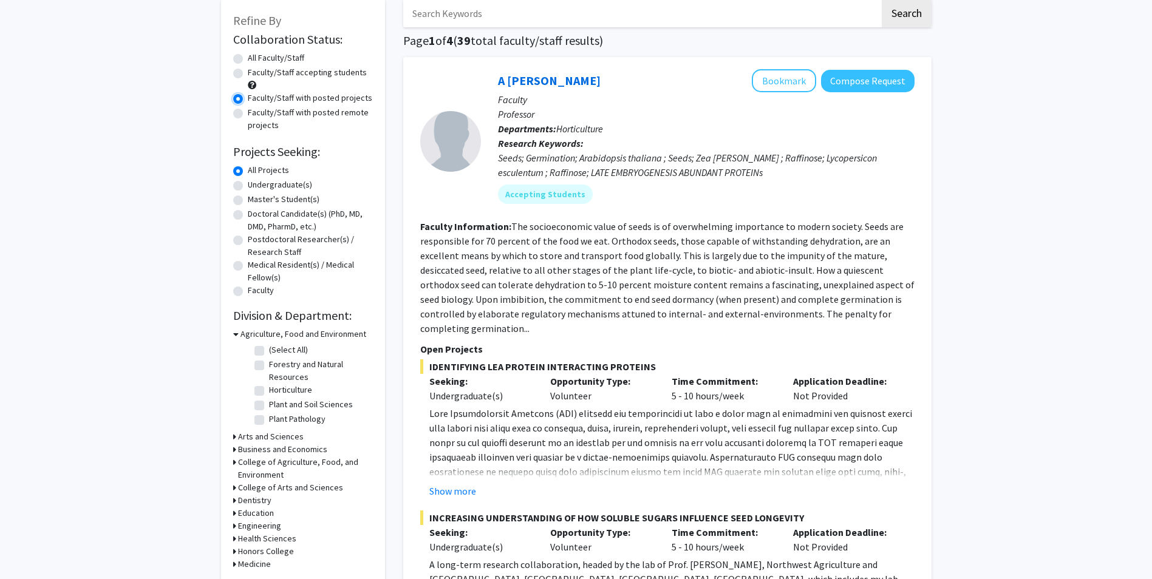
scroll to position [66, 0]
drag, startPoint x: 255, startPoint y: 525, endPoint x: 235, endPoint y: 520, distance: 20.8
click at [235, 520] on icon at bounding box center [234, 525] width 3 height 13
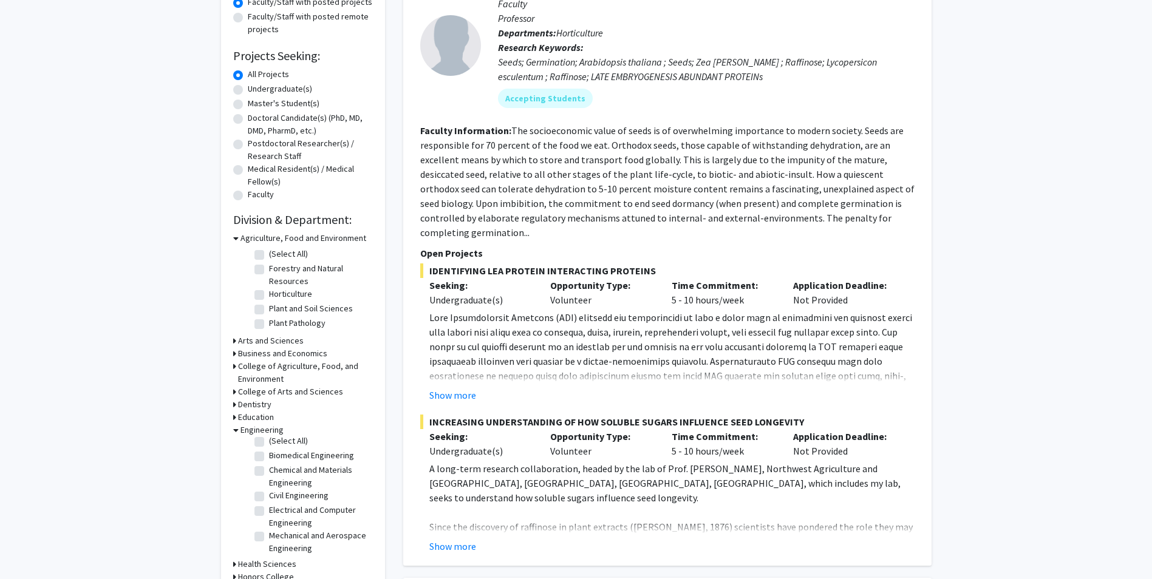
scroll to position [177, 0]
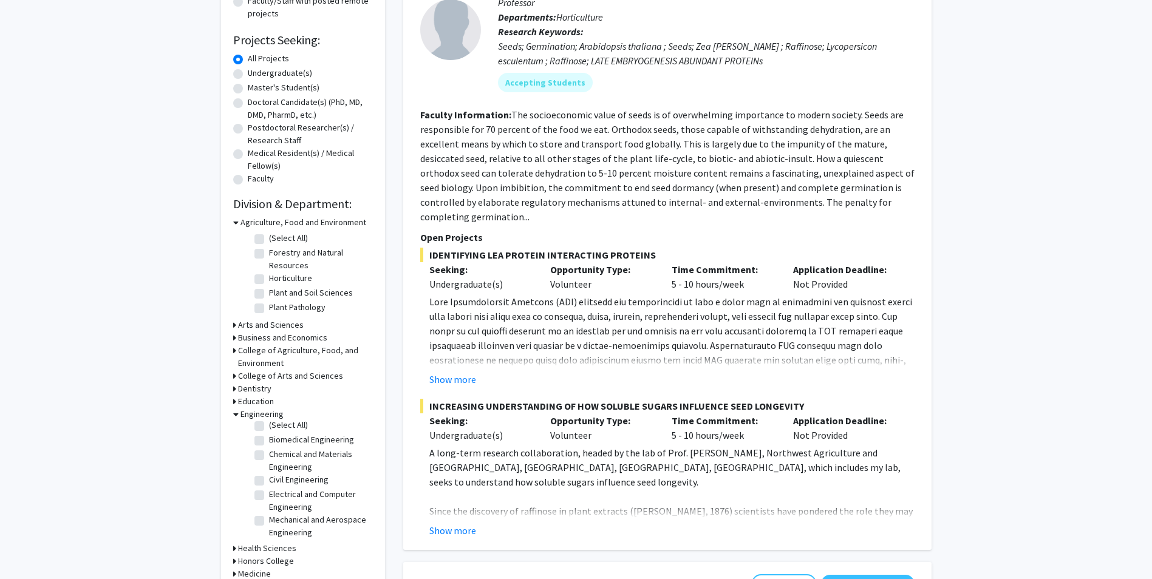
click at [269, 491] on label "Electrical and Computer Engineering" at bounding box center [319, 501] width 101 height 26
click at [269, 491] on input "Electrical and Computer Engineering" at bounding box center [273, 492] width 8 height 8
checkbox input "true"
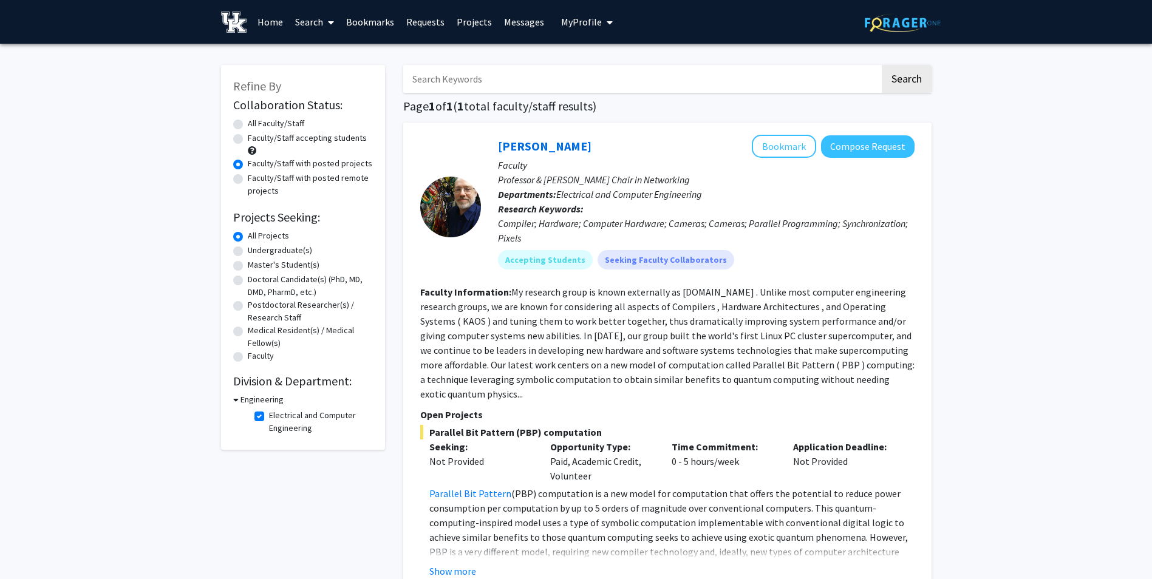
click at [318, 137] on label "Faculty/Staff accepting students" at bounding box center [307, 138] width 119 height 13
click at [256, 137] on input "Faculty/Staff accepting students" at bounding box center [252, 136] width 8 height 8
radio input "true"
click at [269, 415] on label "Electrical and Computer Engineering" at bounding box center [319, 422] width 101 height 26
click at [269, 415] on input "Electrical and Computer Engineering" at bounding box center [273, 413] width 8 height 8
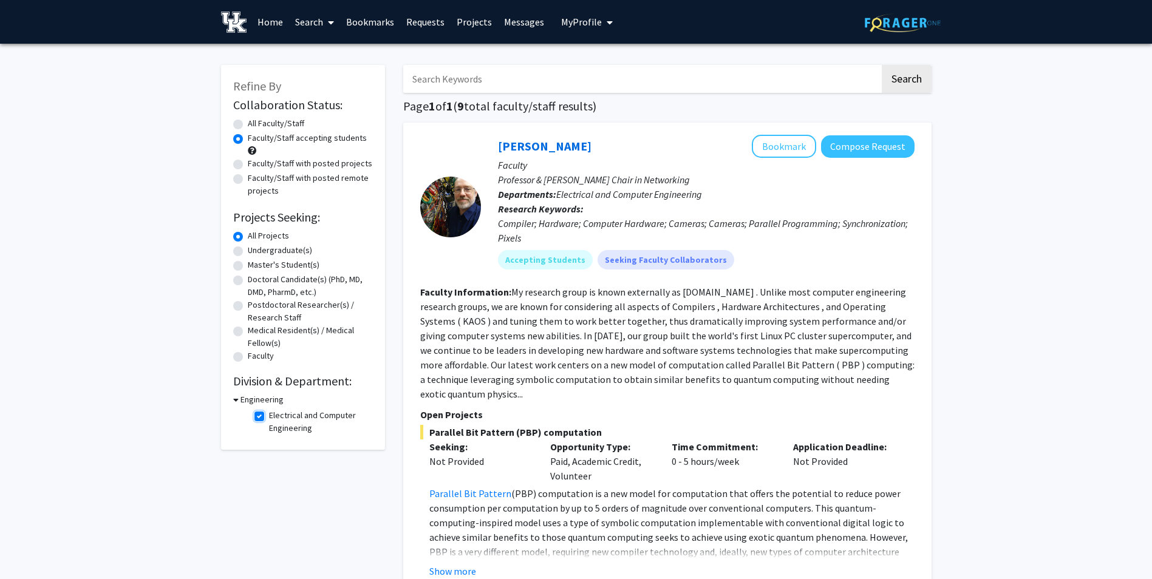
checkbox input "false"
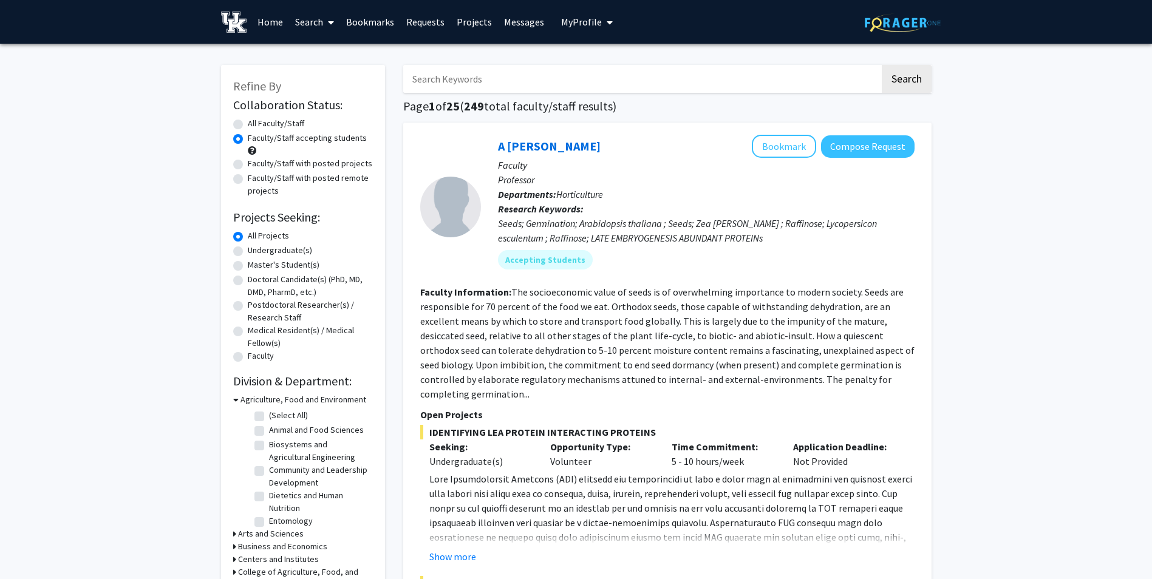
click at [279, 162] on label "Faculty/Staff with posted projects" at bounding box center [310, 163] width 124 height 13
click at [256, 162] on input "Faculty/Staff with posted projects" at bounding box center [252, 161] width 8 height 8
radio input "true"
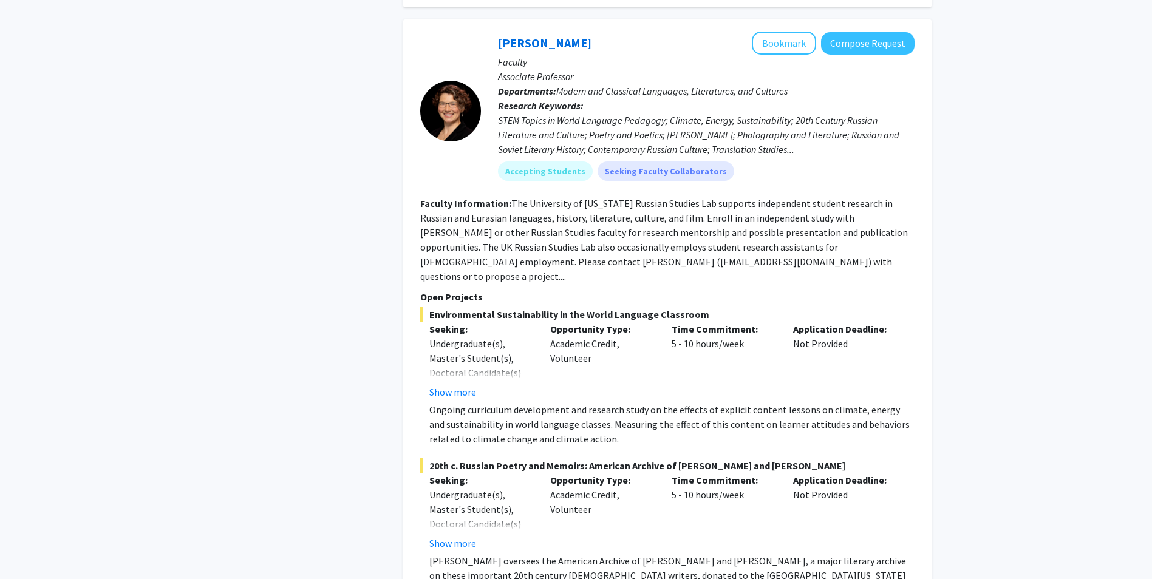
scroll to position [3378, 0]
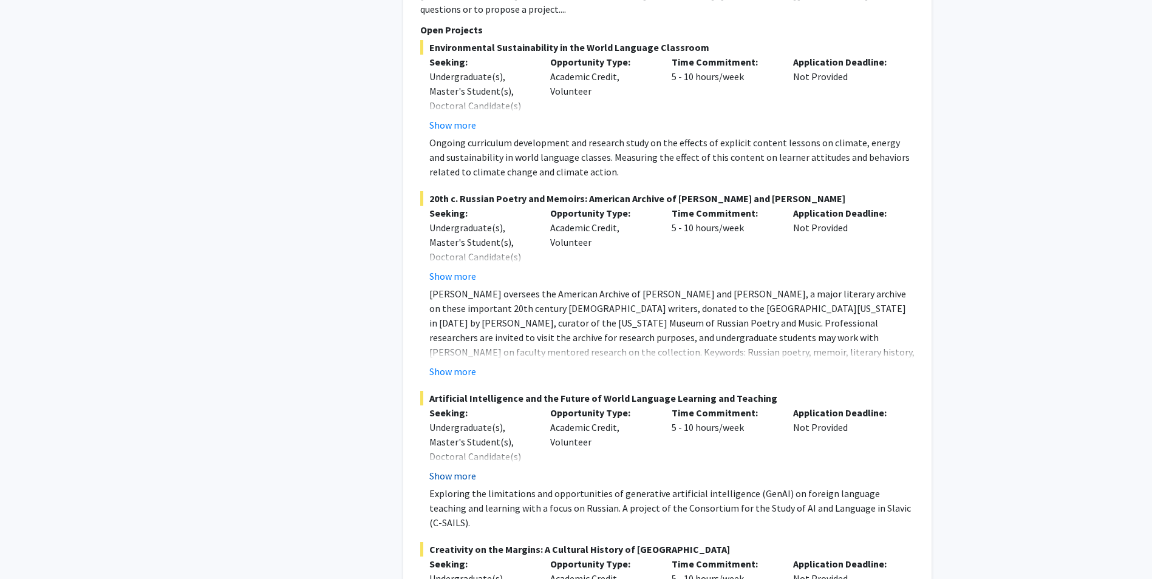
click at [457, 469] on button "Show more" at bounding box center [452, 476] width 47 height 15
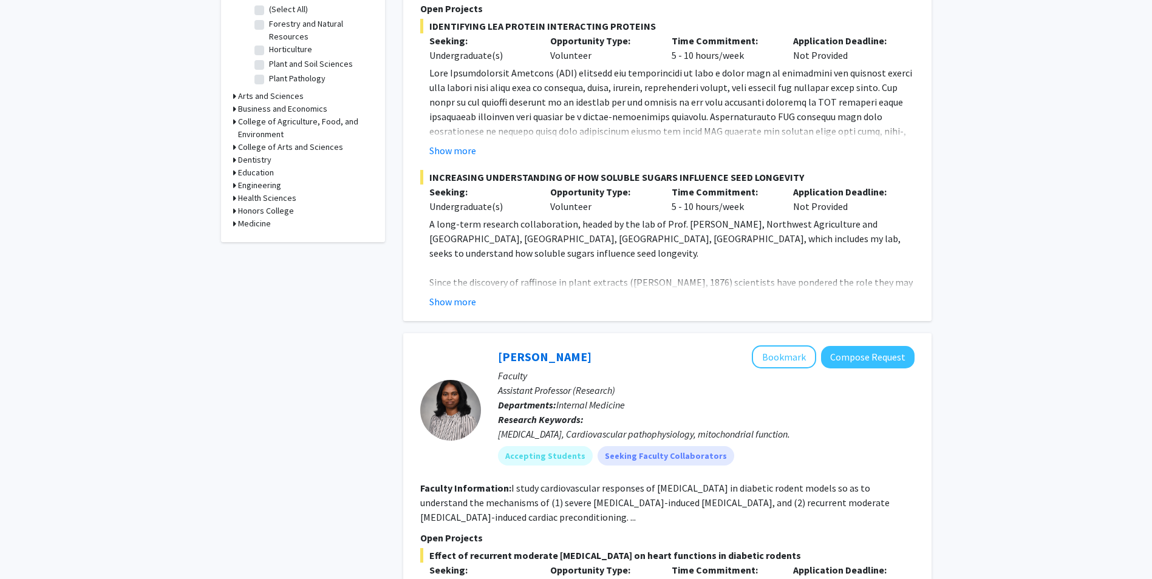
scroll to position [0, 0]
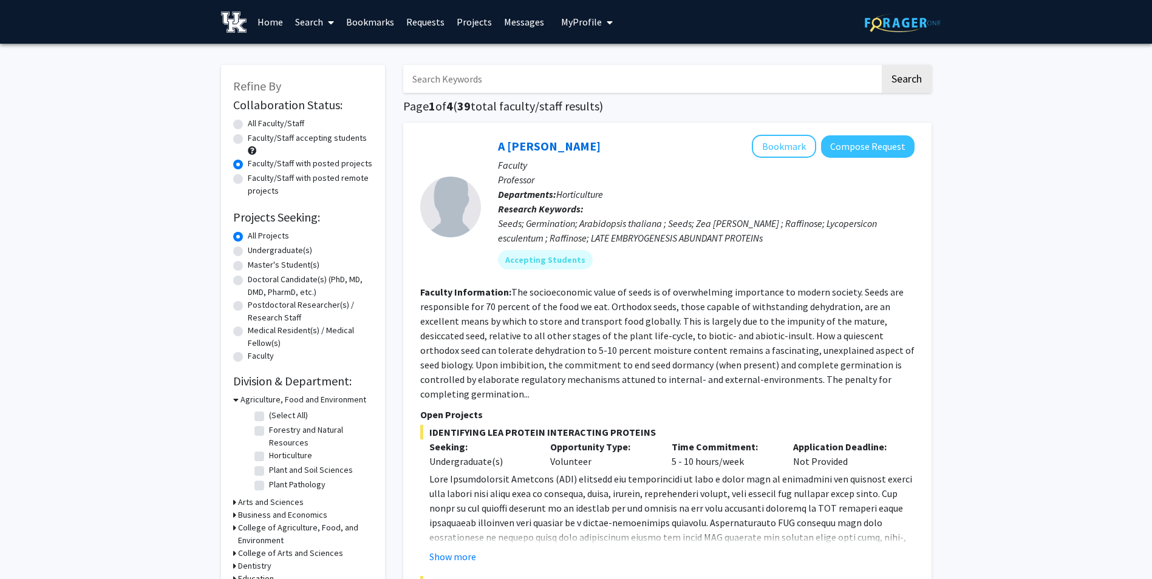
click at [452, 80] on input "Search Keywords" at bounding box center [641, 79] width 477 height 28
type input "Ai"
click at [893, 86] on button "Search" at bounding box center [907, 79] width 50 height 28
radio input "true"
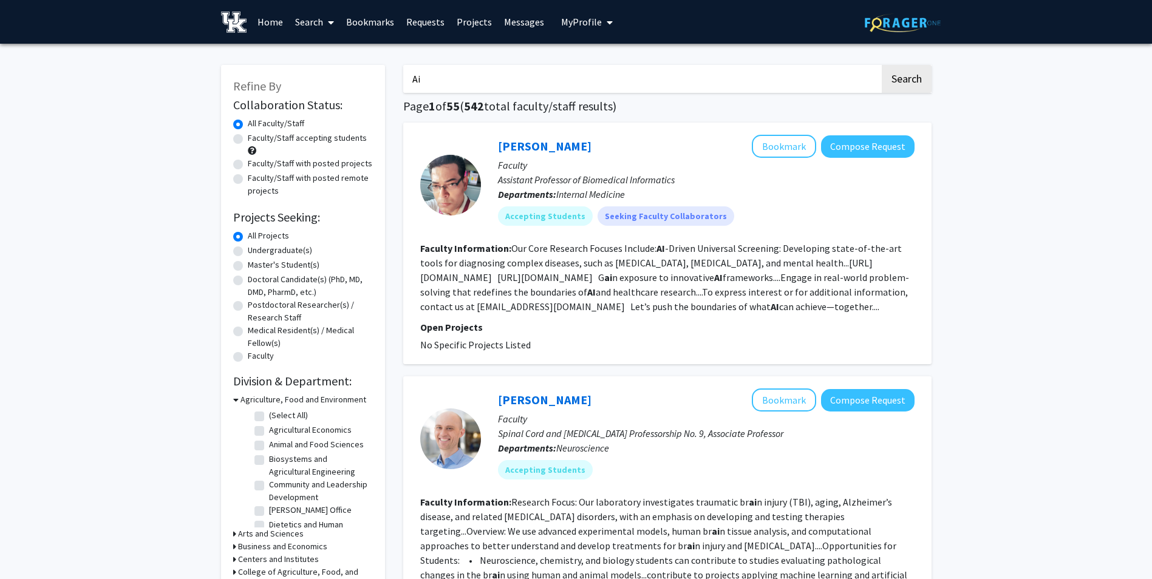
click at [628, 80] on input "Ai" at bounding box center [641, 79] width 477 height 28
type input "Artificial intelligence"
click at [903, 67] on button "Search" at bounding box center [907, 79] width 50 height 28
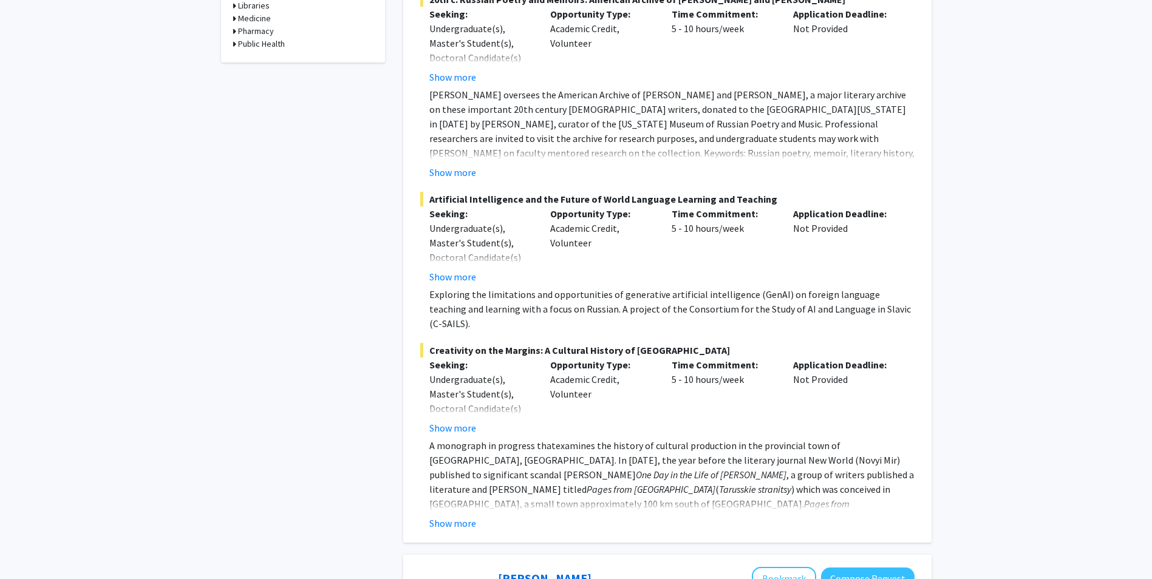
scroll to position [556, 0]
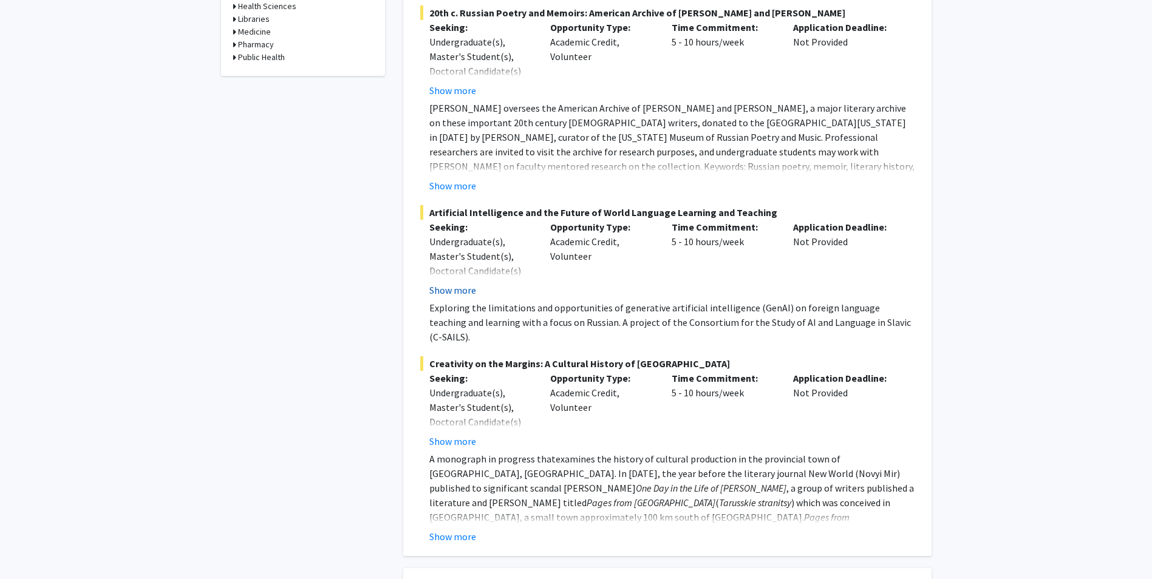
click at [467, 283] on button "Show more" at bounding box center [452, 290] width 47 height 15
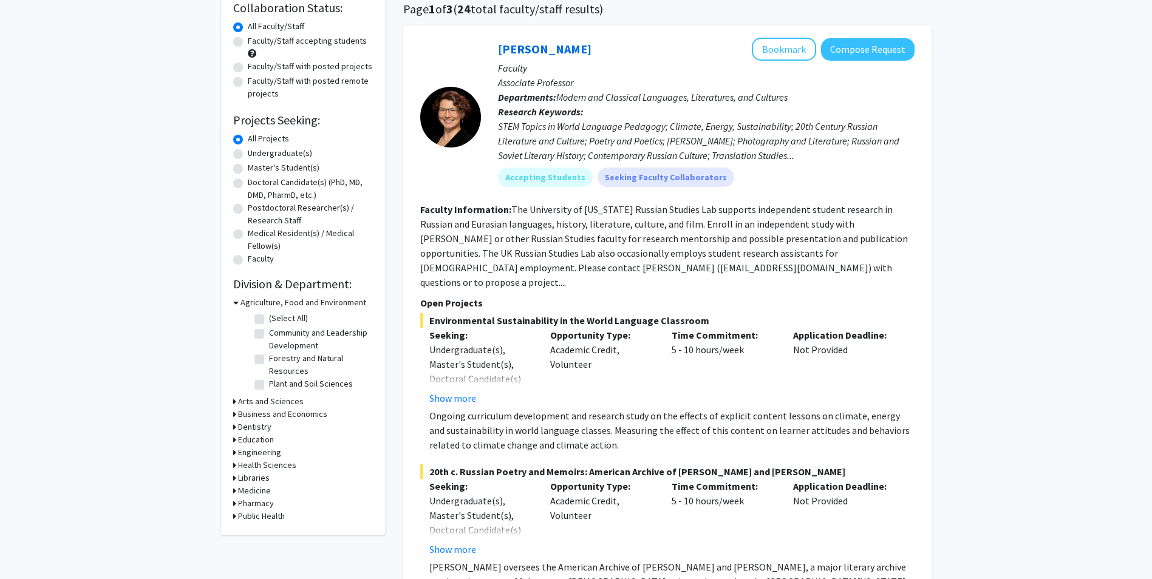
scroll to position [48, 0]
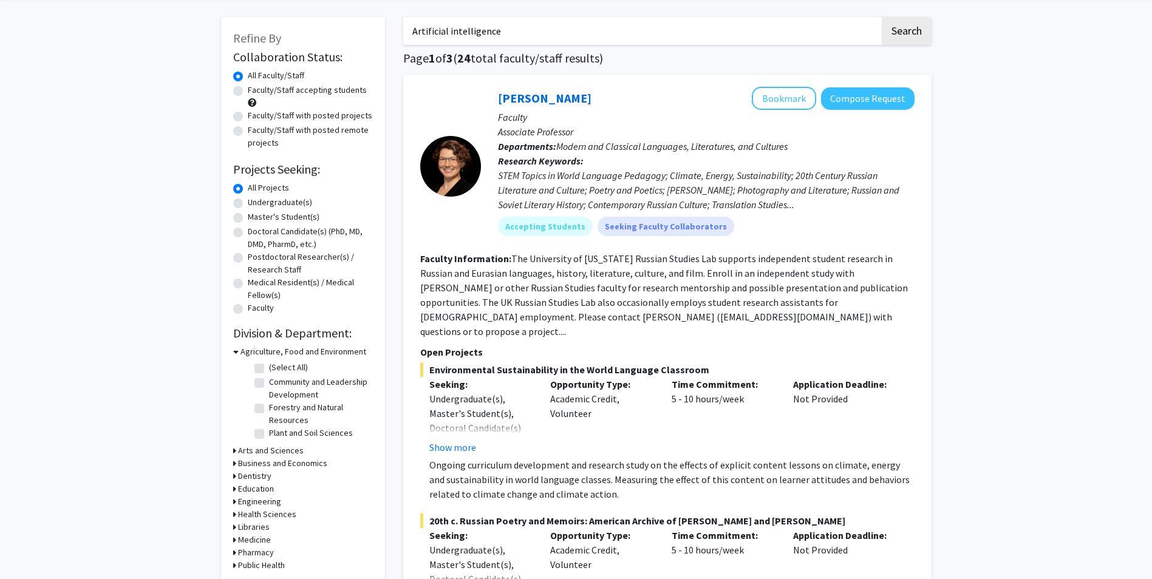
drag, startPoint x: 535, startPoint y: 27, endPoint x: 271, endPoint y: 8, distance: 264.2
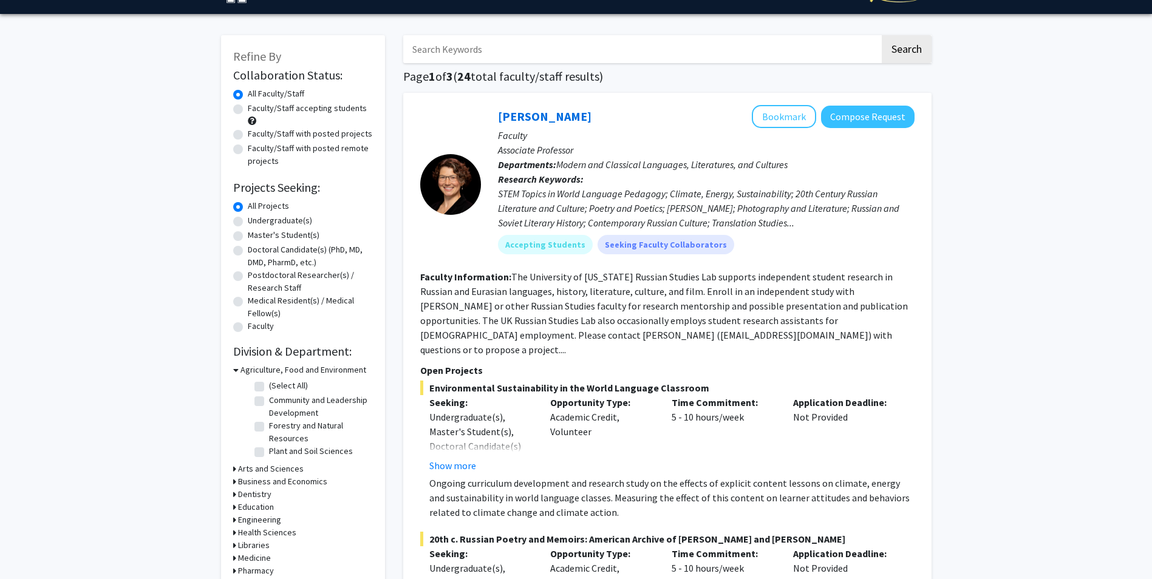
click at [882, 35] on button "Search" at bounding box center [907, 49] width 50 height 28
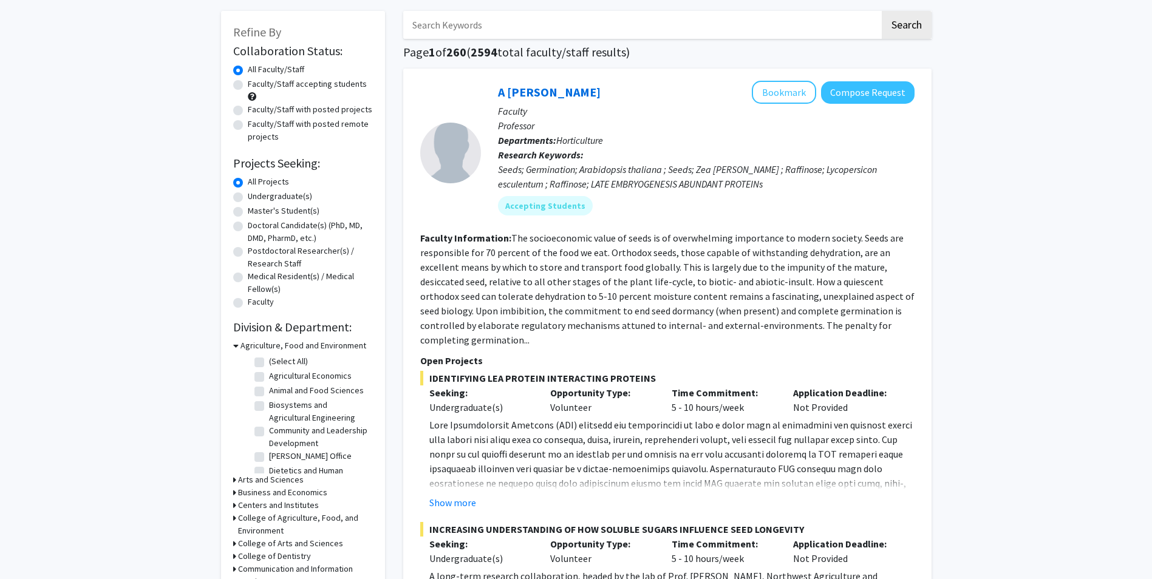
scroll to position [57, 0]
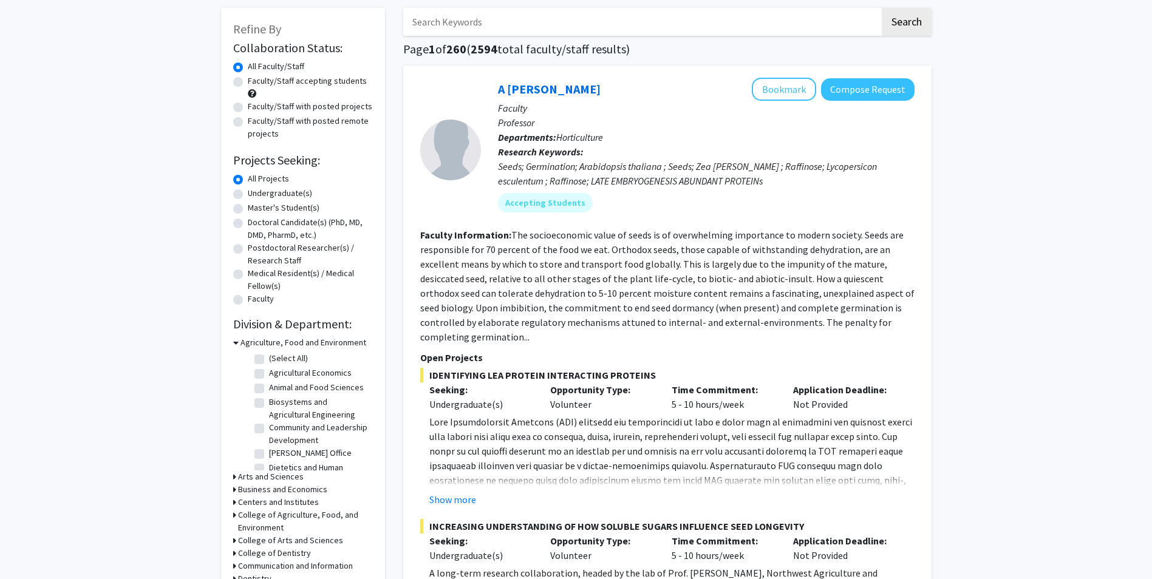
click at [239, 343] on div "Agriculture, Food and Environment" at bounding box center [303, 342] width 140 height 13
drag, startPoint x: 236, startPoint y: 342, endPoint x: 219, endPoint y: 318, distance: 29.6
click at [273, 190] on label "Undergraduate(s)" at bounding box center [280, 193] width 64 height 13
click at [256, 190] on input "Undergraduate(s)" at bounding box center [252, 191] width 8 height 8
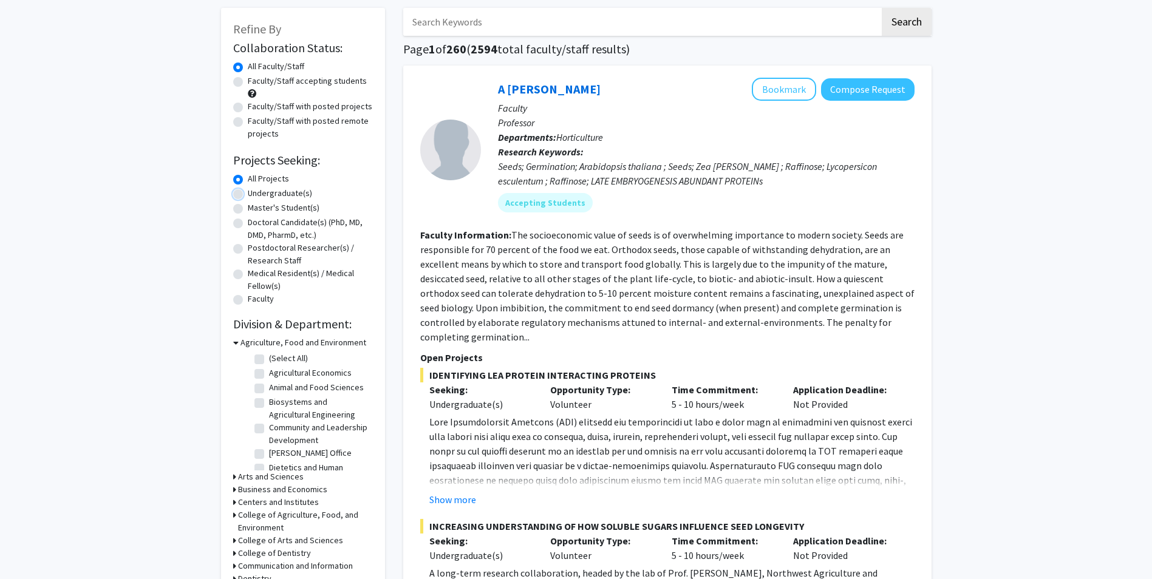
radio input "true"
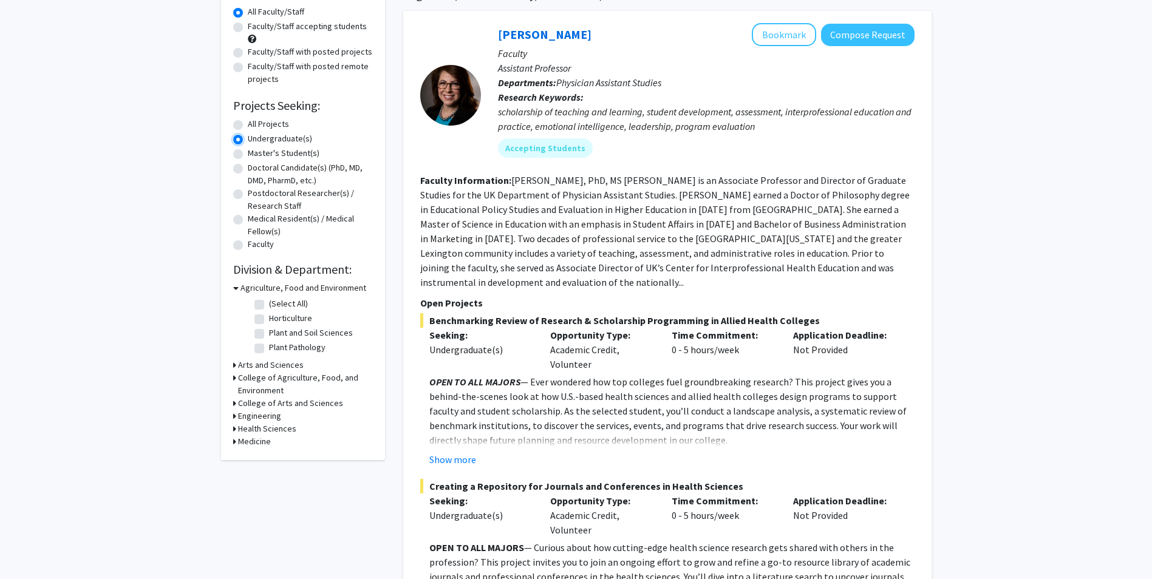
scroll to position [106, 0]
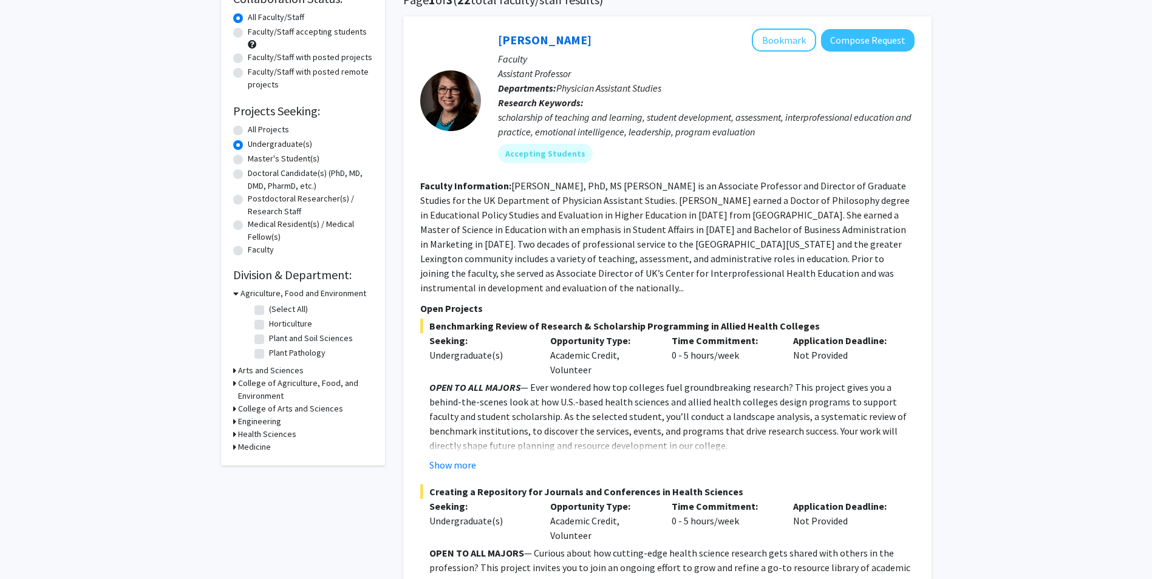
click at [271, 126] on label "All Projects" at bounding box center [268, 129] width 41 height 13
click at [256, 126] on input "All Projects" at bounding box center [252, 127] width 8 height 8
radio input "true"
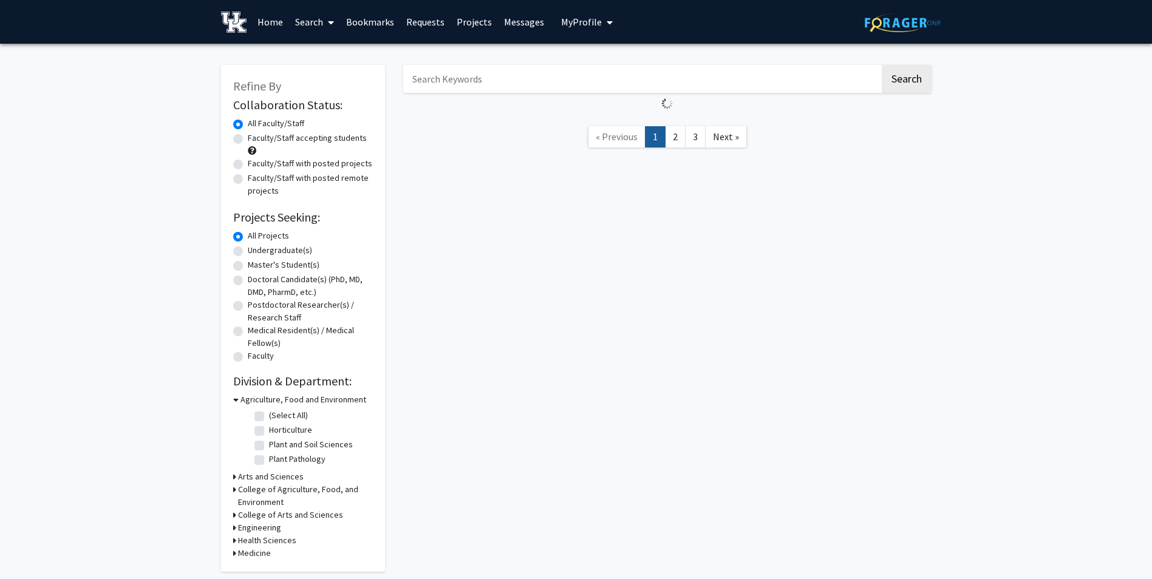
click at [545, 85] on input "Search Keywords" at bounding box center [641, 79] width 477 height 28
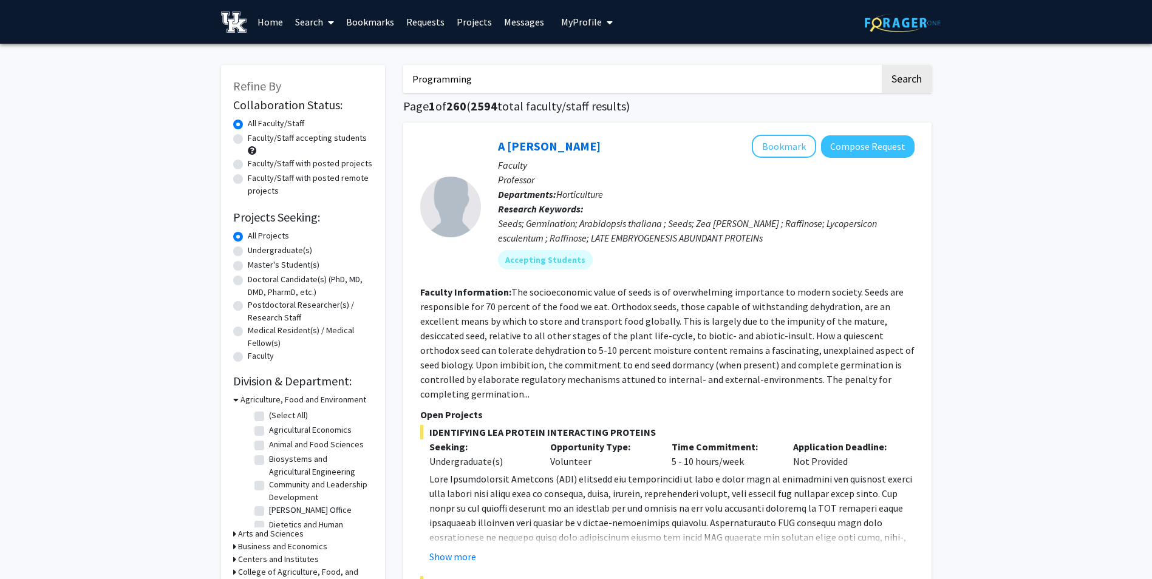
type input "Programming"
click at [882, 65] on button "Search" at bounding box center [907, 79] width 50 height 28
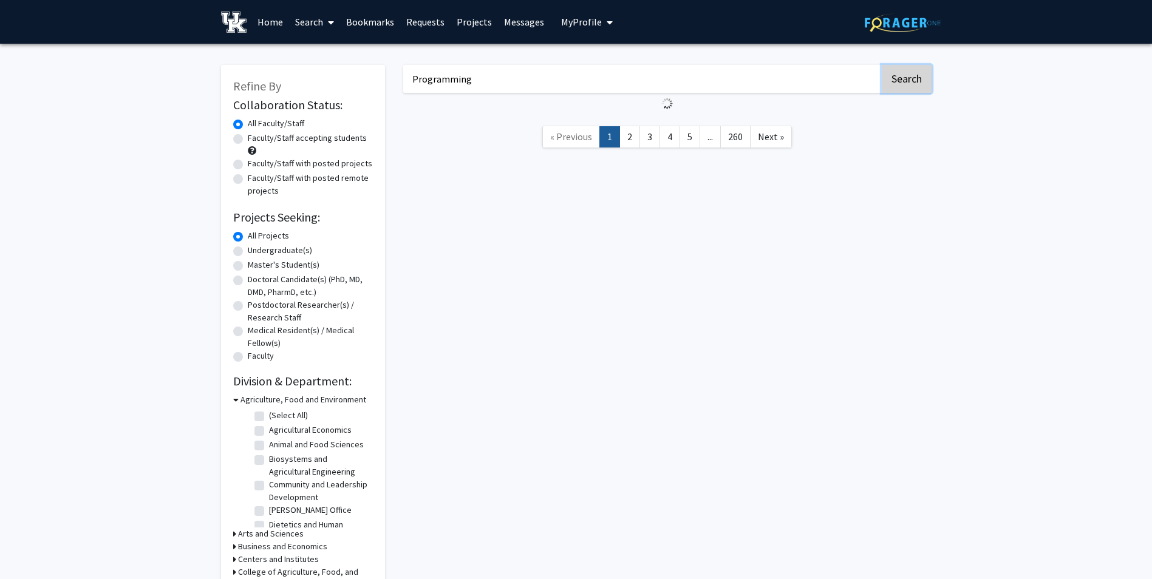
click at [899, 74] on button "Search" at bounding box center [907, 79] width 50 height 28
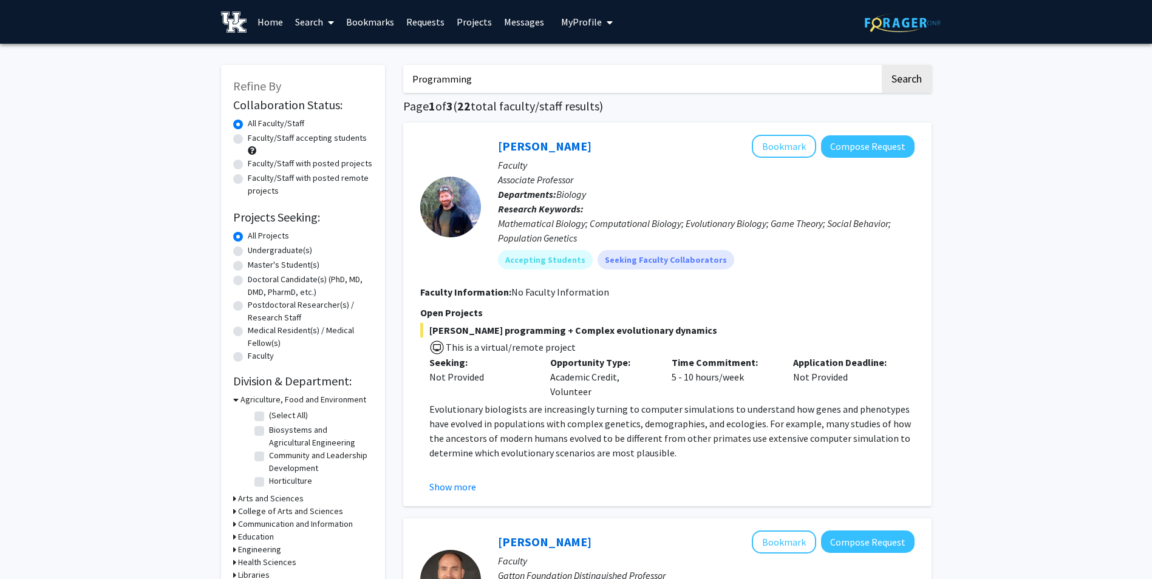
drag, startPoint x: 521, startPoint y: 70, endPoint x: 203, endPoint y: 70, distance: 317.5
click at [882, 65] on button "Search" at bounding box center [907, 79] width 50 height 28
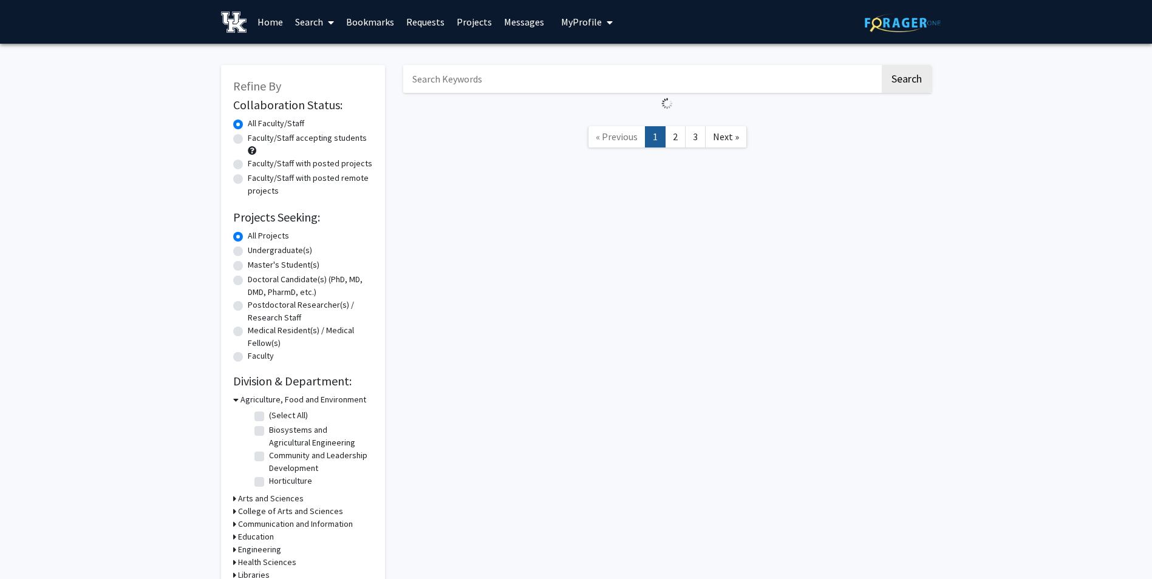
scroll to position [91, 0]
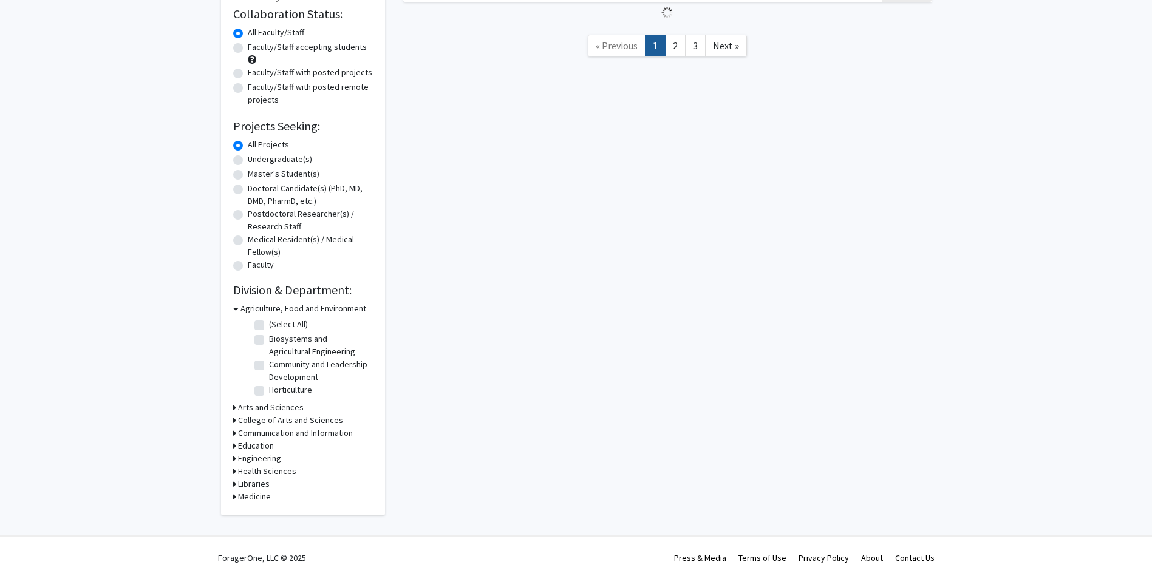
click at [231, 458] on div "Refine By Collaboration Status: Collaboration Status All Faculty/Staff Collabor…" at bounding box center [303, 245] width 164 height 542
click at [234, 457] on icon at bounding box center [234, 458] width 3 height 13
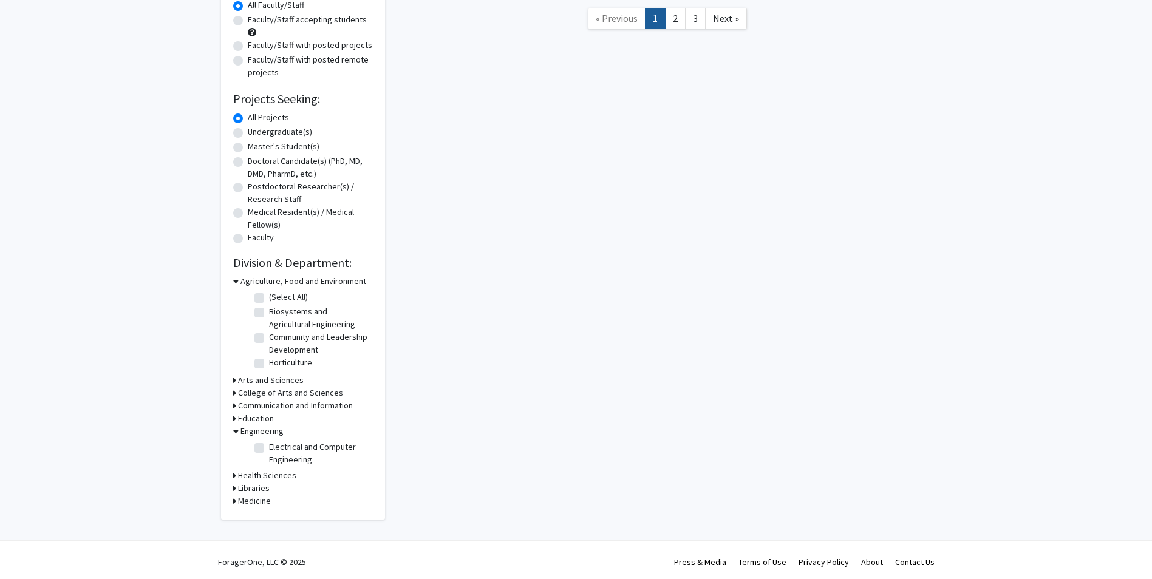
click at [269, 447] on label "Electrical and Computer Engineering" at bounding box center [319, 454] width 101 height 26
click at [269, 447] on input "Electrical and Computer Engineering" at bounding box center [273, 445] width 8 height 8
checkbox input "true"
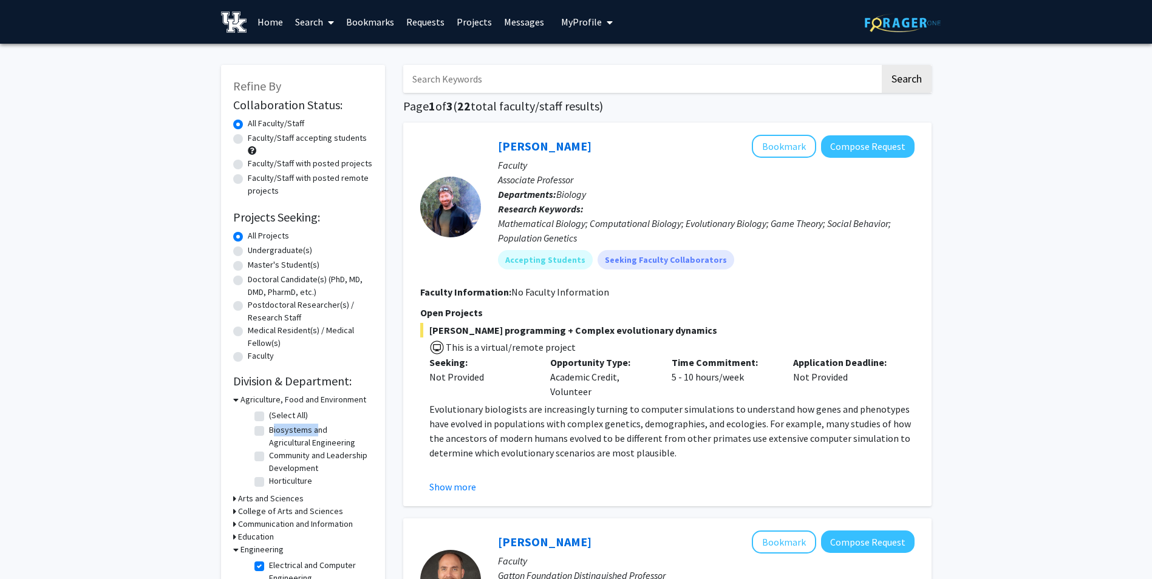
click at [264, 447] on fg-checkbox "Biosystems and Agricultural Engineering Biosystems and Agricultural Engineering" at bounding box center [311, 437] width 115 height 26
drag, startPoint x: 264, startPoint y: 447, endPoint x: 239, endPoint y: 457, distance: 26.2
click at [239, 457] on div "Agriculture, Food and Environment (Select All) (Select All) Biosystems and Agri…" at bounding box center [303, 442] width 140 height 99
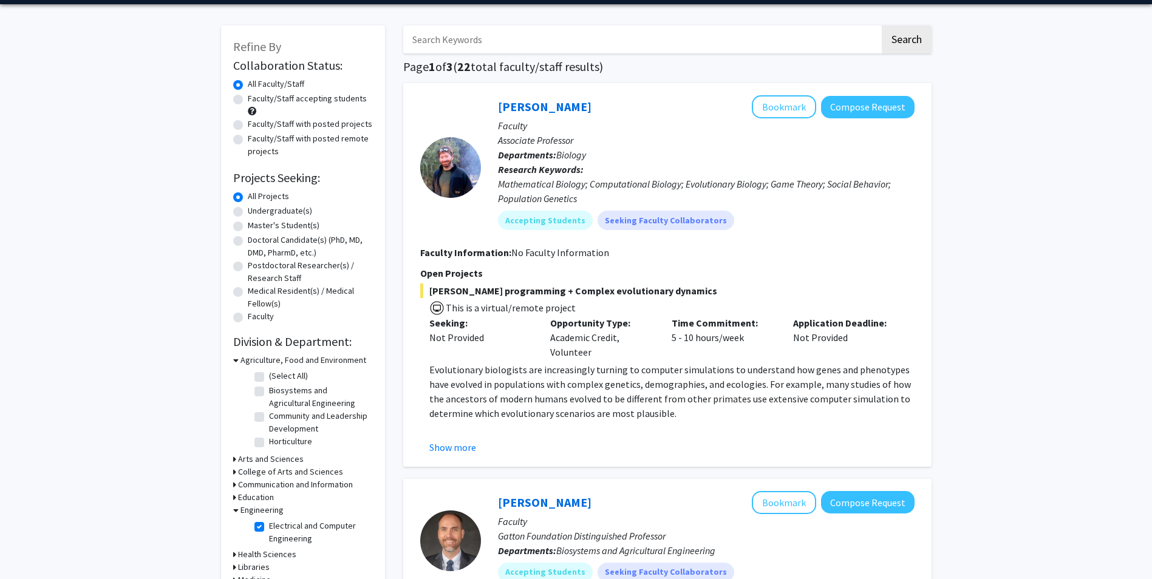
scroll to position [40, 0]
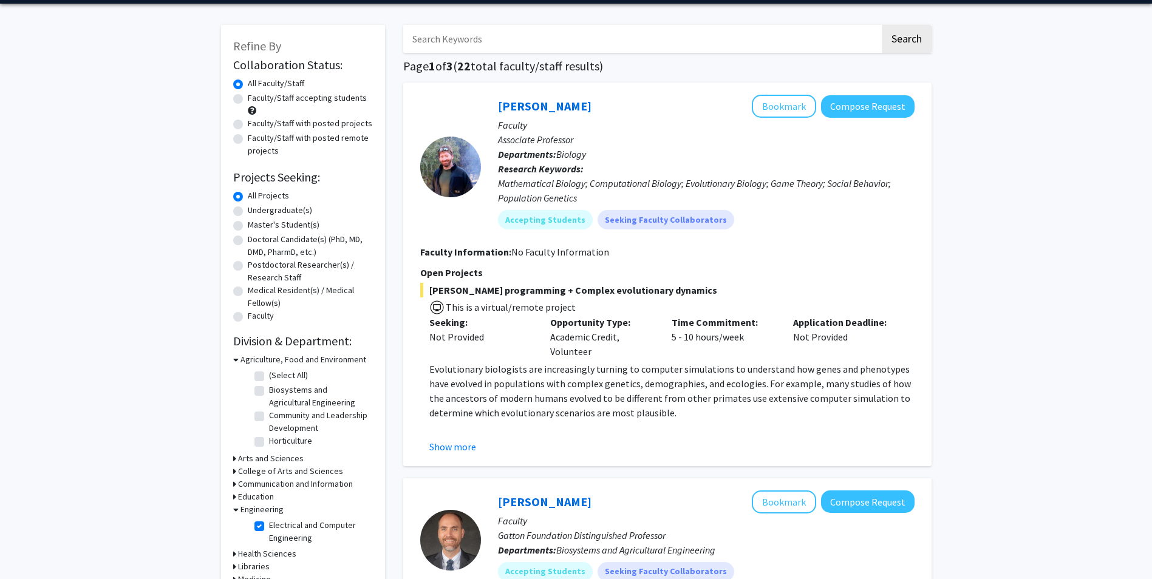
click at [235, 361] on icon at bounding box center [235, 359] width 5 height 13
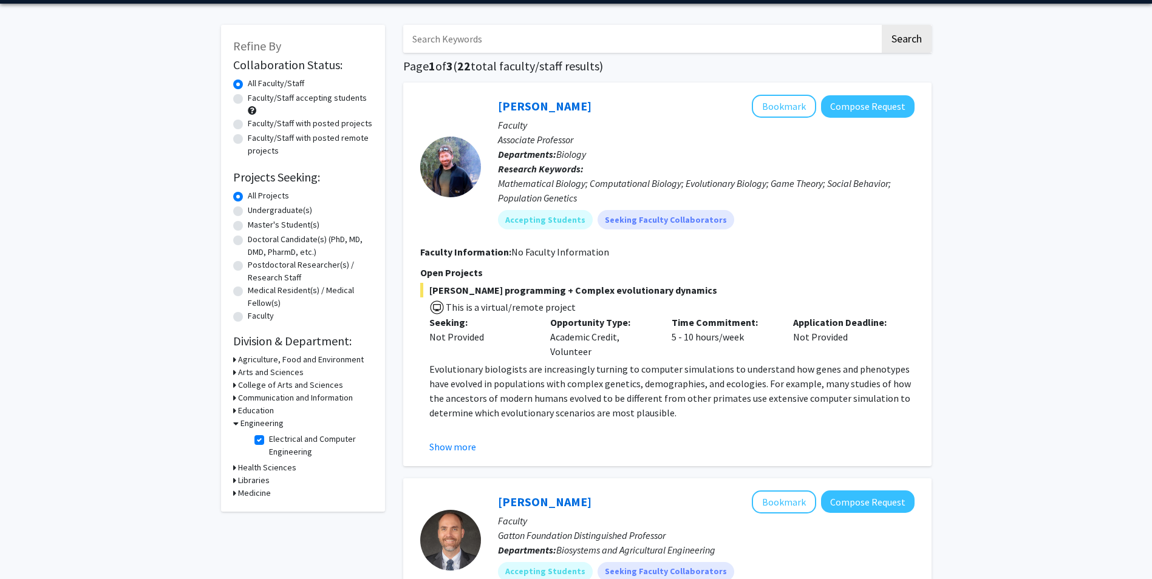
click at [236, 426] on icon at bounding box center [235, 423] width 5 height 13
click at [236, 426] on div "Engineering" at bounding box center [303, 423] width 140 height 13
click at [234, 424] on icon at bounding box center [234, 423] width 3 height 13
click at [269, 438] on label "Electrical and Computer Engineering" at bounding box center [319, 446] width 101 height 26
click at [269, 438] on input "Electrical and Computer Engineering" at bounding box center [273, 437] width 8 height 8
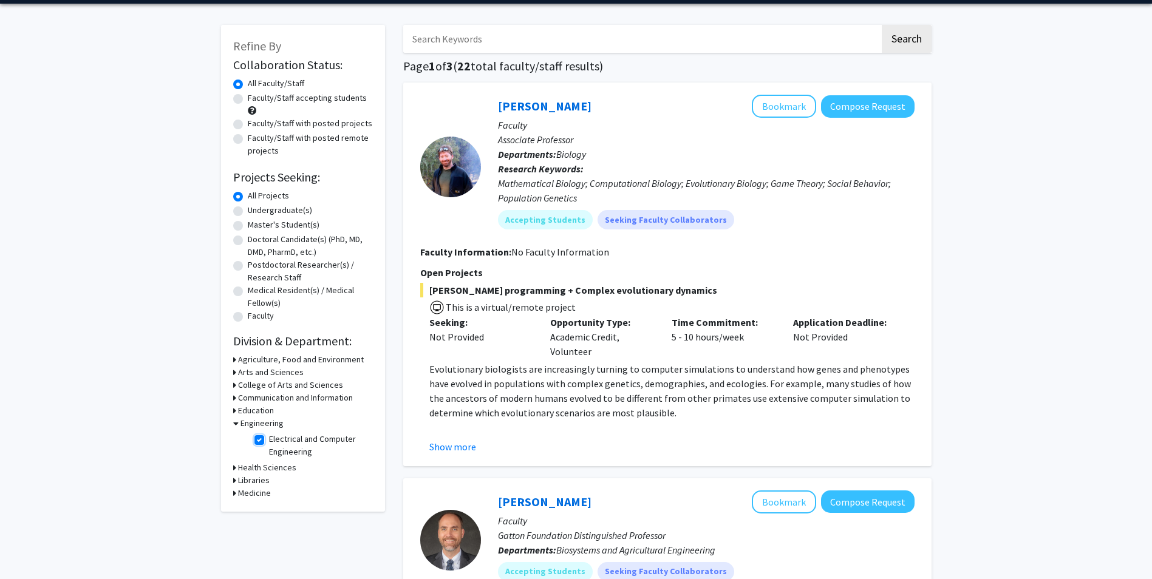
checkbox input "false"
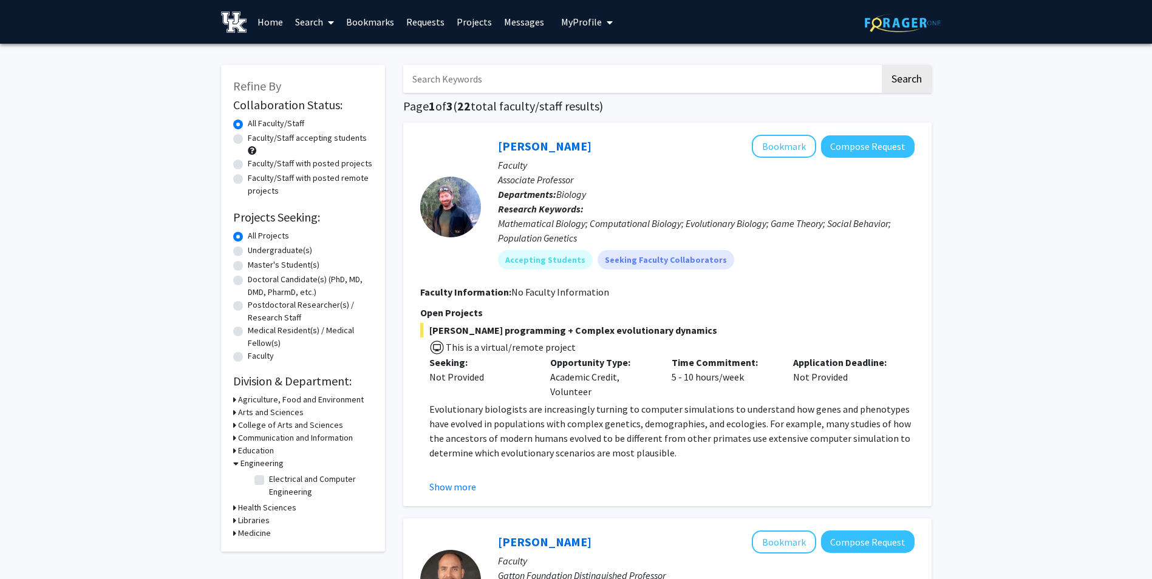
click at [903, 22] on img at bounding box center [903, 22] width 76 height 19
click at [321, 26] on link "Search" at bounding box center [314, 22] width 51 height 43
click at [331, 52] on span "Faculty/Staff" at bounding box center [333, 56] width 89 height 24
